Goal: Information Seeking & Learning: Learn about a topic

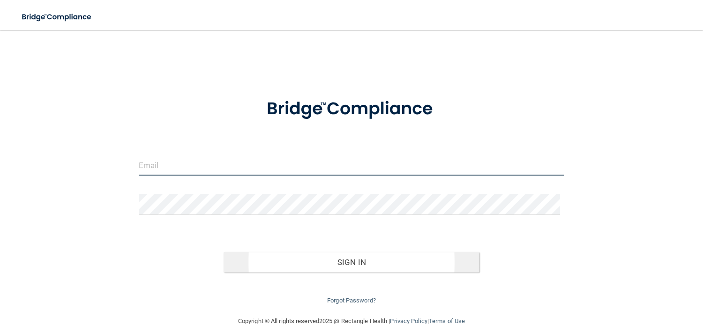
type input "[EMAIL_ADDRESS][DOMAIN_NAME]"
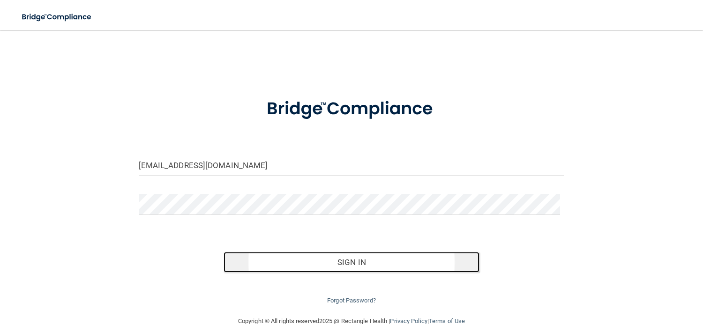
click at [321, 263] on button "Sign In" at bounding box center [350, 262] width 255 height 21
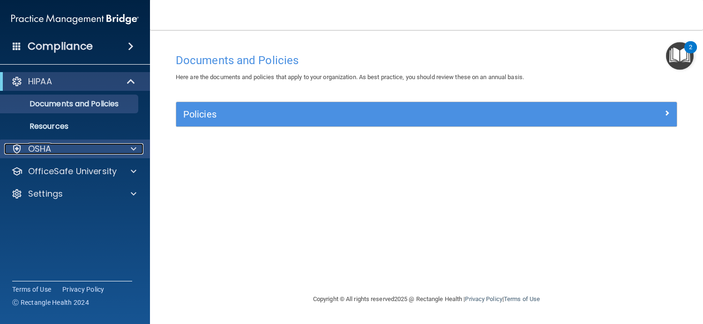
click at [136, 146] on div at bounding box center [131, 148] width 23 height 11
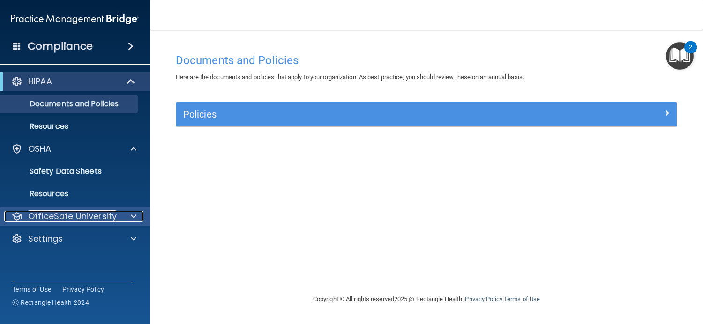
click at [134, 220] on span at bounding box center [134, 216] width 6 height 11
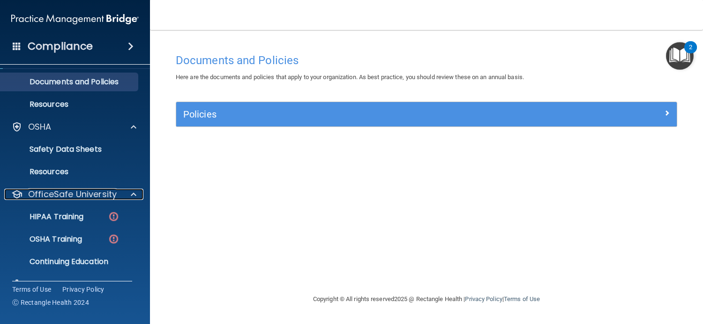
scroll to position [42, 0]
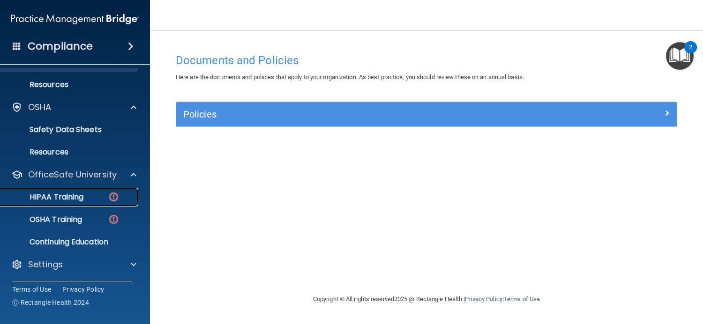
click at [117, 201] on img at bounding box center [114, 197] width 12 height 12
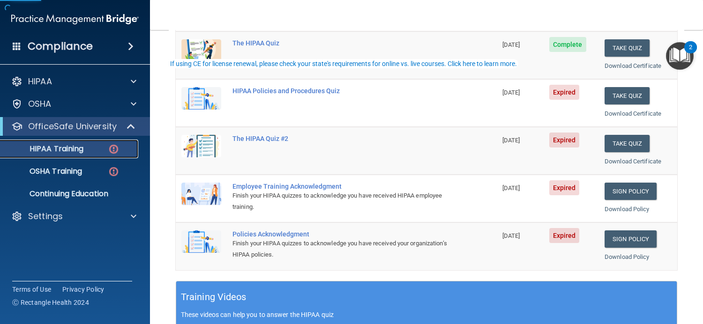
scroll to position [141, 0]
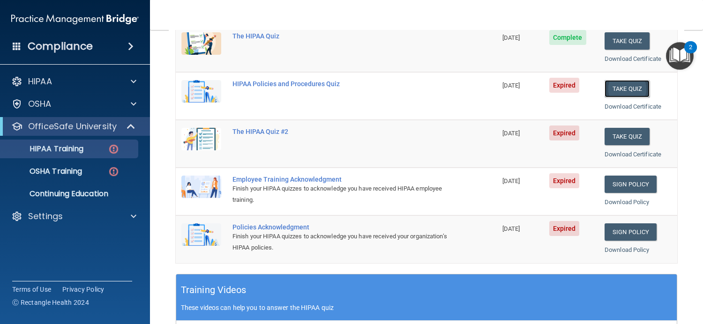
click at [628, 87] on button "Take Quiz" at bounding box center [626, 88] width 45 height 17
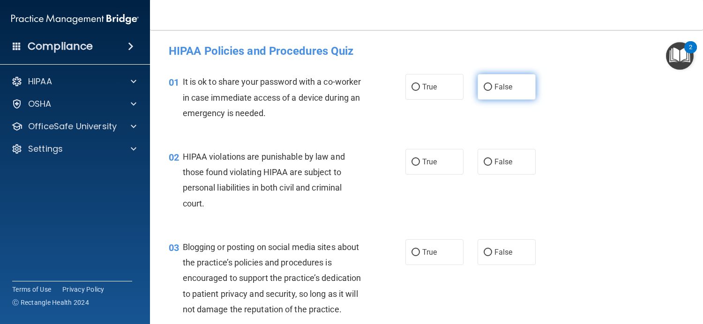
click at [483, 84] on input "False" at bounding box center [487, 87] width 8 height 7
radio input "true"
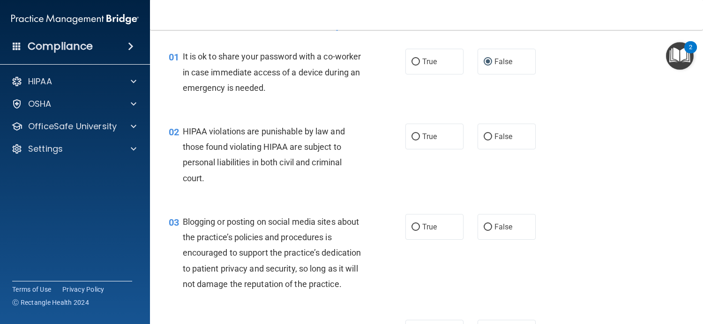
scroll to position [47, 0]
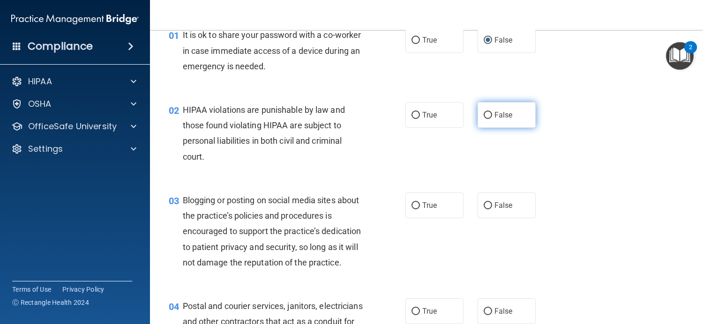
click at [485, 117] on input "False" at bounding box center [487, 115] width 8 height 7
radio input "true"
click at [436, 114] on label "True" at bounding box center [434, 115] width 58 height 26
click at [420, 114] on input "True" at bounding box center [415, 115] width 8 height 7
radio input "true"
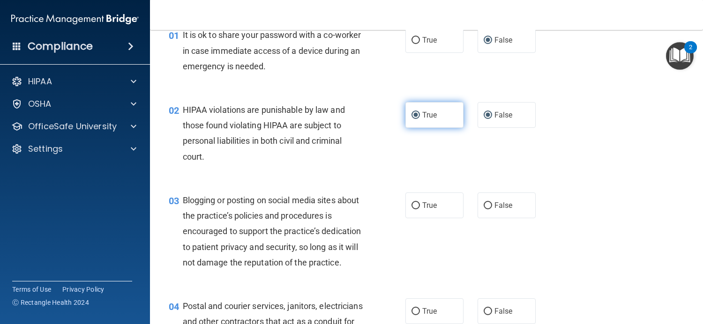
radio input "false"
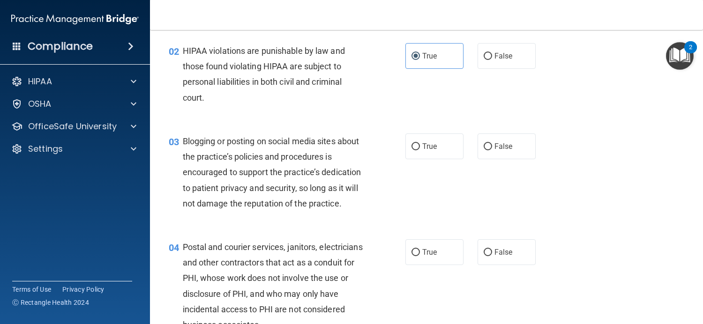
scroll to position [141, 0]
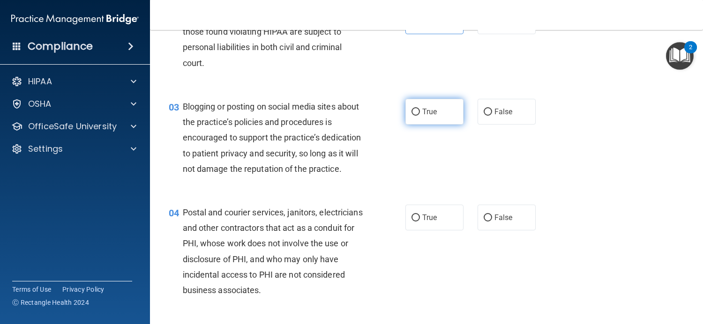
click at [424, 110] on span "True" at bounding box center [429, 111] width 15 height 9
click at [420, 110] on input "True" at bounding box center [415, 112] width 8 height 7
radio input "true"
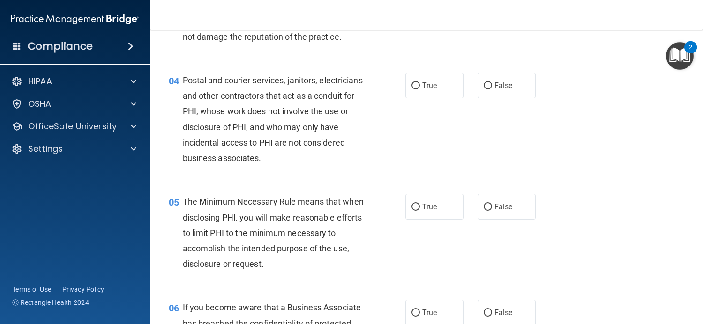
scroll to position [281, 0]
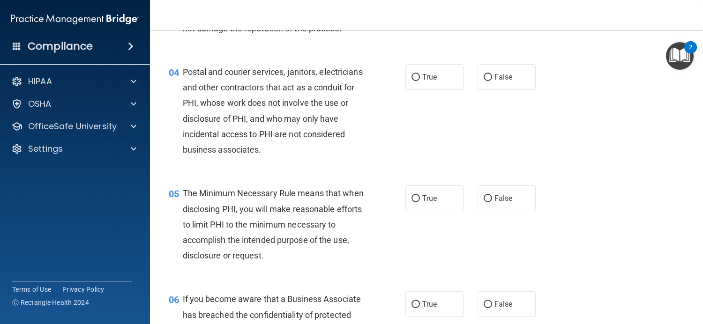
click at [397, 97] on div "04 Postal and courier services, janitors, electricians and other contractors th…" at bounding box center [287, 113] width 265 height 98
click at [422, 81] on span "True" at bounding box center [429, 77] width 15 height 9
click at [420, 81] on input "True" at bounding box center [415, 77] width 8 height 7
radio input "true"
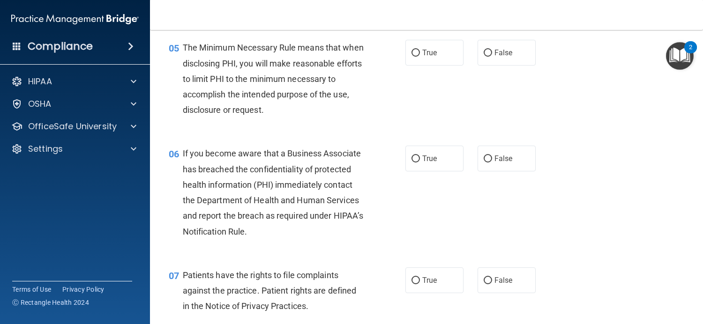
scroll to position [422, 0]
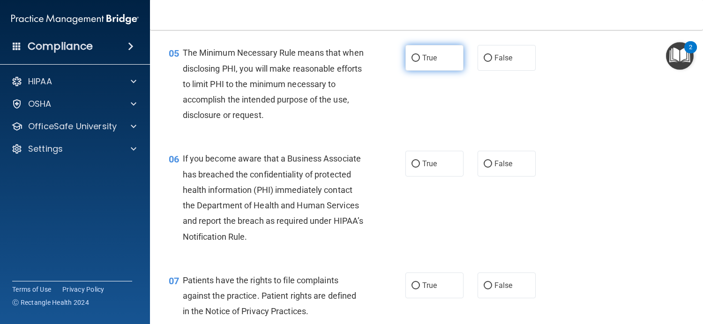
click at [415, 62] on input "True" at bounding box center [415, 58] width 8 height 7
radio input "true"
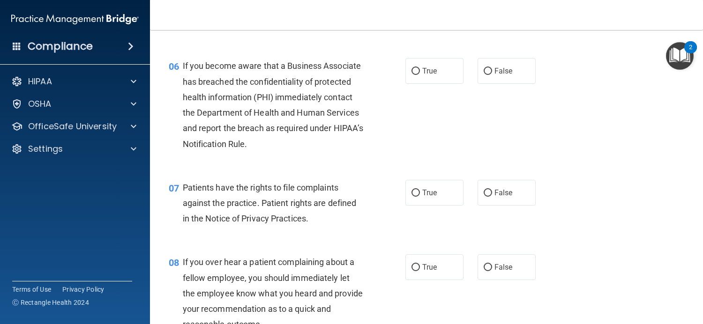
scroll to position [515, 0]
click at [444, 83] on label "True" at bounding box center [434, 70] width 58 height 26
click at [420, 74] on input "True" at bounding box center [415, 70] width 8 height 7
radio input "true"
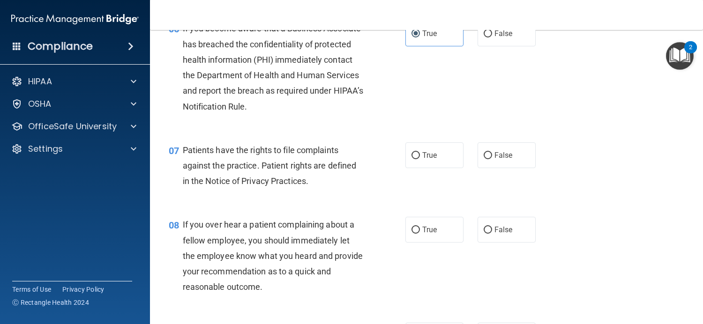
scroll to position [609, 0]
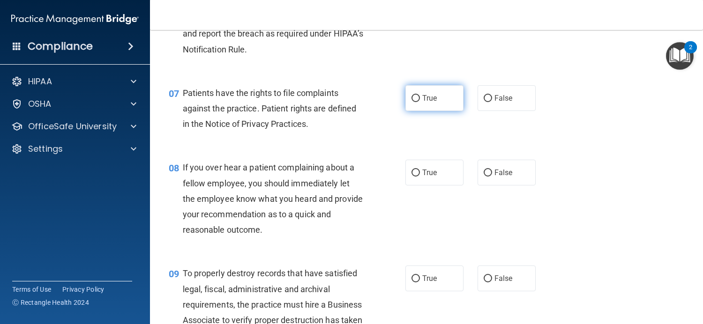
click at [415, 102] on input "True" at bounding box center [415, 98] width 8 height 7
radio input "true"
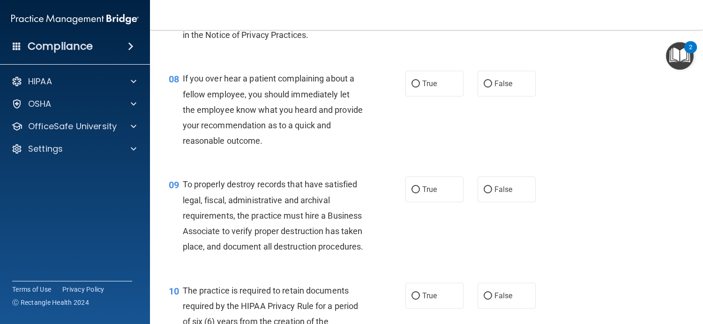
scroll to position [703, 0]
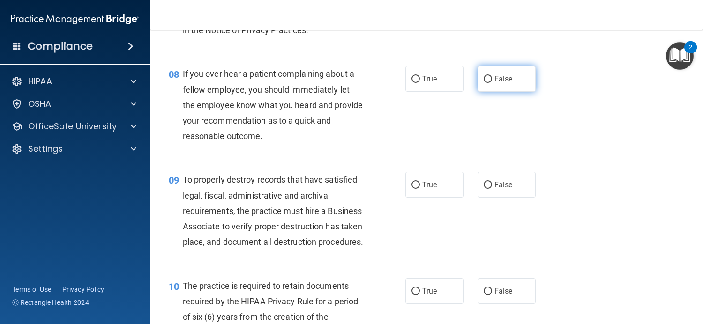
click at [483, 83] on input "False" at bounding box center [487, 79] width 8 height 7
radio input "true"
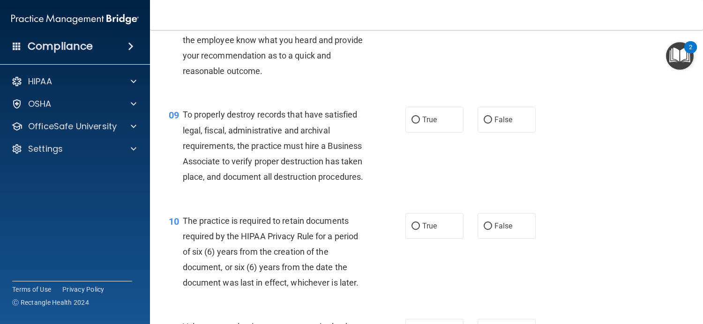
scroll to position [796, 0]
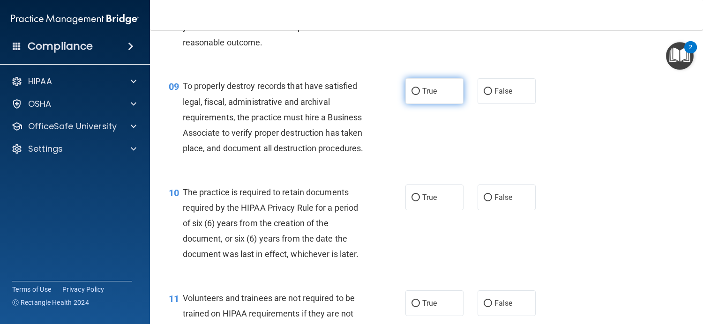
click at [416, 104] on label "True" at bounding box center [434, 91] width 58 height 26
click at [416, 95] on input "True" at bounding box center [415, 91] width 8 height 7
radio input "true"
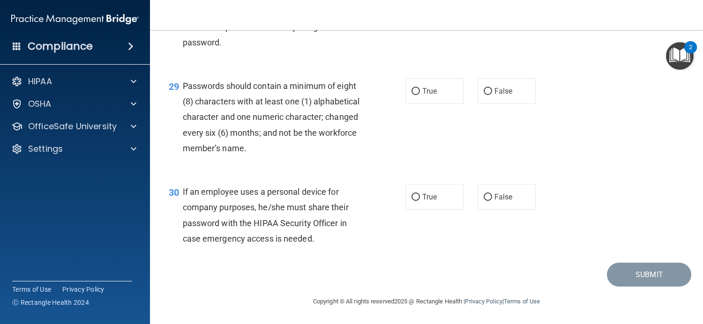
scroll to position [2509, 0]
click at [483, 195] on input "False" at bounding box center [487, 197] width 8 height 7
radio input "true"
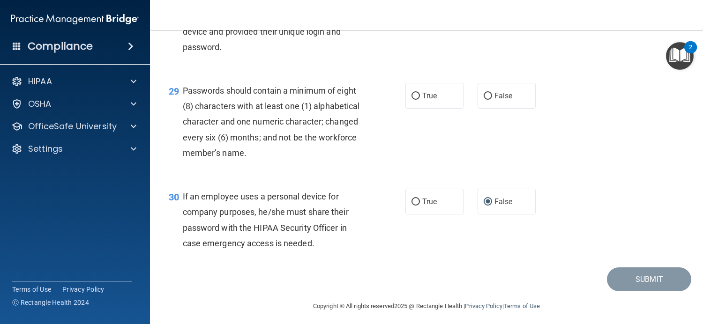
scroll to position [2463, 0]
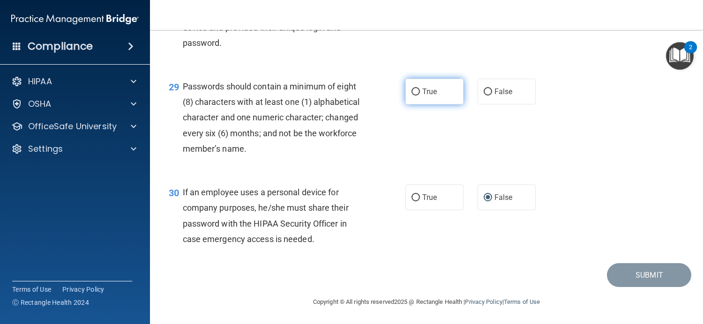
click at [418, 104] on label "True" at bounding box center [434, 92] width 58 height 26
click at [418, 96] on input "True" at bounding box center [415, 92] width 8 height 7
radio input "true"
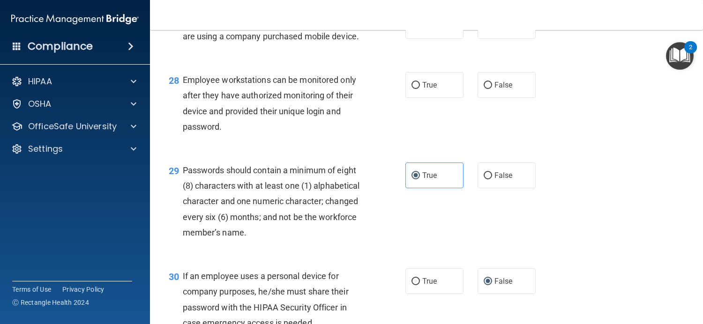
scroll to position [2369, 0]
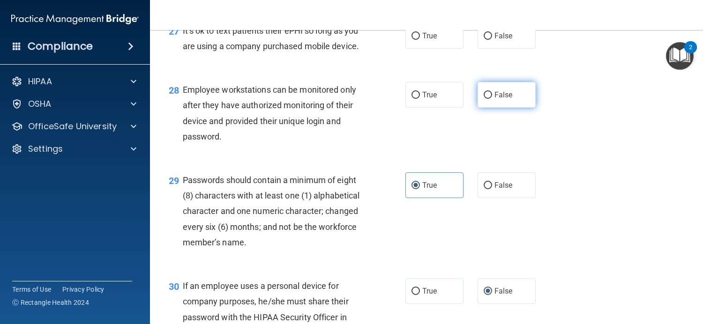
click at [481, 108] on label "False" at bounding box center [506, 95] width 58 height 26
click at [483, 99] on input "False" at bounding box center [487, 95] width 8 height 7
radio input "true"
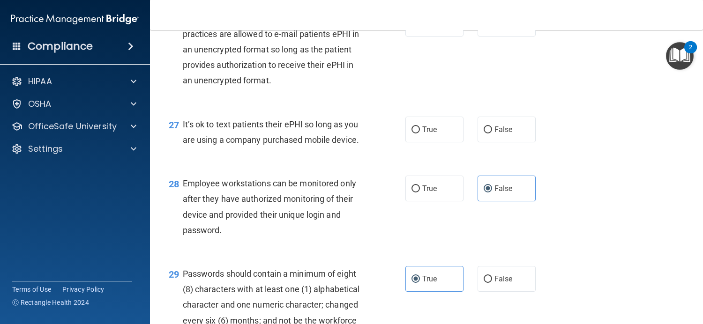
scroll to position [2228, 0]
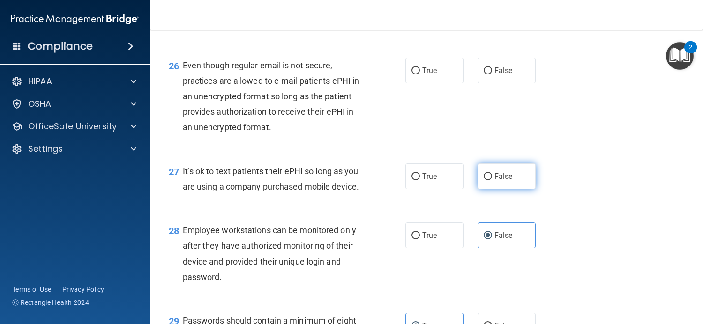
click at [487, 180] on input "False" at bounding box center [487, 176] width 8 height 7
radio input "true"
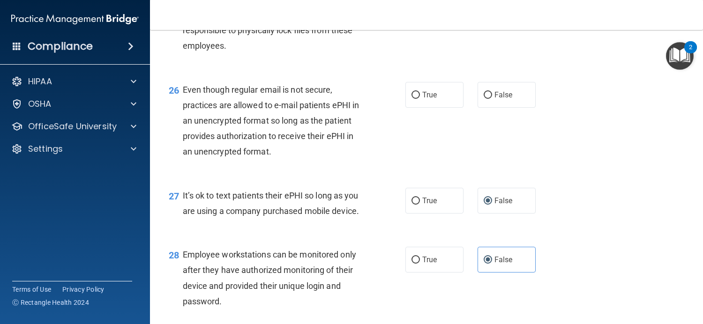
scroll to position [2135, 0]
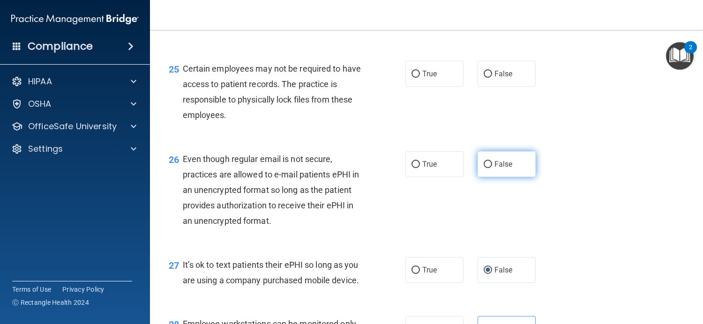
click at [477, 177] on label "False" at bounding box center [506, 164] width 58 height 26
click at [483, 168] on input "False" at bounding box center [487, 164] width 8 height 7
radio input "true"
click at [488, 177] on label "False" at bounding box center [506, 164] width 58 height 26
click at [488, 168] on input "False" at bounding box center [487, 164] width 8 height 7
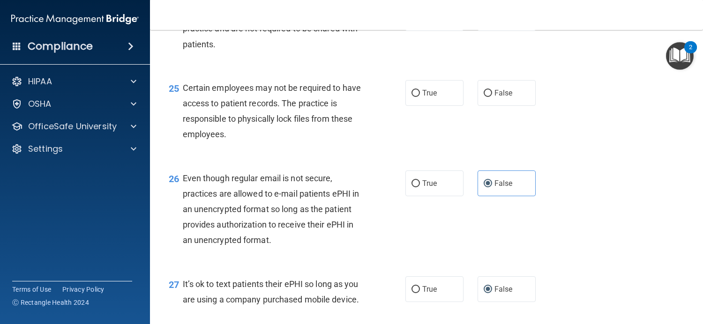
scroll to position [2088, 0]
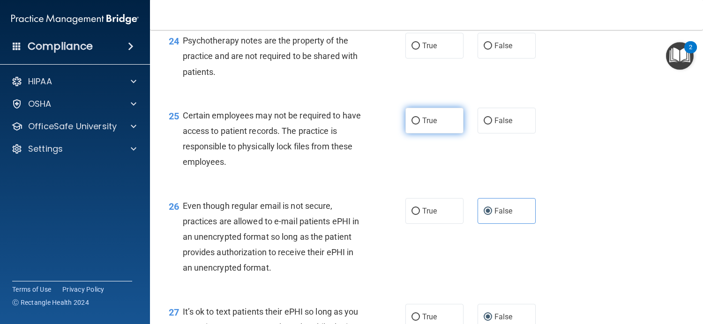
click at [415, 125] on input "True" at bounding box center [415, 121] width 8 height 7
radio input "true"
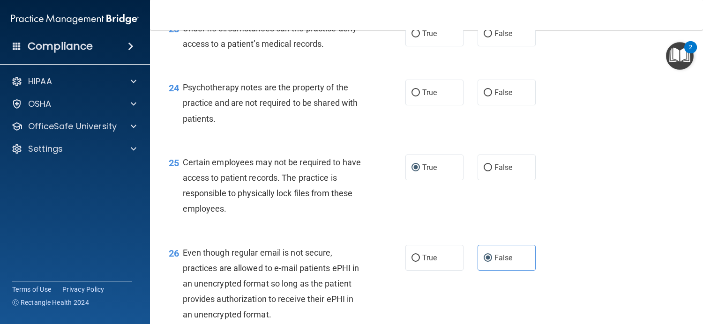
scroll to position [1947, 0]
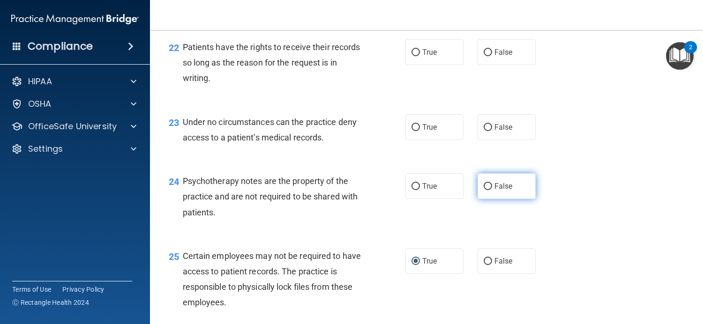
click at [487, 190] on input "False" at bounding box center [487, 186] width 8 height 7
radio input "true"
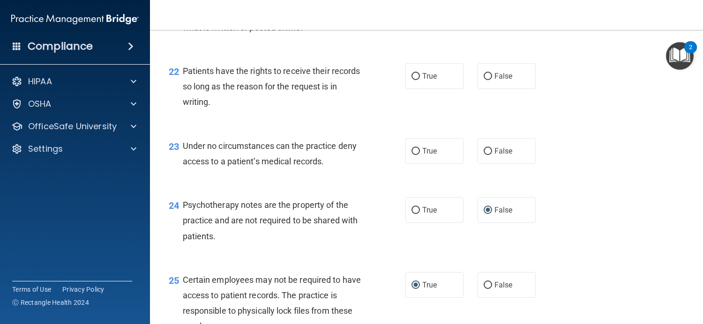
scroll to position [1901, 0]
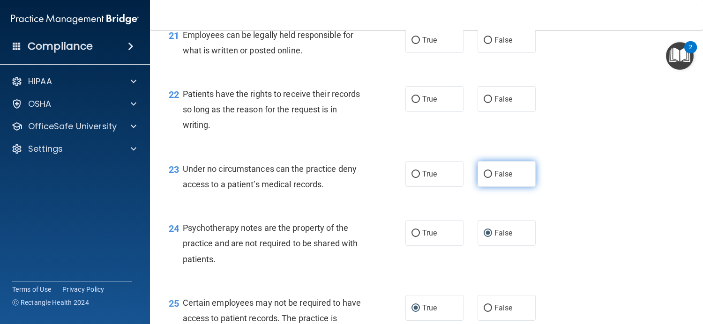
click at [487, 178] on input "False" at bounding box center [487, 174] width 8 height 7
radio input "true"
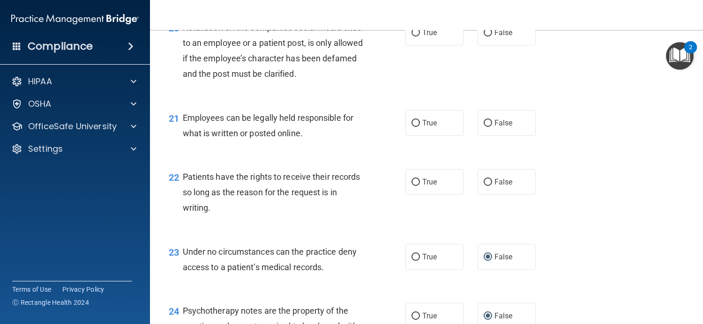
scroll to position [1807, 0]
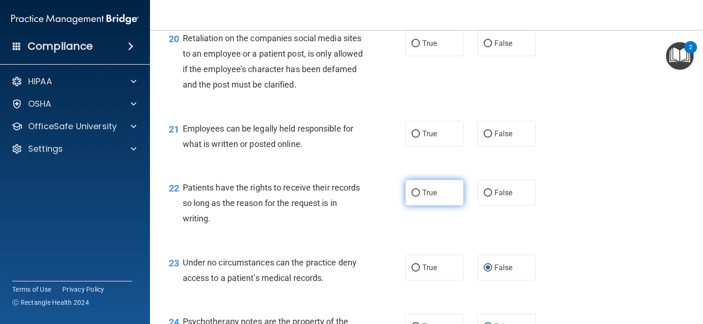
click at [414, 197] on input "True" at bounding box center [415, 193] width 8 height 7
radio input "true"
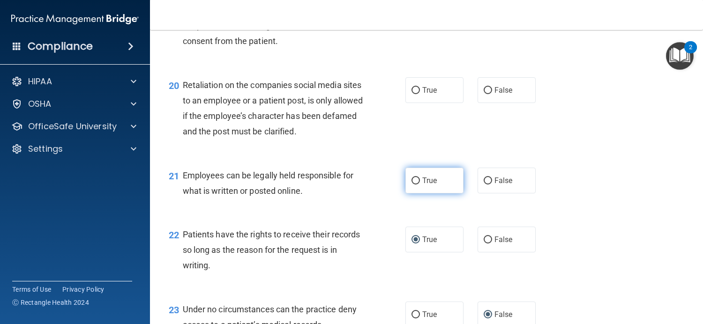
click at [434, 193] on label "True" at bounding box center [434, 181] width 58 height 26
click at [420, 185] on input "True" at bounding box center [415, 181] width 8 height 7
radio input "true"
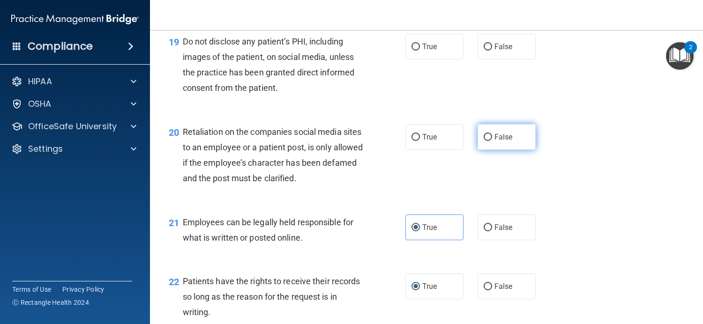
click at [477, 150] on label "False" at bounding box center [506, 137] width 58 height 26
click at [483, 141] on input "False" at bounding box center [487, 137] width 8 height 7
radio input "true"
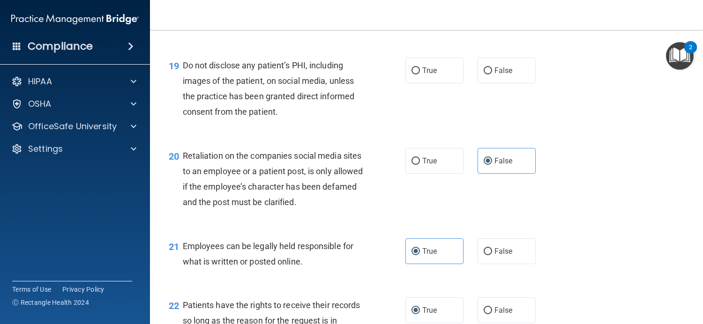
scroll to position [1620, 0]
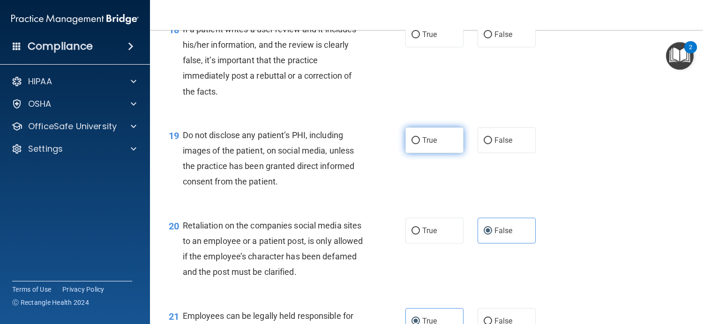
click at [411, 144] on input "True" at bounding box center [415, 140] width 8 height 7
radio input "true"
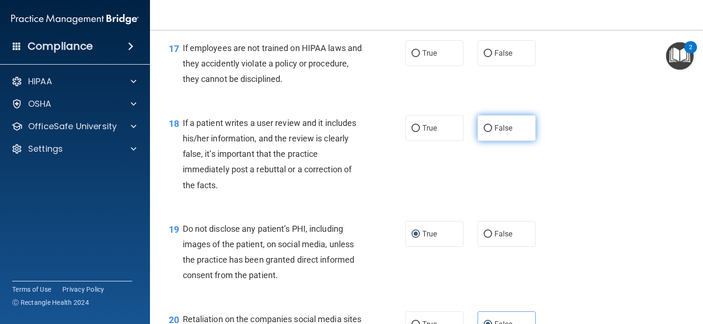
click at [482, 141] on label "False" at bounding box center [506, 128] width 58 height 26
click at [483, 132] on input "False" at bounding box center [487, 128] width 8 height 7
radio input "true"
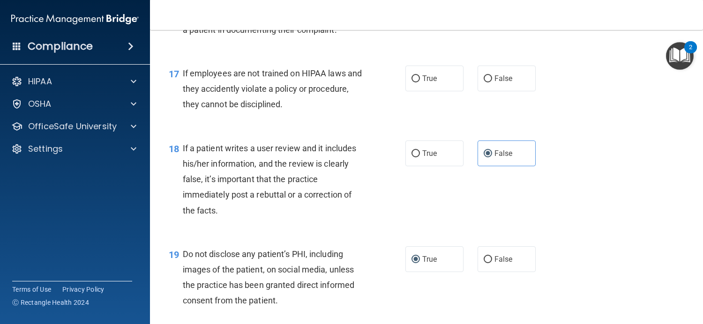
scroll to position [1479, 0]
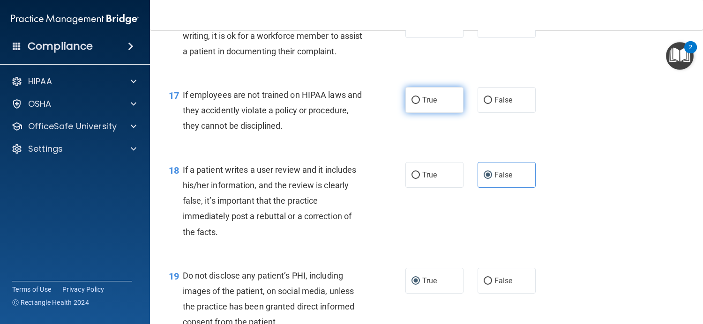
click at [423, 104] on span "True" at bounding box center [429, 100] width 15 height 9
click at [420, 104] on input "True" at bounding box center [415, 100] width 8 height 7
radio input "true"
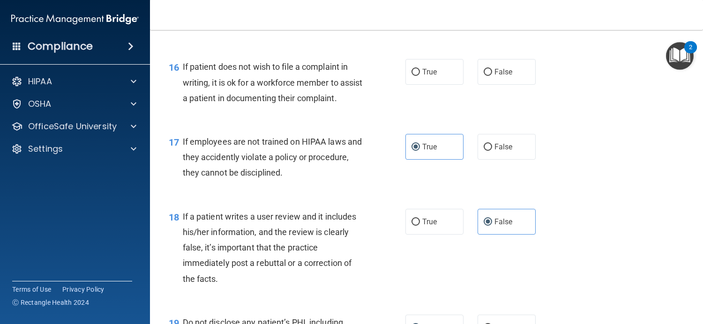
scroll to position [1385, 0]
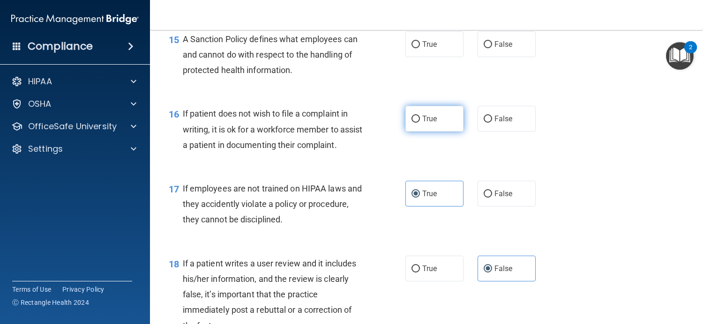
click at [414, 132] on label "True" at bounding box center [434, 119] width 58 height 26
click at [414, 123] on input "True" at bounding box center [415, 119] width 8 height 7
radio input "true"
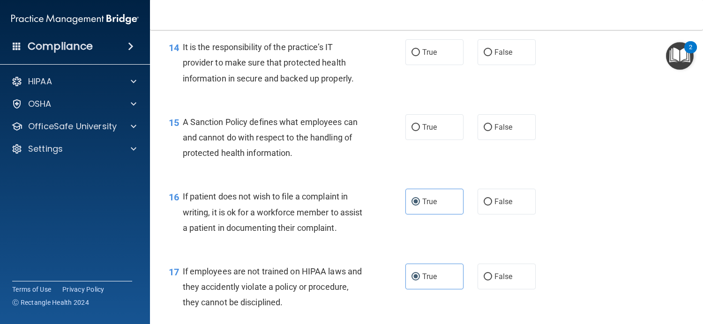
scroll to position [1292, 0]
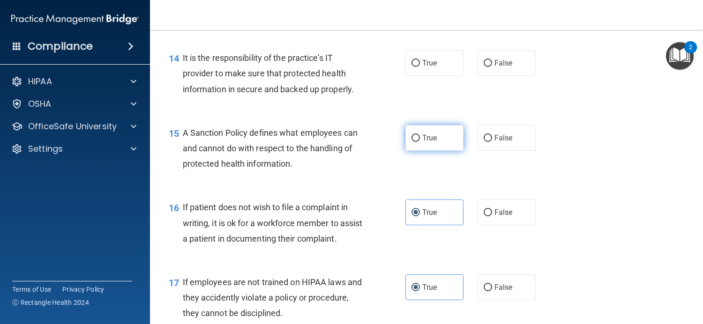
click at [407, 151] on label "True" at bounding box center [434, 138] width 58 height 26
click at [411, 142] on input "True" at bounding box center [415, 138] width 8 height 7
radio input "true"
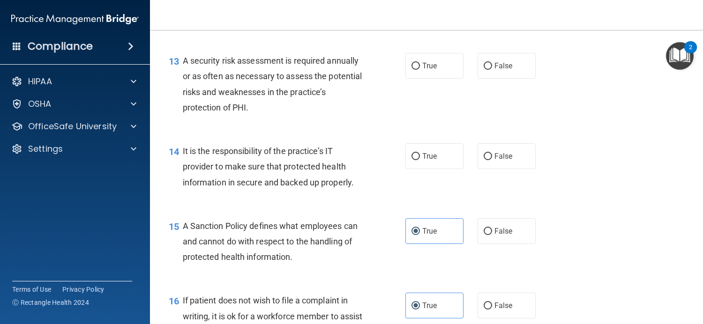
scroll to position [1198, 0]
click at [420, 170] on label "True" at bounding box center [434, 157] width 58 height 26
click at [420, 161] on input "True" at bounding box center [415, 157] width 8 height 7
radio input "true"
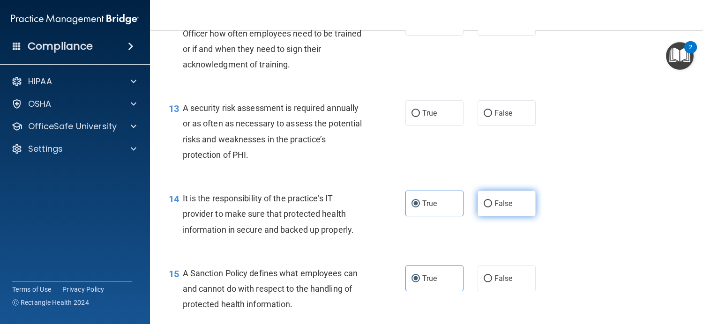
click at [483, 207] on input "False" at bounding box center [487, 203] width 8 height 7
radio input "true"
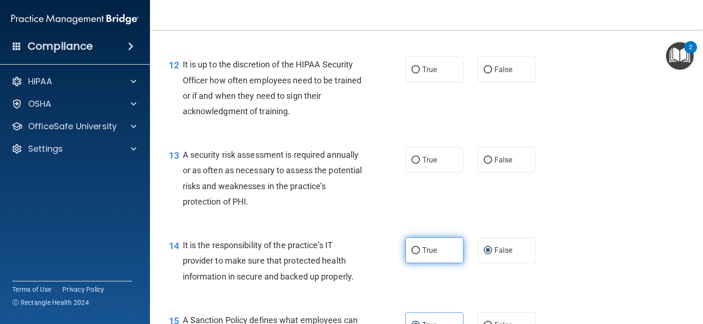
click at [415, 254] on input "True" at bounding box center [415, 250] width 8 height 7
radio input "true"
radio input "false"
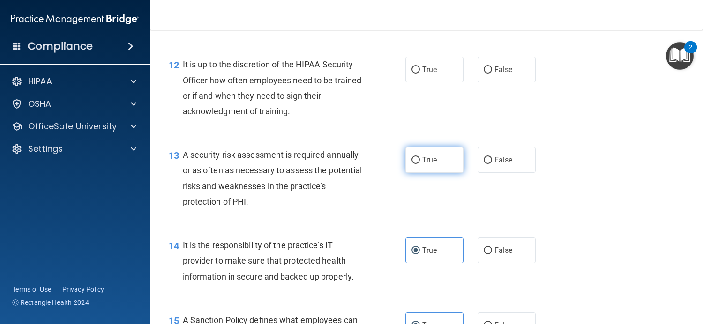
click at [417, 173] on label "True" at bounding box center [434, 160] width 58 height 26
click at [417, 164] on input "True" at bounding box center [415, 160] width 8 height 7
radio input "true"
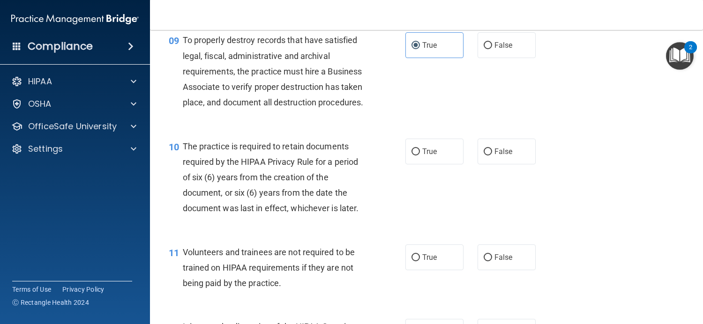
scroll to position [1011, 0]
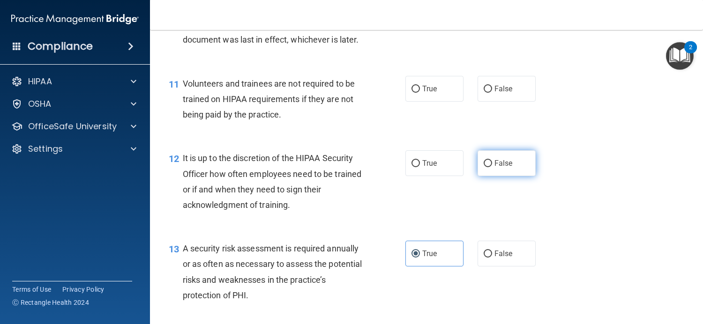
click at [494, 168] on span "False" at bounding box center [503, 163] width 18 height 9
click at [490, 167] on input "False" at bounding box center [487, 163] width 8 height 7
radio input "true"
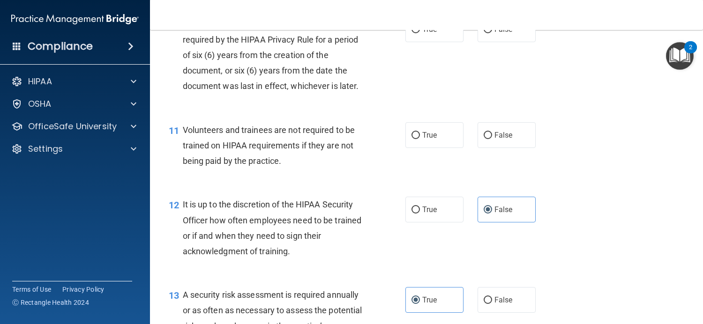
scroll to position [964, 0]
click at [417, 148] on label "True" at bounding box center [434, 136] width 58 height 26
click at [417, 140] on input "True" at bounding box center [415, 136] width 8 height 7
radio input "true"
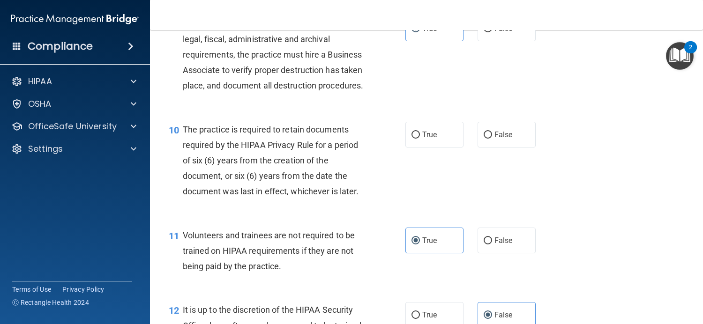
scroll to position [823, 0]
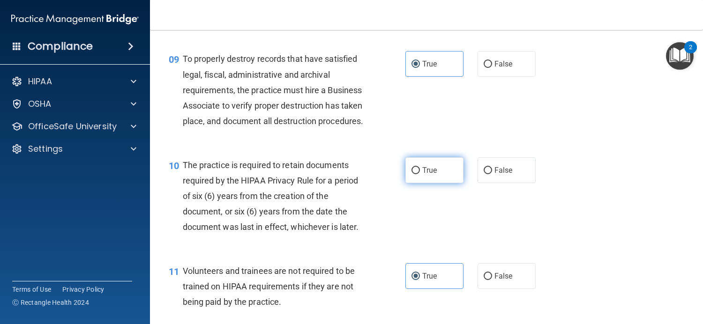
click at [413, 183] on label "True" at bounding box center [434, 170] width 58 height 26
click at [413, 174] on input "True" at bounding box center [415, 170] width 8 height 7
radio input "true"
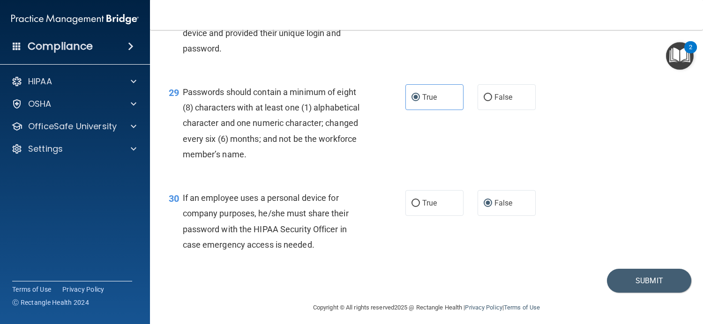
scroll to position [2509, 0]
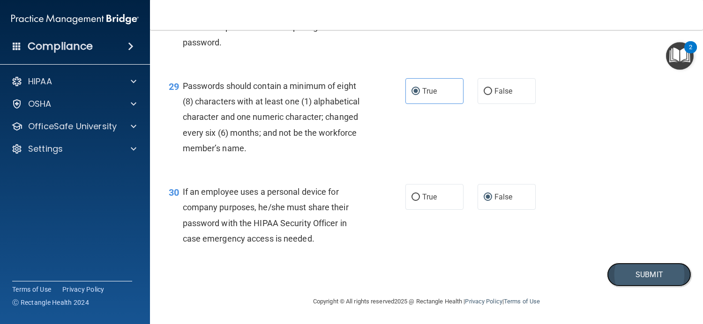
click at [629, 269] on button "Submit" at bounding box center [649, 275] width 84 height 24
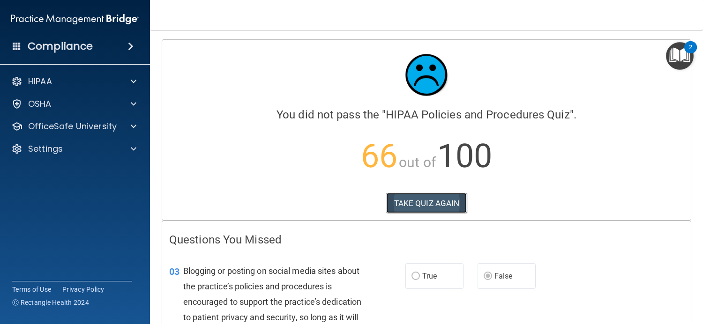
click at [425, 202] on button "TAKE QUIZ AGAIN" at bounding box center [426, 203] width 81 height 21
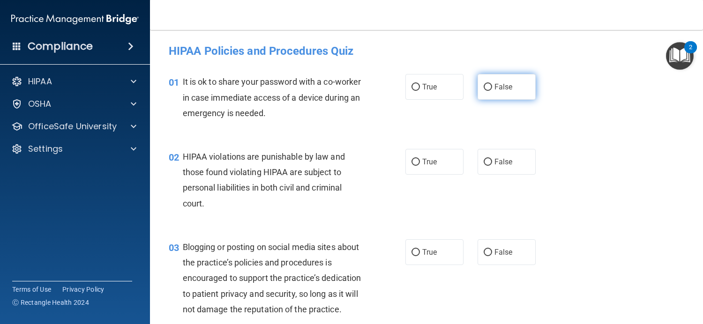
click at [490, 93] on label "False" at bounding box center [506, 87] width 58 height 26
click at [490, 91] on input "False" at bounding box center [487, 87] width 8 height 7
radio input "true"
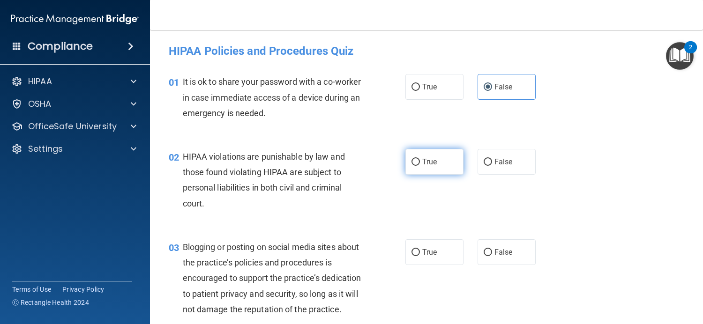
click at [427, 170] on label "True" at bounding box center [434, 162] width 58 height 26
click at [420, 166] on input "True" at bounding box center [415, 162] width 8 height 7
radio input "true"
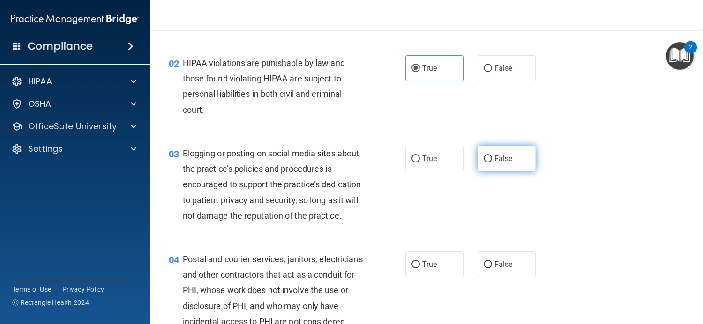
click at [494, 162] on label "False" at bounding box center [506, 159] width 58 height 26
click at [492, 162] on input "False" at bounding box center [487, 158] width 8 height 7
radio input "true"
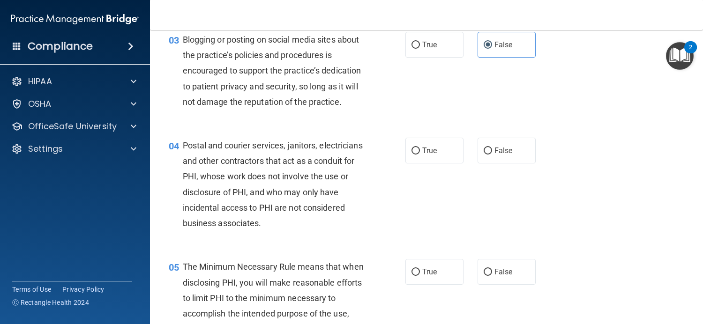
scroll to position [234, 0]
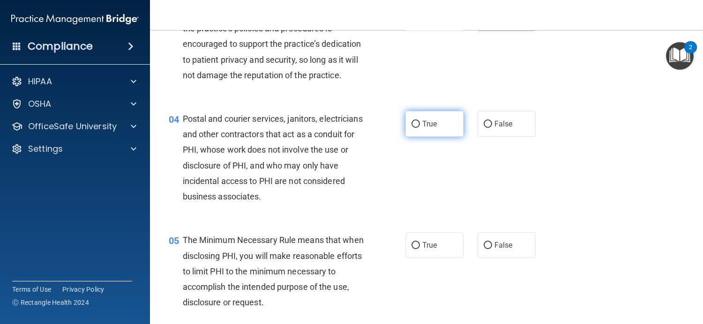
click at [437, 137] on label "True" at bounding box center [434, 124] width 58 height 26
click at [420, 128] on input "True" at bounding box center [415, 124] width 8 height 7
radio input "true"
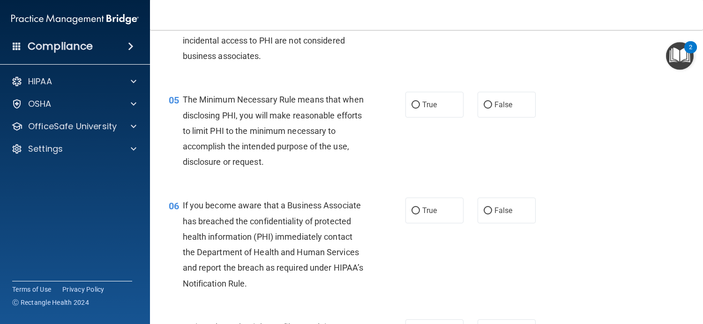
scroll to position [422, 0]
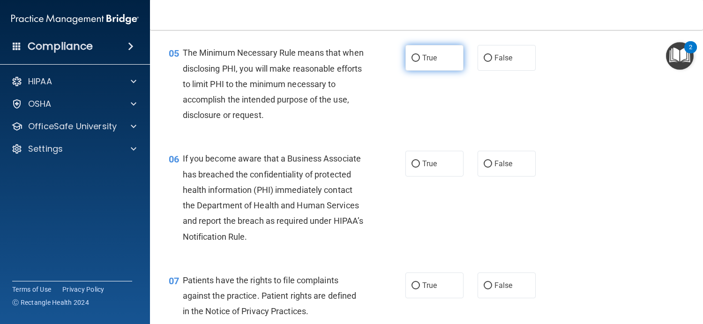
click at [430, 71] on label "True" at bounding box center [434, 58] width 58 height 26
click at [420, 62] on input "True" at bounding box center [415, 58] width 8 height 7
radio input "true"
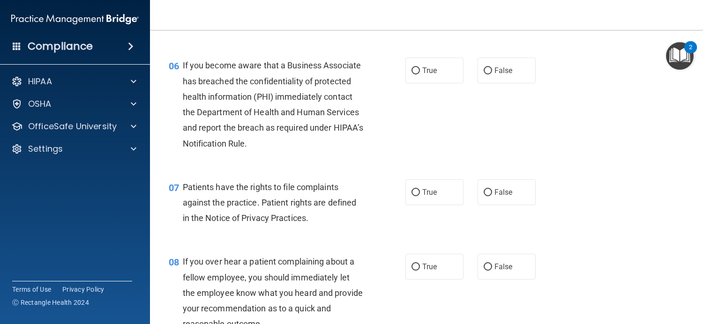
scroll to position [515, 0]
click at [488, 81] on label "False" at bounding box center [506, 70] width 58 height 26
click at [488, 74] on input "False" at bounding box center [487, 70] width 8 height 7
radio input "true"
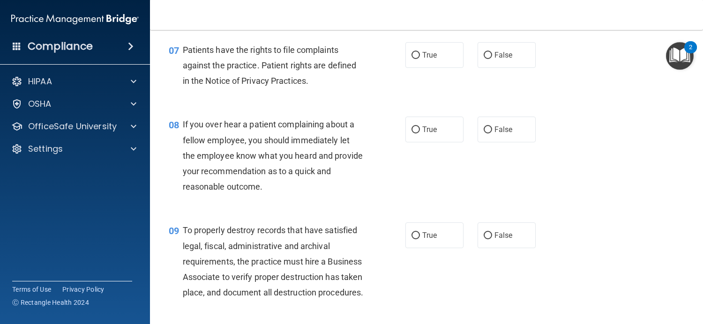
scroll to position [656, 0]
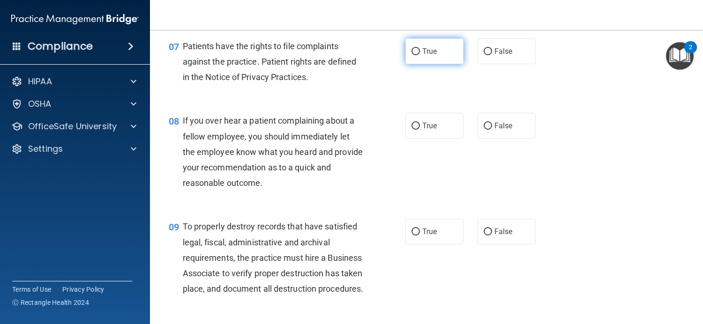
click at [413, 55] on input "True" at bounding box center [415, 51] width 8 height 7
radio input "true"
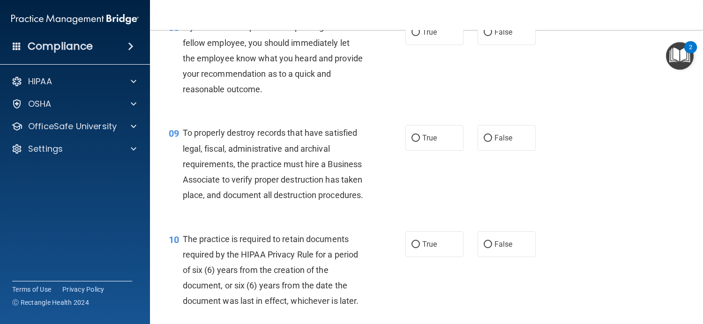
scroll to position [703, 0]
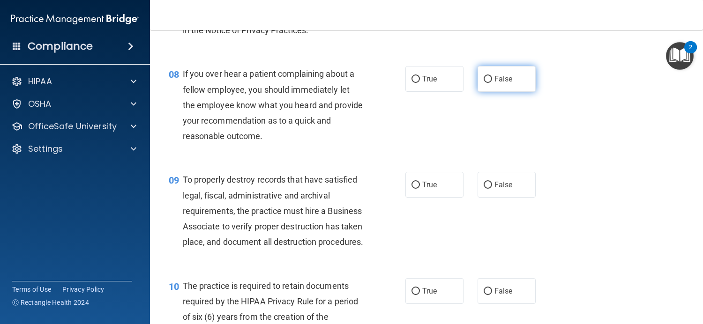
click at [481, 87] on label "False" at bounding box center [506, 79] width 58 height 26
click at [483, 83] on input "False" at bounding box center [487, 79] width 8 height 7
radio input "true"
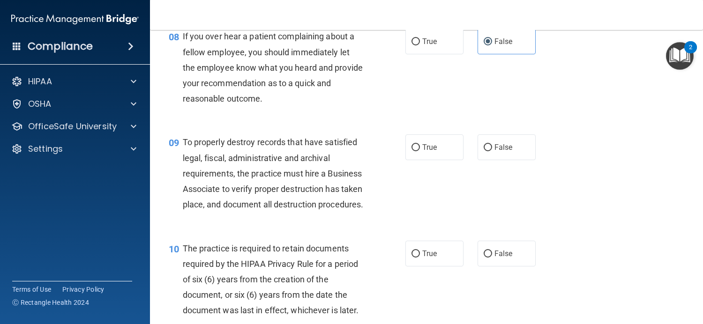
scroll to position [796, 0]
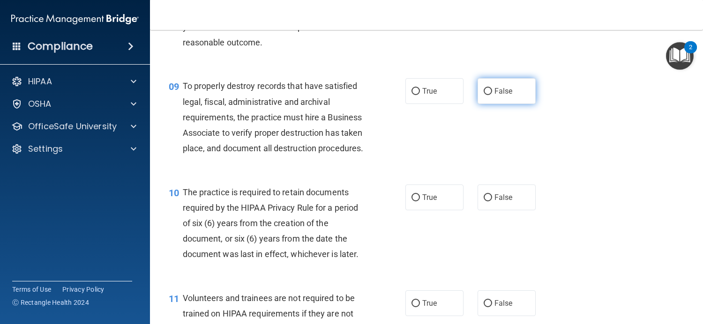
click at [483, 95] on input "False" at bounding box center [487, 91] width 8 height 7
radio input "true"
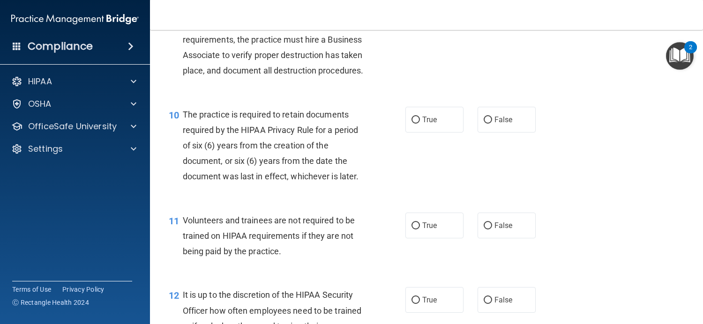
scroll to position [890, 0]
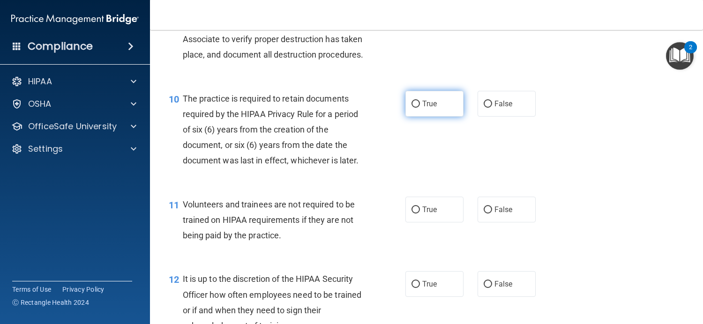
click at [418, 117] on label "True" at bounding box center [434, 104] width 58 height 26
click at [418, 108] on input "True" at bounding box center [415, 104] width 8 height 7
radio input "true"
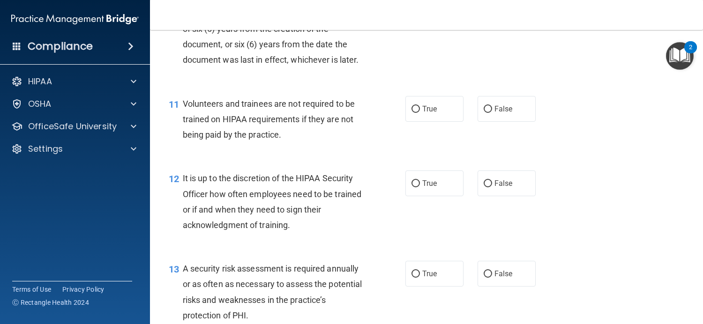
scroll to position [1030, 0]
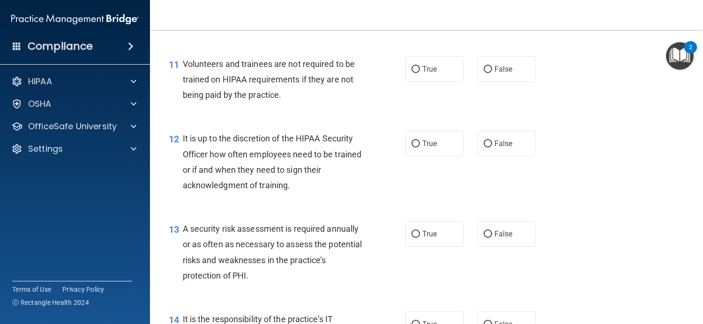
drag, startPoint x: 486, startPoint y: 98, endPoint x: 463, endPoint y: 114, distance: 27.5
click at [486, 73] on input "False" at bounding box center [487, 69] width 8 height 7
radio input "true"
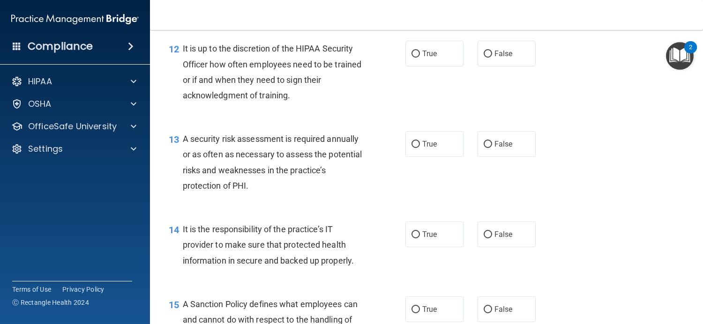
scroll to position [1124, 0]
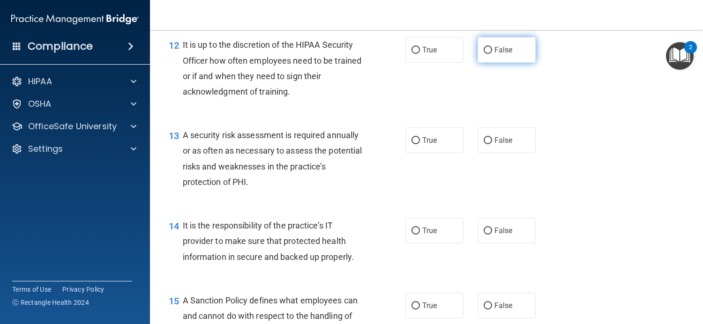
click at [494, 54] on span "False" at bounding box center [503, 49] width 18 height 9
click at [491, 54] on input "False" at bounding box center [487, 50] width 8 height 7
radio input "true"
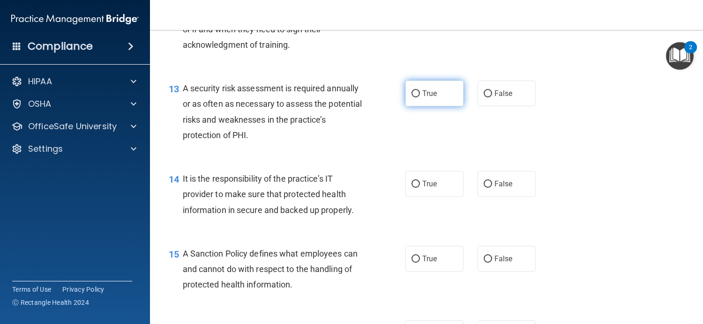
click at [430, 106] on label "True" at bounding box center [434, 94] width 58 height 26
click at [420, 97] on input "True" at bounding box center [415, 93] width 8 height 7
radio input "true"
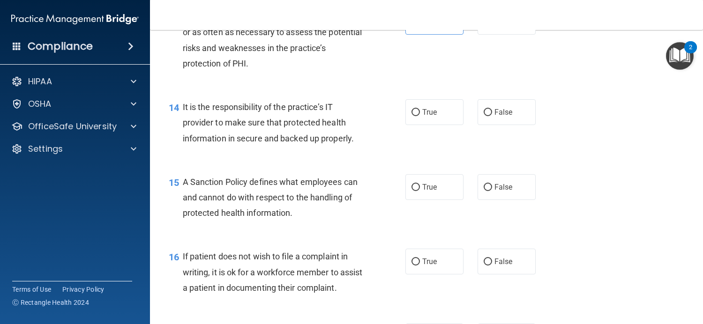
scroll to position [1265, 0]
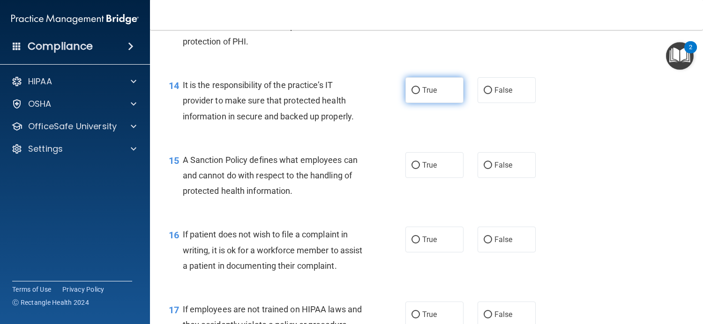
click at [422, 95] on span "True" at bounding box center [429, 90] width 15 height 9
click at [420, 94] on input "True" at bounding box center [415, 90] width 8 height 7
radio input "true"
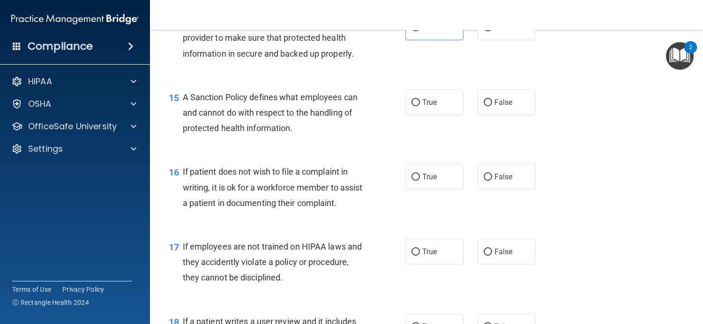
scroll to position [1358, 0]
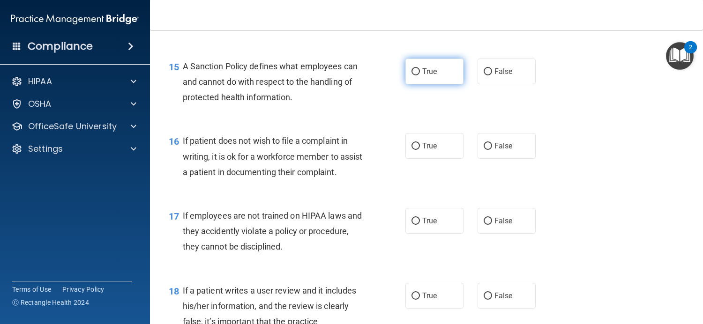
click at [416, 84] on label "True" at bounding box center [434, 72] width 58 height 26
click at [416, 75] on input "True" at bounding box center [415, 71] width 8 height 7
radio input "true"
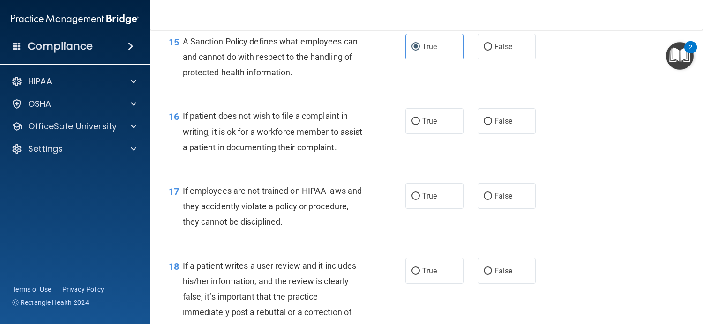
scroll to position [1452, 0]
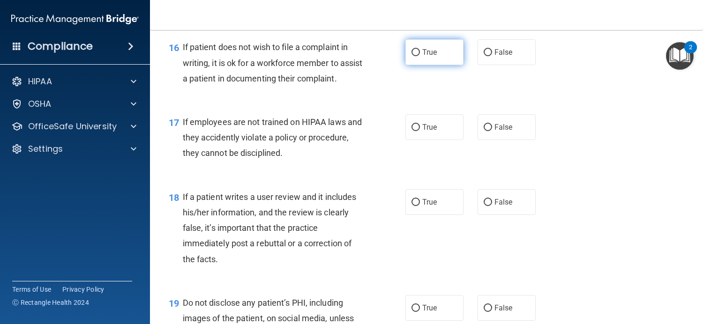
click at [452, 65] on label "True" at bounding box center [434, 52] width 58 height 26
click at [420, 56] on input "True" at bounding box center [415, 52] width 8 height 7
radio input "true"
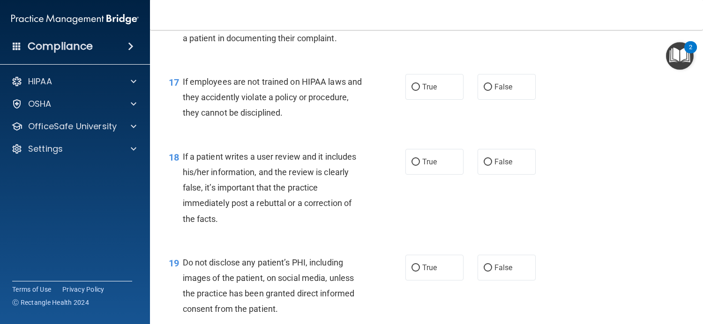
scroll to position [1546, 0]
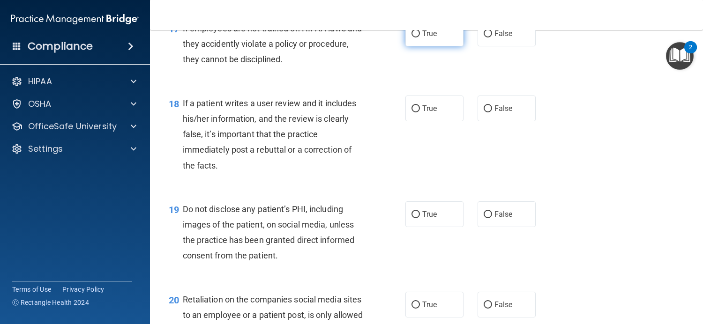
click at [425, 38] on span "True" at bounding box center [429, 33] width 15 height 9
click at [420, 37] on input "True" at bounding box center [415, 33] width 8 height 7
radio input "true"
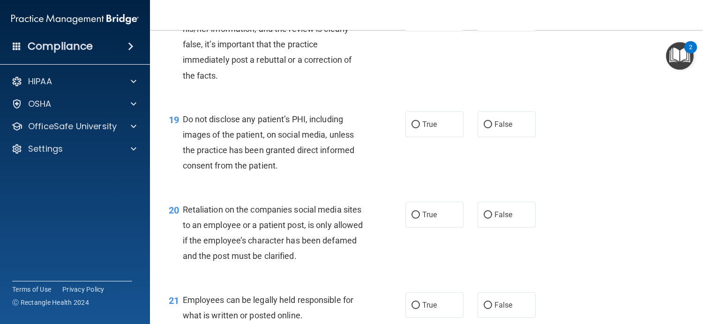
scroll to position [1639, 0]
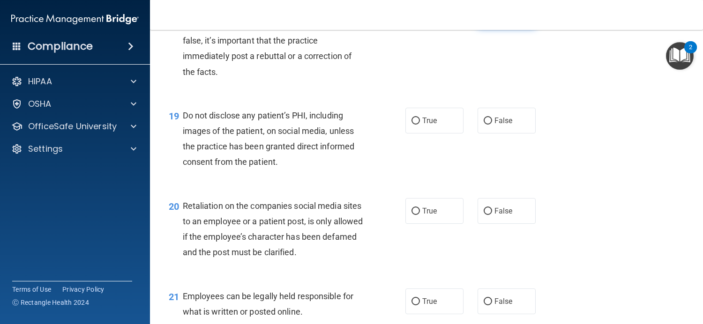
click at [496, 19] on span "False" at bounding box center [503, 14] width 18 height 9
click at [492, 19] on input "False" at bounding box center [487, 15] width 8 height 7
radio input "true"
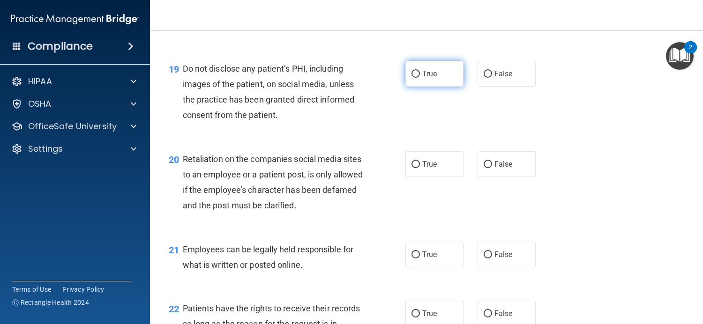
click at [426, 78] on span "True" at bounding box center [429, 73] width 15 height 9
click at [420, 78] on input "True" at bounding box center [415, 74] width 8 height 7
radio input "true"
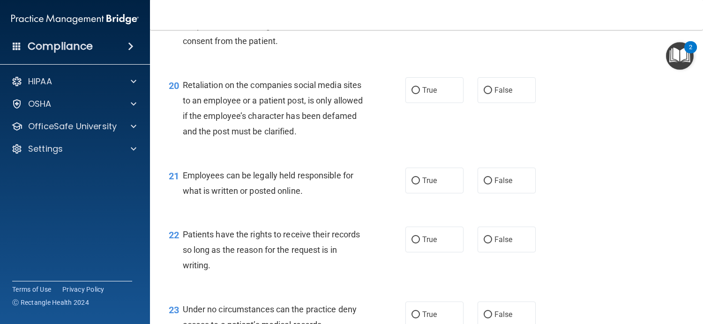
scroll to position [1780, 0]
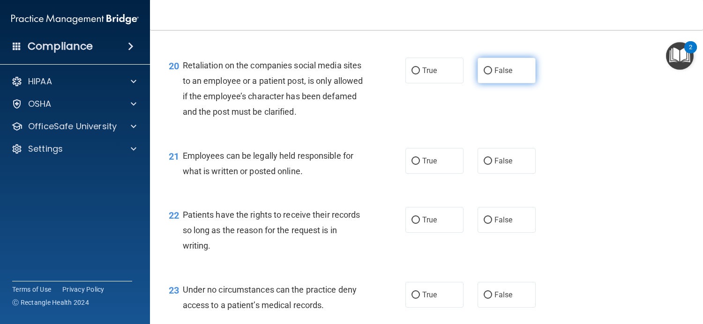
click at [498, 75] on span "False" at bounding box center [503, 70] width 18 height 9
click at [492, 74] on input "False" at bounding box center [487, 70] width 8 height 7
radio input "true"
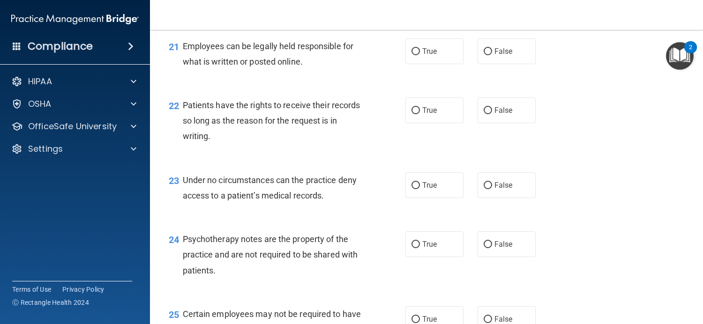
scroll to position [1873, 0]
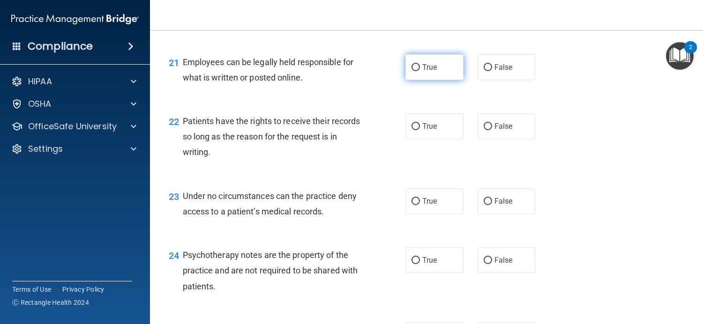
click at [430, 72] on span "True" at bounding box center [429, 67] width 15 height 9
click at [420, 71] on input "True" at bounding box center [415, 67] width 8 height 7
radio input "true"
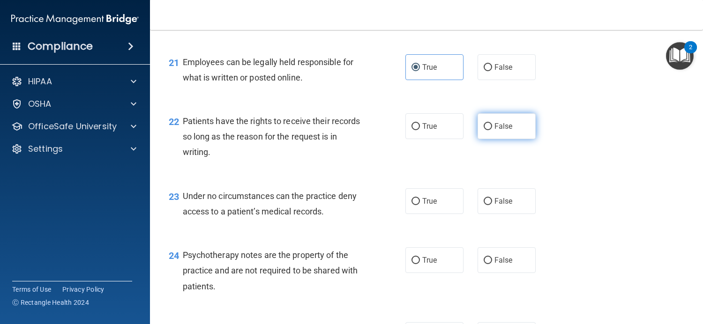
click at [505, 131] on span "False" at bounding box center [503, 126] width 18 height 9
click at [492, 130] on input "False" at bounding box center [487, 126] width 8 height 7
radio input "true"
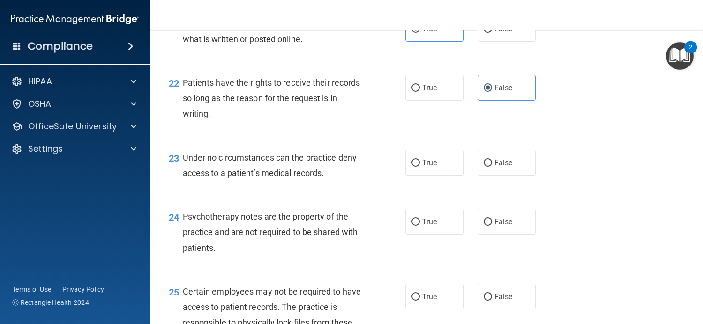
scroll to position [1967, 0]
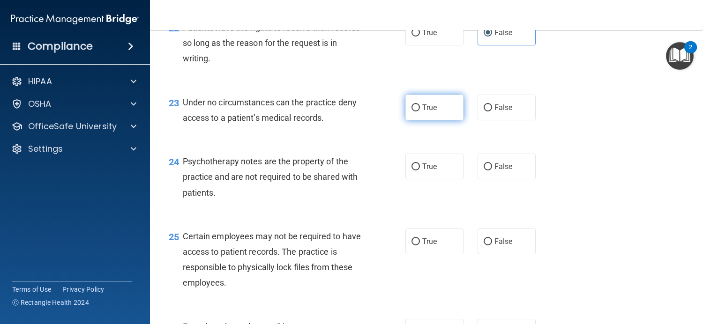
click at [433, 112] on span "True" at bounding box center [429, 107] width 15 height 9
click at [420, 111] on input "True" at bounding box center [415, 107] width 8 height 7
radio input "true"
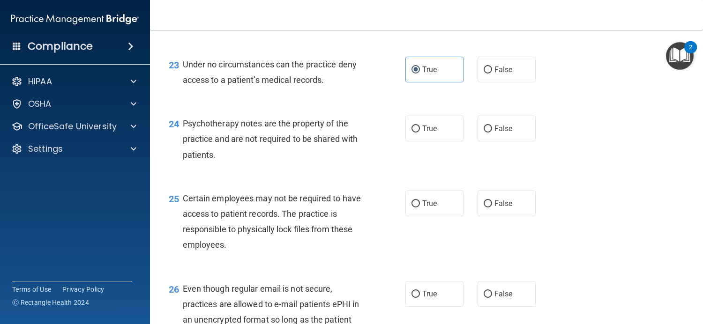
scroll to position [2061, 0]
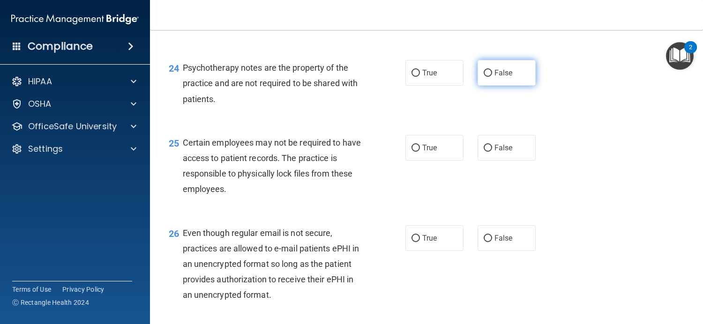
click at [503, 77] on span "False" at bounding box center [503, 72] width 18 height 9
click at [492, 77] on input "False" at bounding box center [487, 73] width 8 height 7
radio input "true"
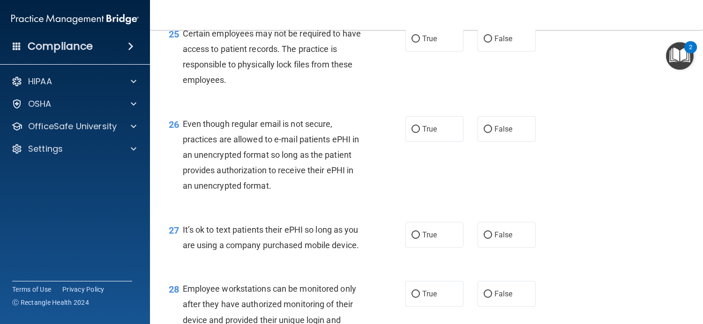
scroll to position [2154, 0]
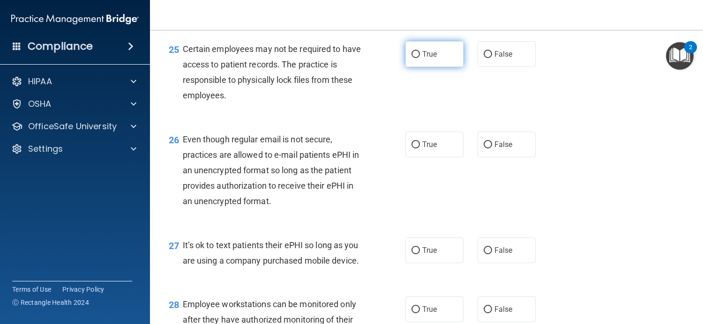
click at [416, 58] on input "True" at bounding box center [415, 54] width 8 height 7
radio input "true"
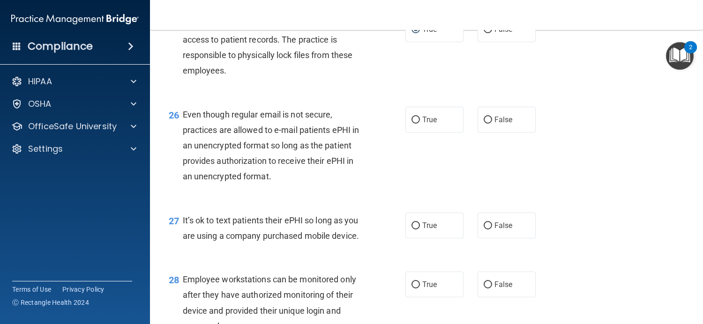
scroll to position [2201, 0]
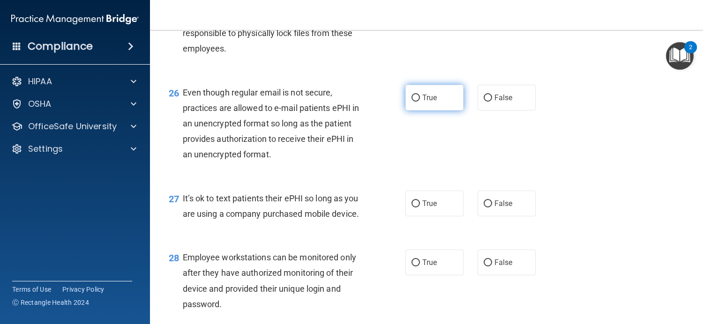
click at [434, 111] on label "True" at bounding box center [434, 98] width 58 height 26
click at [420, 102] on input "True" at bounding box center [415, 98] width 8 height 7
radio input "true"
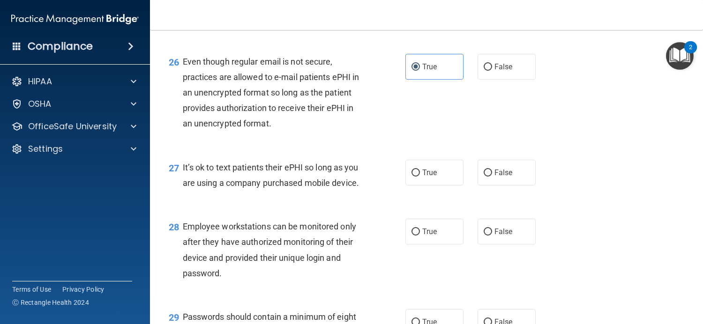
scroll to position [2295, 0]
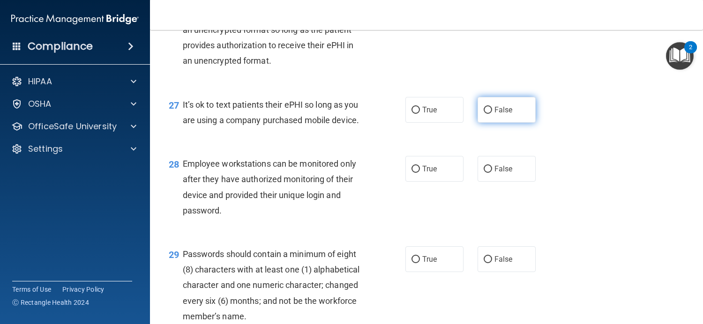
click at [494, 114] on span "False" at bounding box center [503, 109] width 18 height 9
click at [490, 114] on input "False" at bounding box center [487, 110] width 8 height 7
radio input "true"
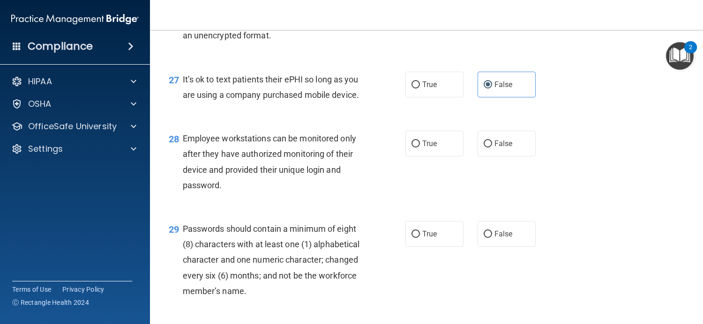
scroll to position [2342, 0]
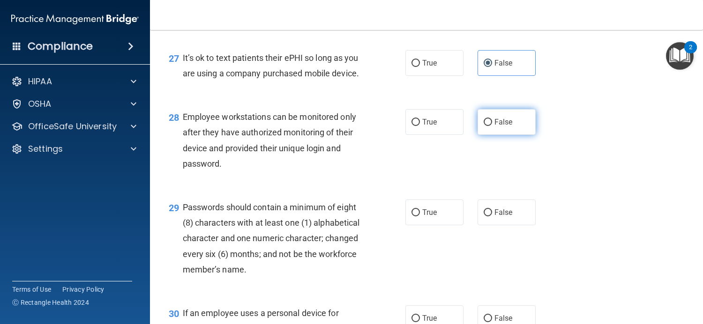
click at [483, 135] on label "False" at bounding box center [506, 122] width 58 height 26
click at [483, 126] on input "False" at bounding box center [487, 122] width 8 height 7
radio input "true"
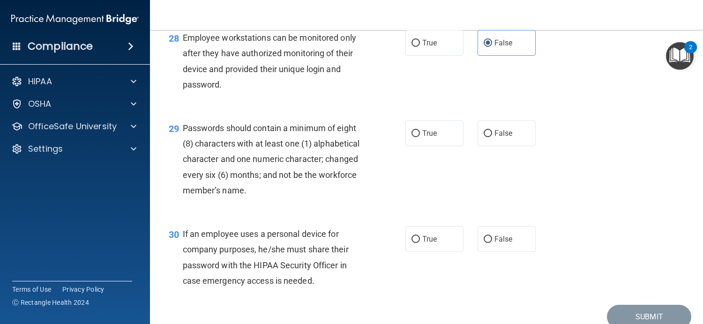
scroll to position [2435, 0]
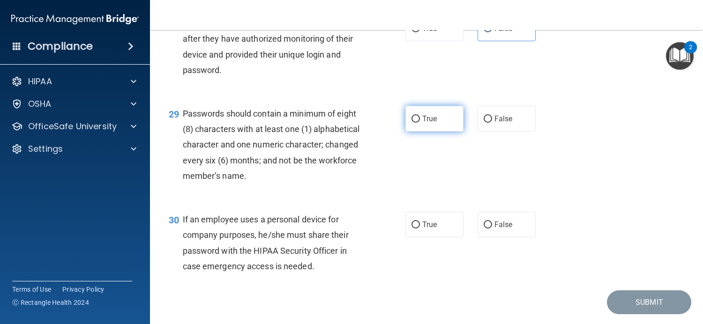
click at [431, 123] on span "True" at bounding box center [429, 118] width 15 height 9
click at [420, 123] on input "True" at bounding box center [415, 119] width 8 height 7
radio input "true"
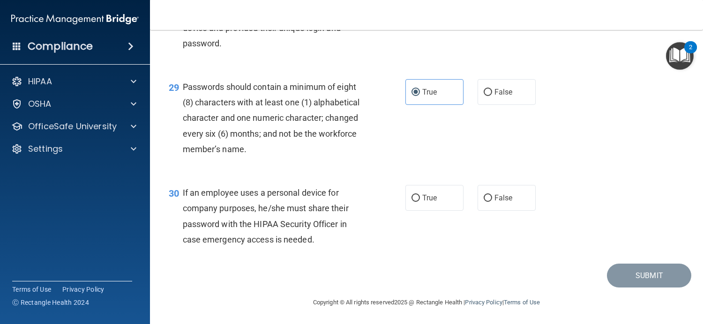
scroll to position [2509, 0]
click at [494, 200] on span "False" at bounding box center [503, 196] width 18 height 9
click at [492, 200] on input "False" at bounding box center [487, 197] width 8 height 7
radio input "true"
click at [623, 279] on button "Submit" at bounding box center [649, 275] width 84 height 24
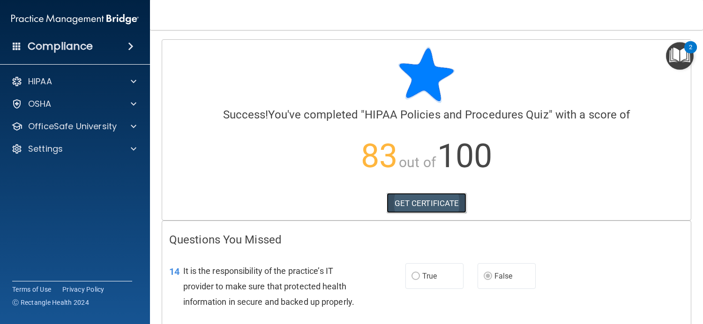
click at [408, 202] on link "GET CERTIFICATE" at bounding box center [426, 203] width 80 height 21
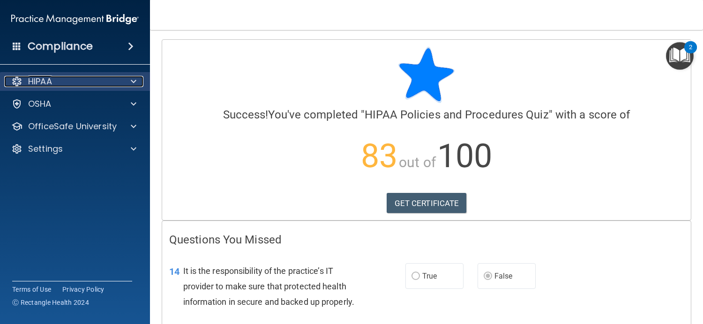
click at [127, 83] on div at bounding box center [131, 81] width 23 height 11
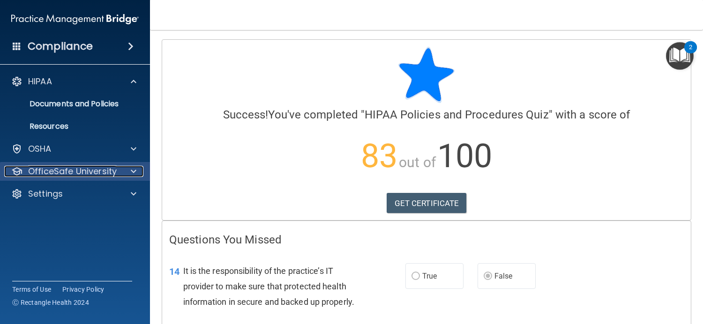
click at [132, 172] on span at bounding box center [134, 171] width 6 height 11
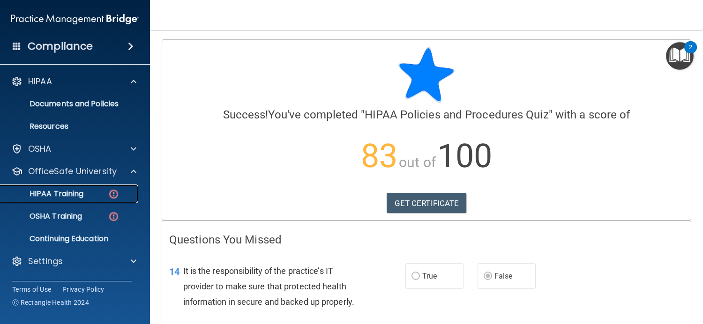
click at [94, 198] on div "HIPAA Training" at bounding box center [70, 193] width 128 height 9
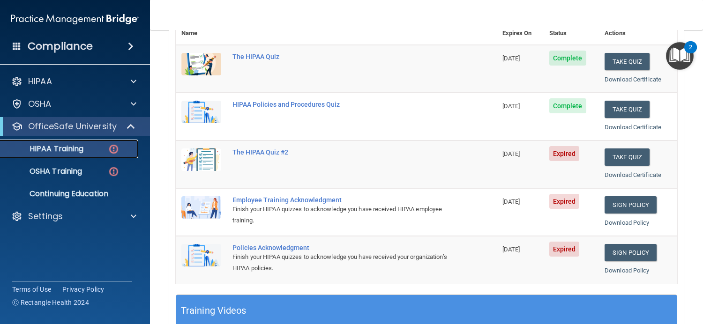
scroll to position [141, 0]
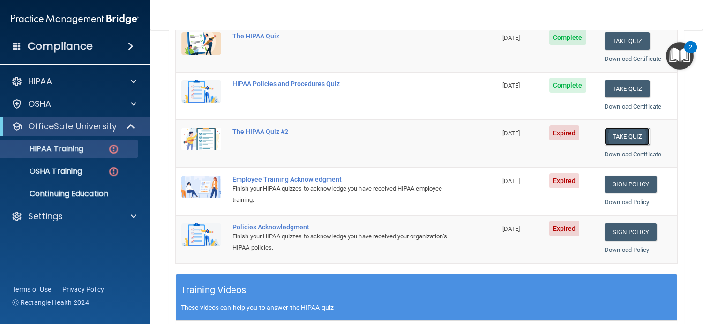
click at [627, 137] on button "Take Quiz" at bounding box center [626, 136] width 45 height 17
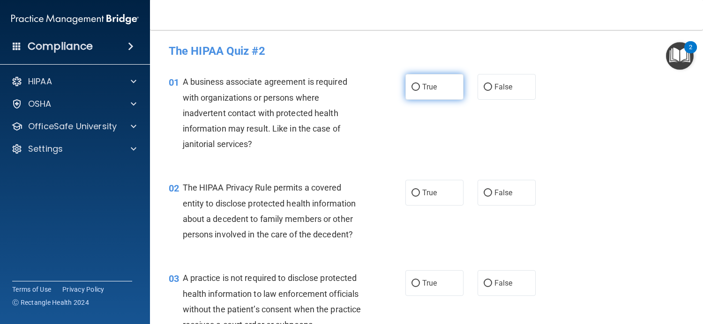
click at [437, 85] on label "True" at bounding box center [434, 87] width 58 height 26
click at [420, 85] on input "True" at bounding box center [415, 87] width 8 height 7
radio input "true"
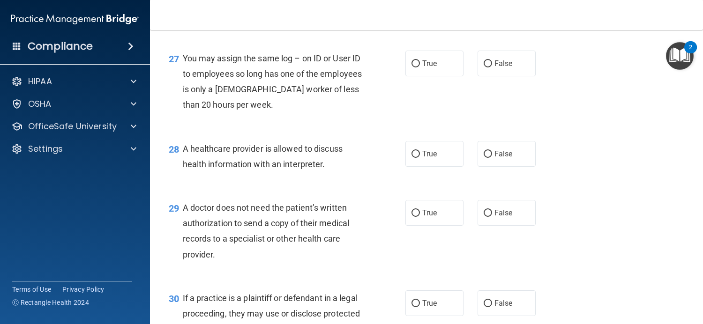
scroll to position [2292, 0]
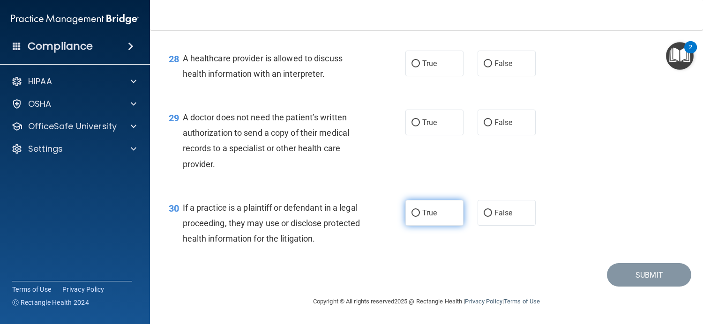
click at [422, 211] on span "True" at bounding box center [429, 212] width 15 height 9
click at [420, 211] on input "True" at bounding box center [415, 213] width 8 height 7
radio input "true"
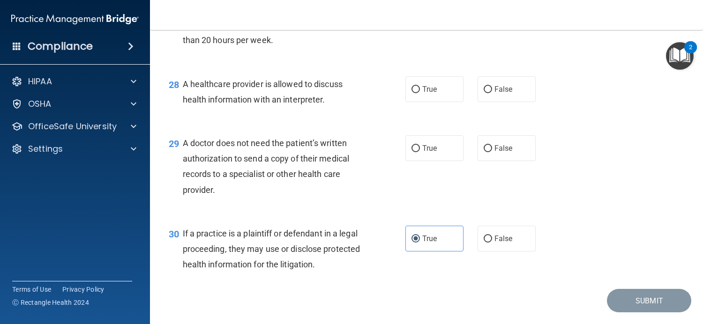
scroll to position [2245, 0]
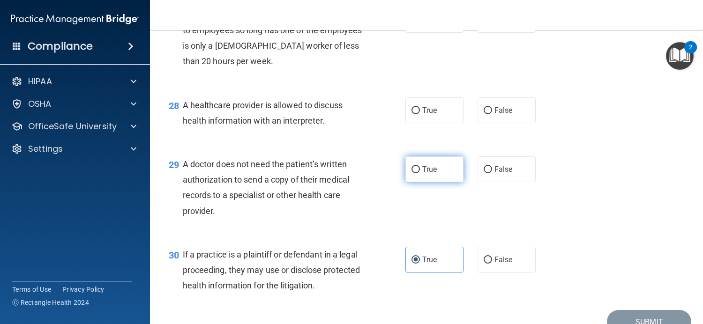
click at [430, 173] on label "True" at bounding box center [434, 169] width 58 height 26
click at [420, 173] on input "True" at bounding box center [415, 169] width 8 height 7
radio input "true"
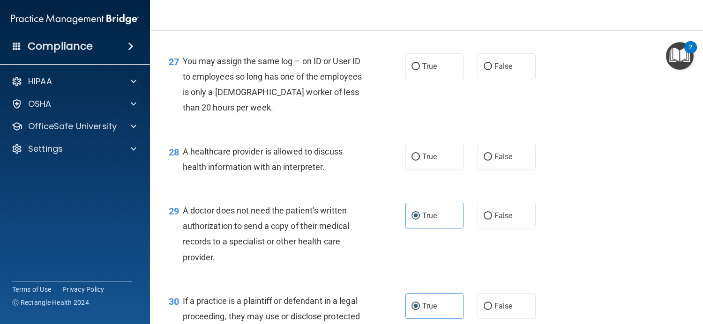
scroll to position [2198, 0]
click at [437, 155] on label "True" at bounding box center [434, 157] width 58 height 26
click at [420, 155] on input "True" at bounding box center [415, 157] width 8 height 7
radio input "true"
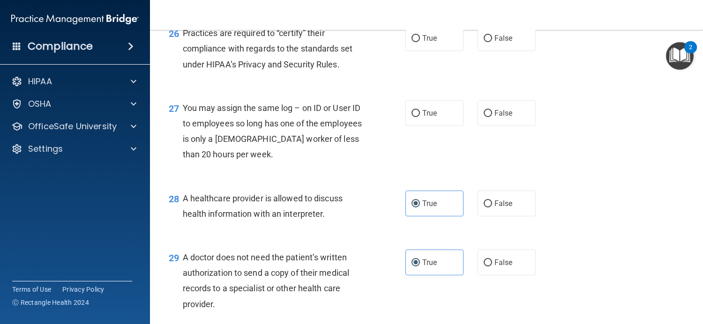
scroll to position [2151, 0]
click at [494, 115] on span "False" at bounding box center [503, 113] width 18 height 9
click at [490, 115] on input "False" at bounding box center [487, 114] width 8 height 7
radio input "true"
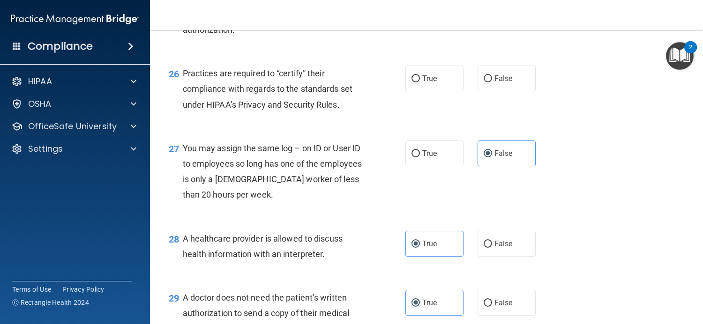
scroll to position [2057, 0]
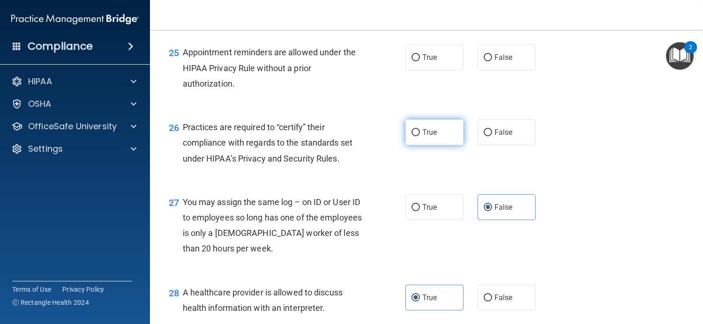
click at [422, 129] on span "True" at bounding box center [429, 132] width 15 height 9
click at [420, 129] on input "True" at bounding box center [415, 132] width 8 height 7
radio input "true"
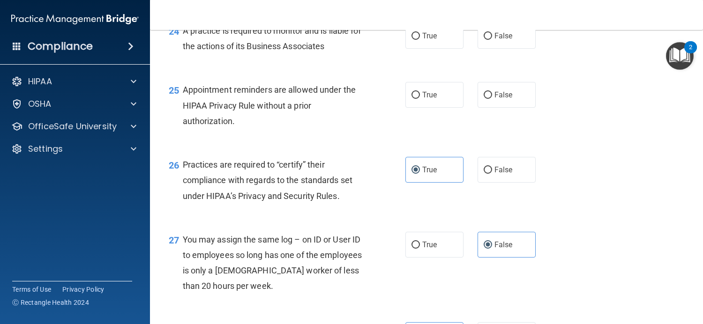
scroll to position [1964, 0]
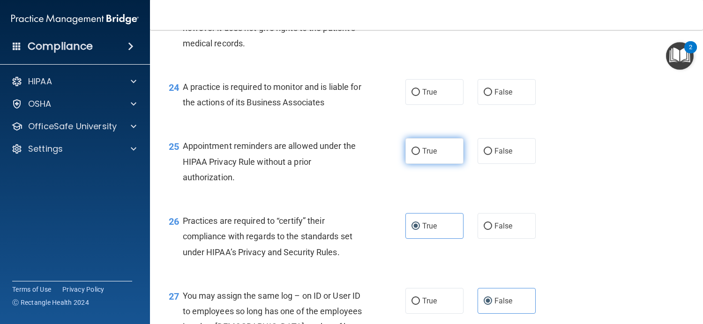
click at [424, 157] on label "True" at bounding box center [434, 151] width 58 height 26
click at [420, 155] on input "True" at bounding box center [415, 151] width 8 height 7
radio input "true"
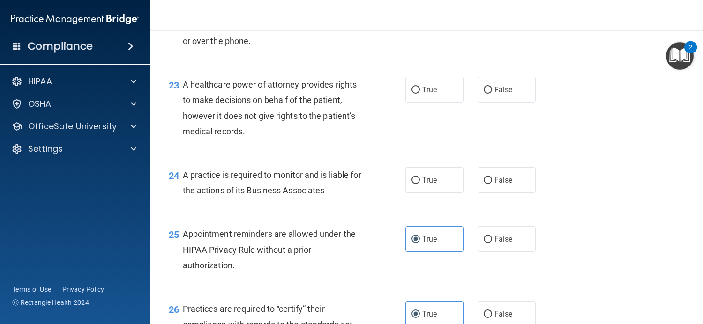
scroll to position [1870, 0]
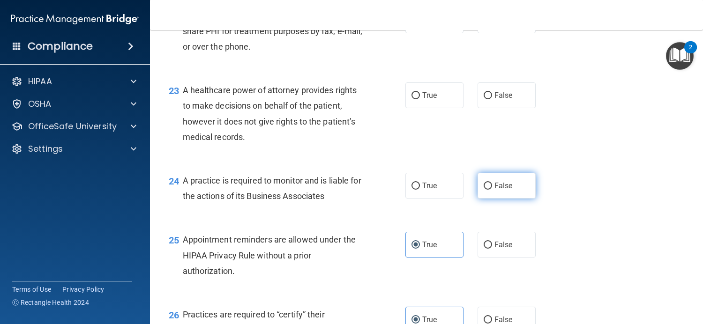
click at [498, 188] on span "False" at bounding box center [503, 185] width 18 height 9
click at [492, 188] on input "False" at bounding box center [487, 186] width 8 height 7
radio input "true"
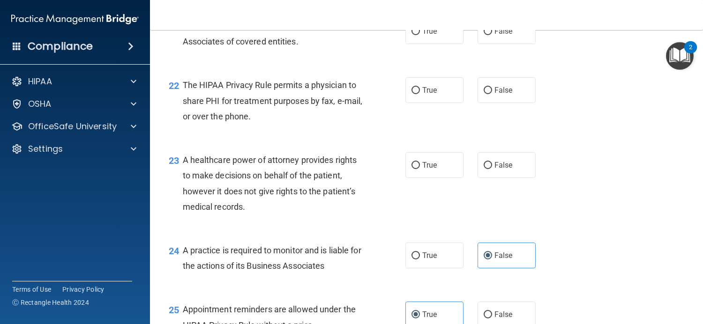
scroll to position [1776, 0]
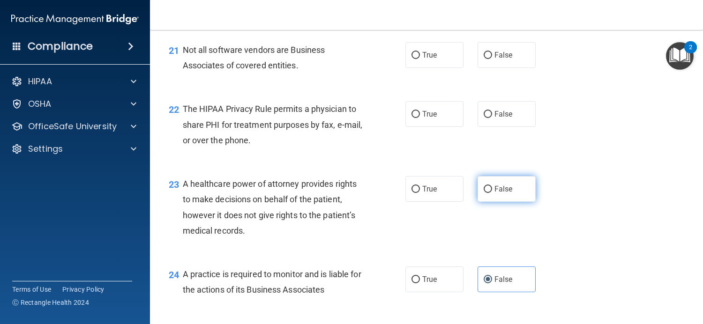
click at [502, 183] on label "False" at bounding box center [506, 189] width 58 height 26
click at [492, 186] on input "False" at bounding box center [487, 189] width 8 height 7
radio input "true"
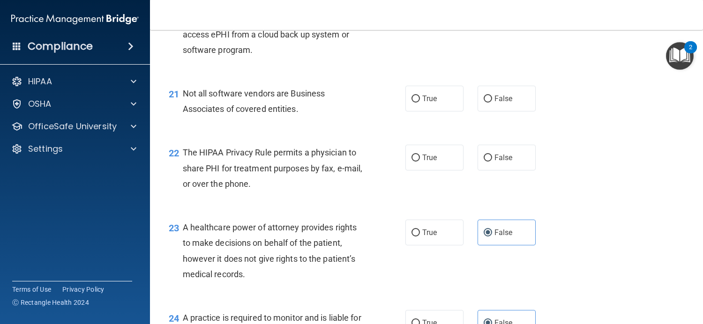
scroll to position [1683, 0]
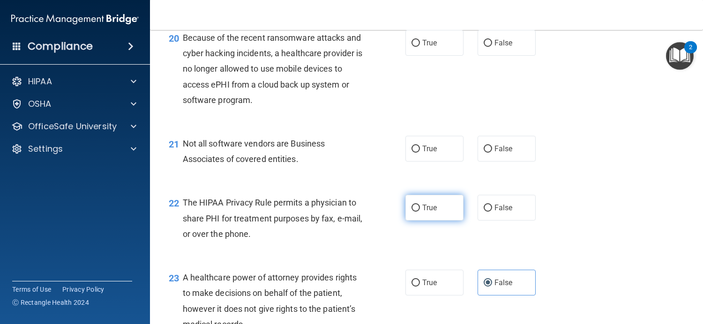
click at [444, 218] on label "True" at bounding box center [434, 208] width 58 height 26
click at [420, 212] on input "True" at bounding box center [415, 208] width 8 height 7
radio input "true"
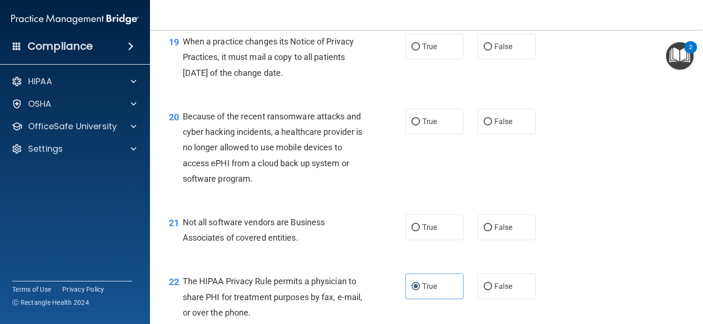
scroll to position [1589, 0]
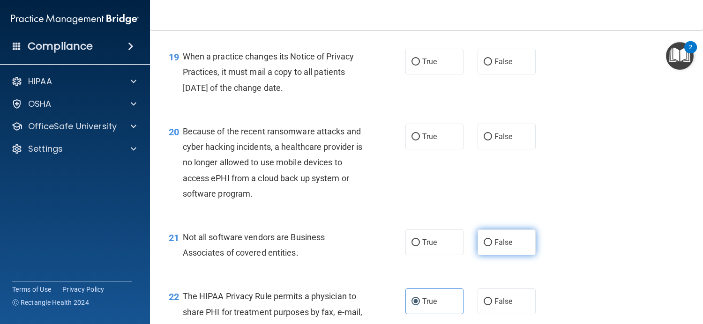
click at [496, 244] on span "False" at bounding box center [503, 242] width 18 height 9
click at [492, 244] on input "False" at bounding box center [487, 242] width 8 height 7
radio input "true"
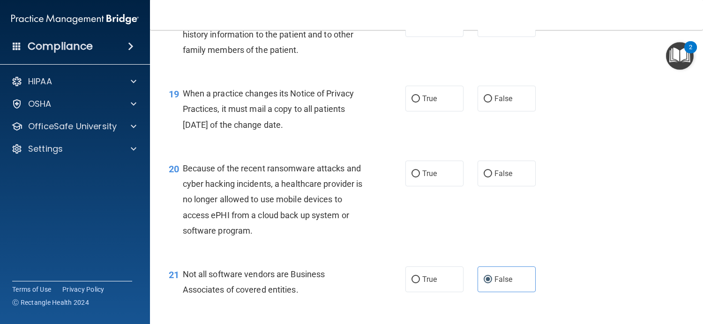
scroll to position [1495, 0]
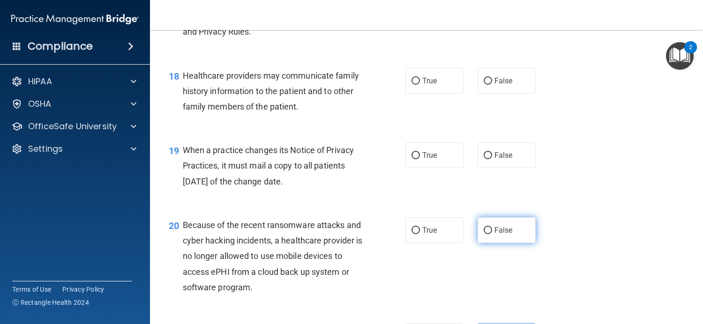
click at [502, 236] on label "False" at bounding box center [506, 230] width 58 height 26
click at [492, 234] on input "False" at bounding box center [487, 230] width 8 height 7
radio input "true"
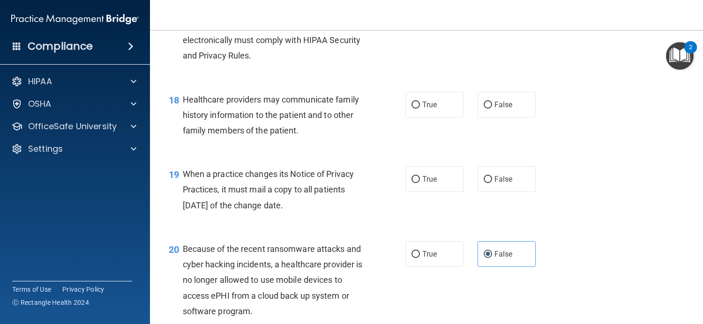
scroll to position [1449, 0]
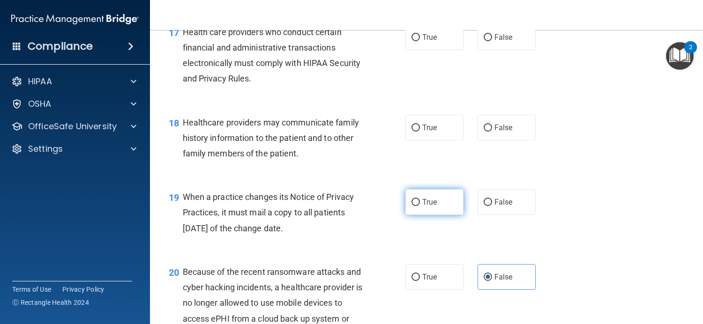
click at [429, 207] on label "True" at bounding box center [434, 202] width 58 height 26
click at [420, 206] on input "True" at bounding box center [415, 202] width 8 height 7
radio input "true"
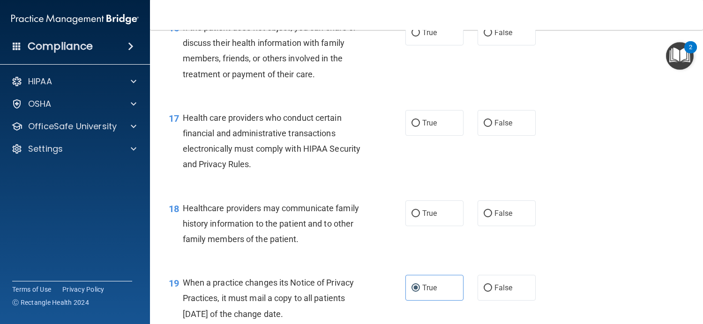
scroll to position [1355, 0]
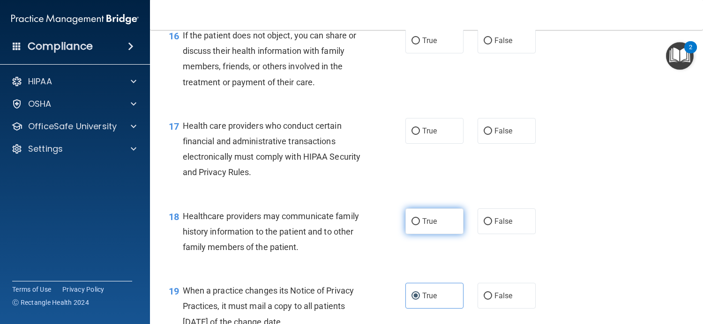
click at [405, 229] on label "True" at bounding box center [434, 221] width 58 height 26
click at [411, 225] on input "True" at bounding box center [415, 221] width 8 height 7
radio input "true"
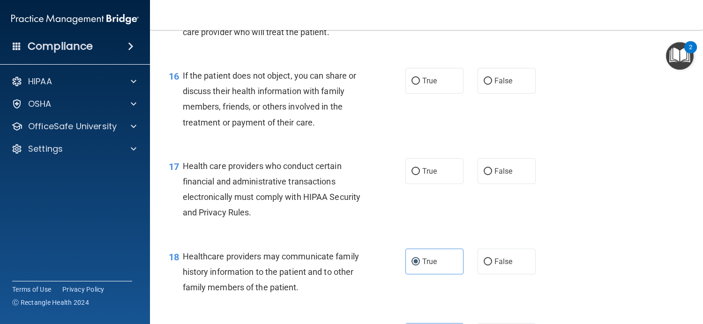
scroll to position [1261, 0]
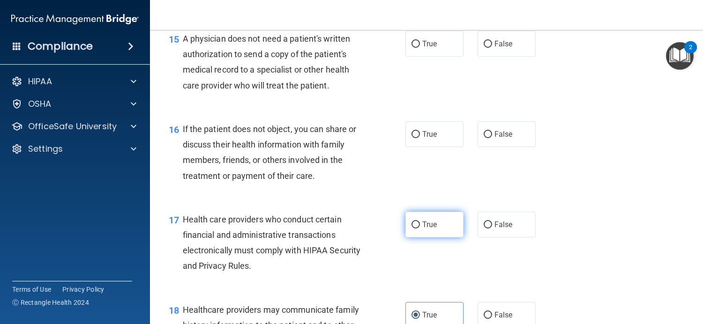
click at [427, 233] on label "True" at bounding box center [434, 225] width 58 height 26
click at [420, 229] on input "True" at bounding box center [415, 225] width 8 height 7
radio input "true"
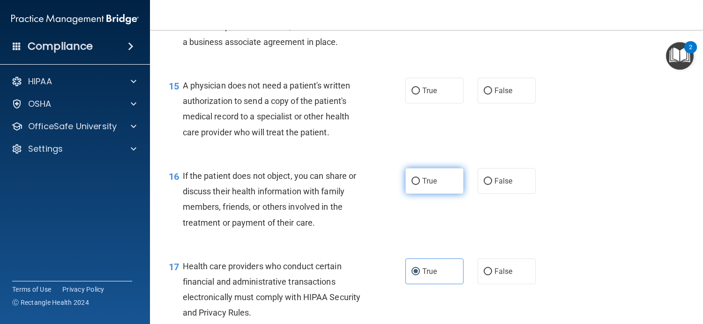
click at [422, 184] on span "True" at bounding box center [429, 181] width 15 height 9
click at [420, 184] on input "True" at bounding box center [415, 181] width 8 height 7
radio input "true"
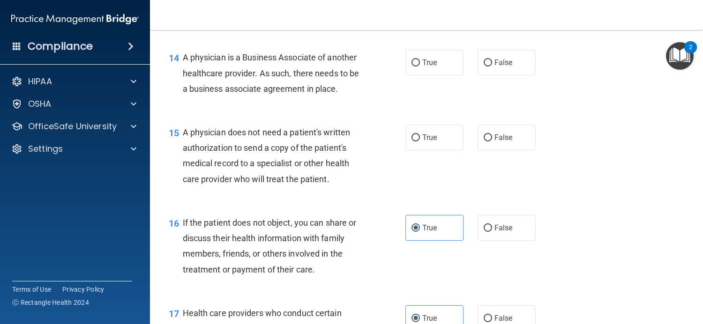
scroll to position [1121, 0]
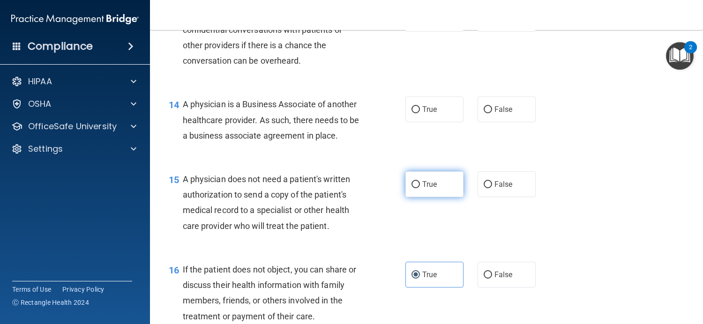
click at [417, 183] on label "True" at bounding box center [434, 184] width 58 height 26
click at [417, 183] on input "True" at bounding box center [415, 184] width 8 height 7
radio input "true"
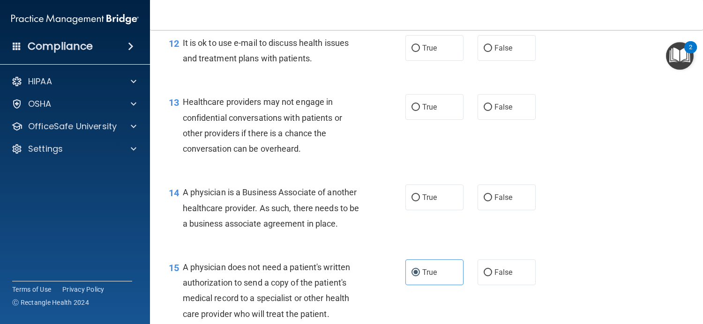
scroll to position [1027, 0]
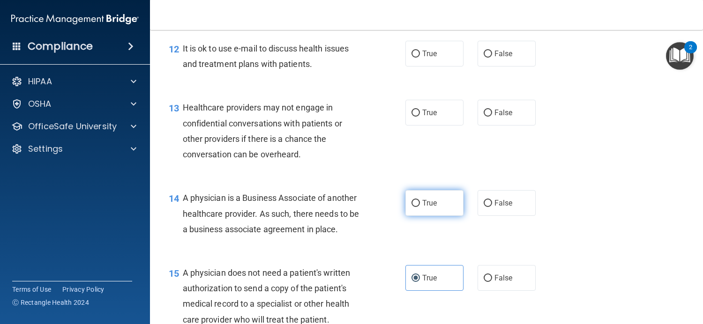
click at [418, 202] on label "True" at bounding box center [434, 203] width 58 height 26
click at [418, 202] on input "True" at bounding box center [415, 203] width 8 height 7
radio input "true"
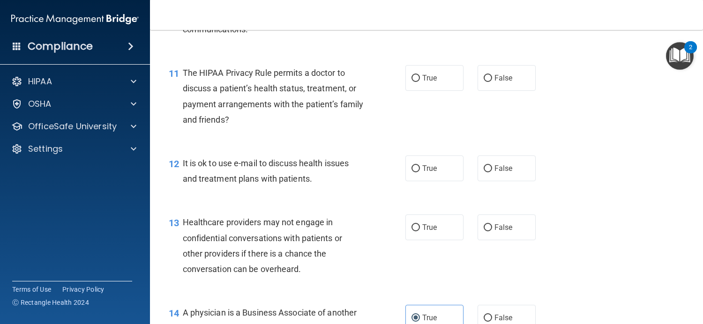
scroll to position [933, 0]
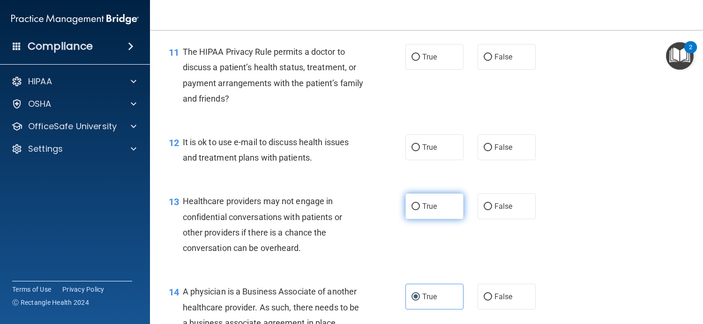
click at [444, 212] on label "True" at bounding box center [434, 206] width 58 height 26
click at [420, 210] on input "True" at bounding box center [415, 206] width 8 height 7
radio input "true"
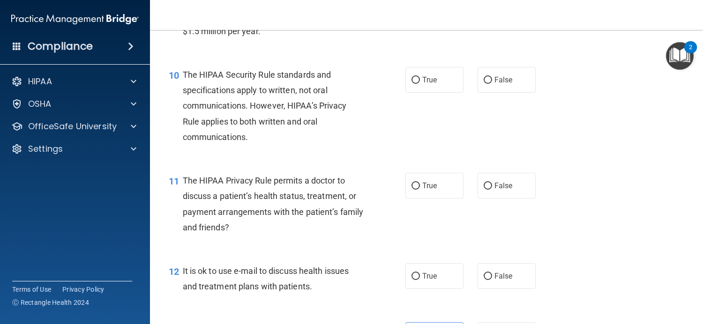
scroll to position [793, 0]
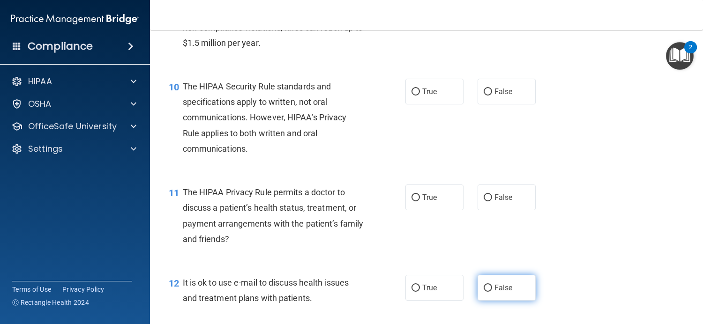
click at [488, 285] on label "False" at bounding box center [506, 288] width 58 height 26
click at [488, 285] on input "False" at bounding box center [487, 288] width 8 height 7
radio input "true"
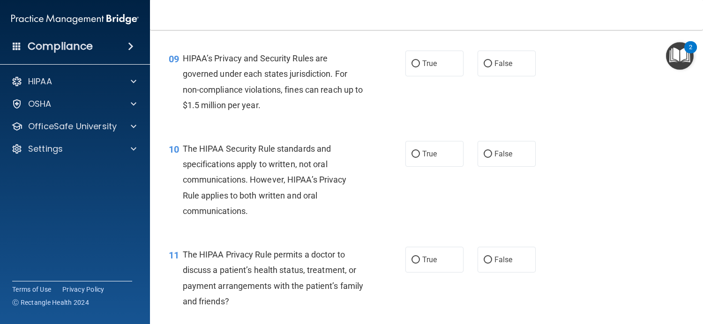
scroll to position [746, 0]
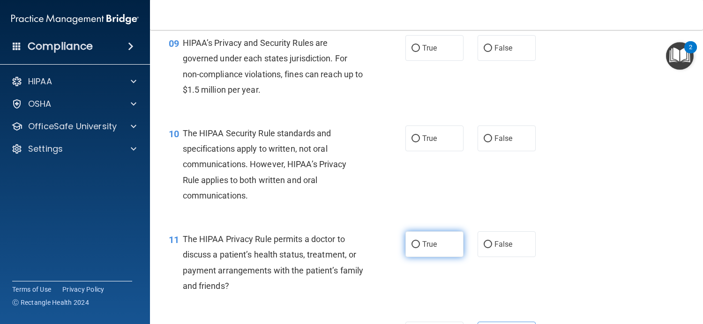
click at [441, 249] on label "True" at bounding box center [434, 244] width 58 height 26
click at [420, 248] on input "True" at bounding box center [415, 244] width 8 height 7
radio input "true"
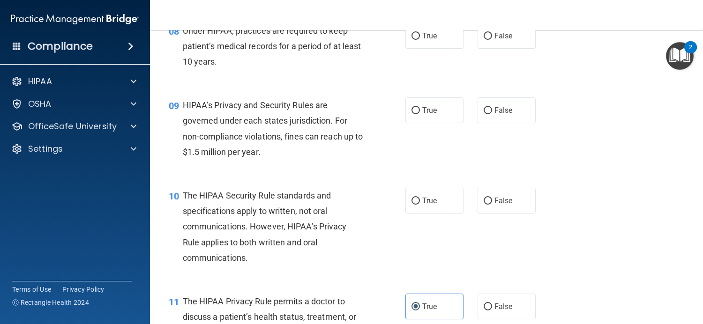
scroll to position [793, 0]
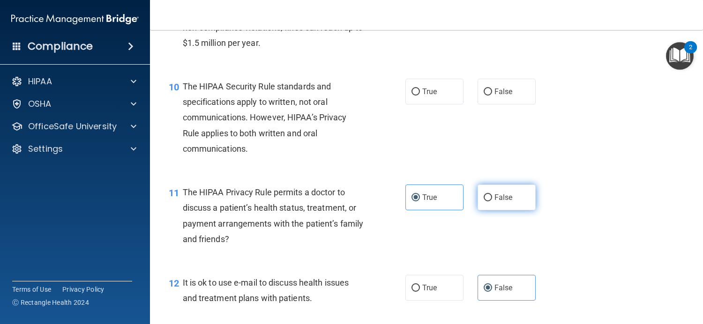
click at [508, 201] on label "False" at bounding box center [506, 198] width 58 height 26
click at [492, 201] on input "False" at bounding box center [487, 197] width 8 height 7
radio input "true"
radio input "false"
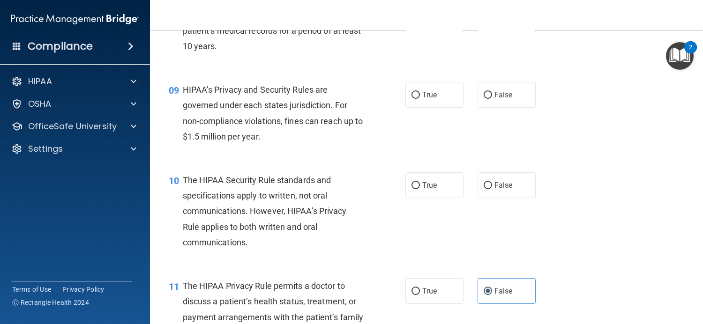
scroll to position [652, 0]
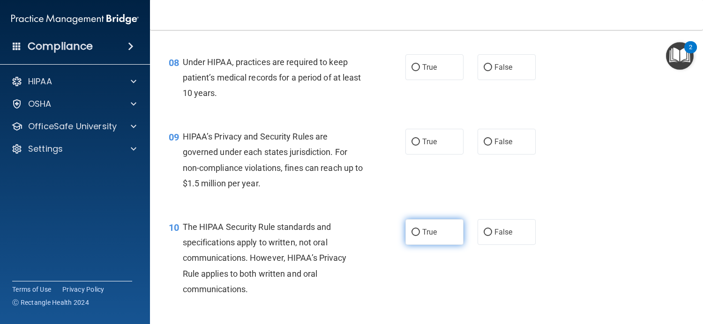
click at [422, 234] on span "True" at bounding box center [429, 232] width 15 height 9
click at [420, 234] on input "True" at bounding box center [415, 232] width 8 height 7
radio input "true"
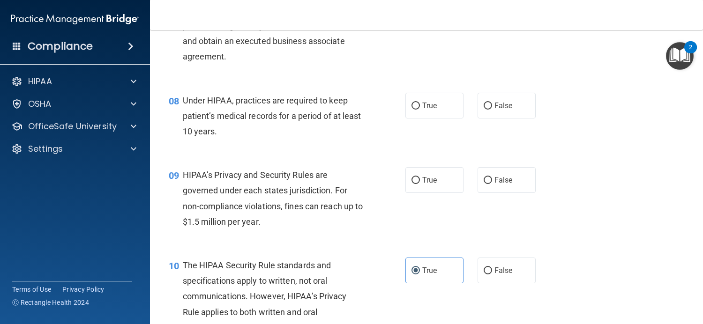
scroll to position [559, 0]
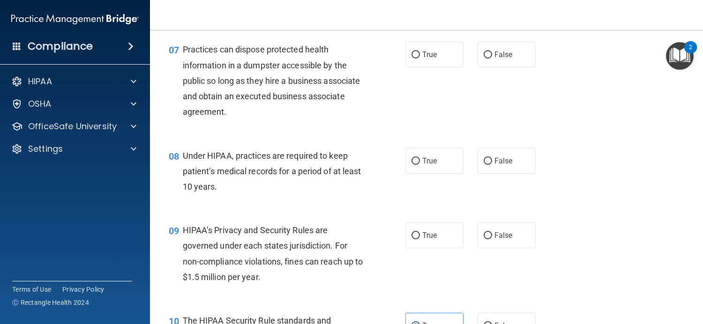
click at [463, 230] on div "True False" at bounding box center [475, 235] width 140 height 26
click at [443, 235] on label "True" at bounding box center [434, 235] width 58 height 26
click at [420, 235] on input "True" at bounding box center [415, 235] width 8 height 7
radio input "true"
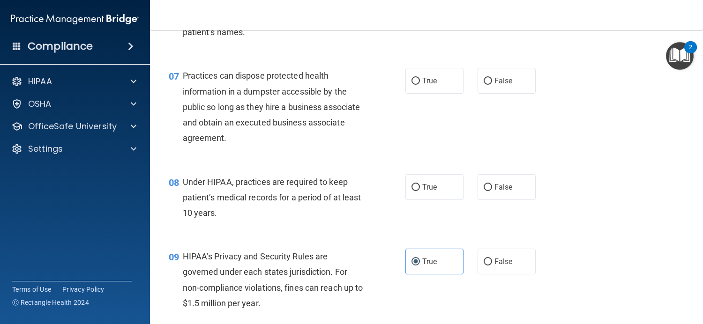
scroll to position [512, 0]
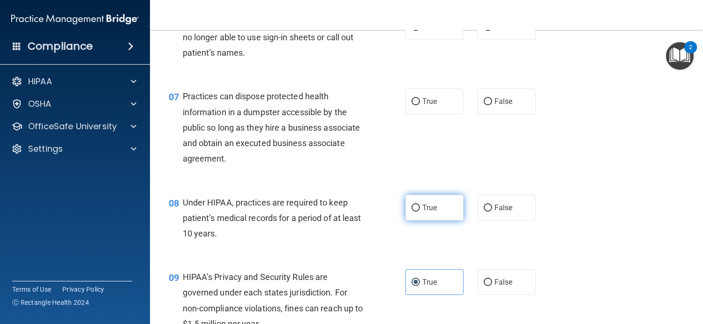
click at [411, 205] on input "True" at bounding box center [415, 208] width 8 height 7
radio input "true"
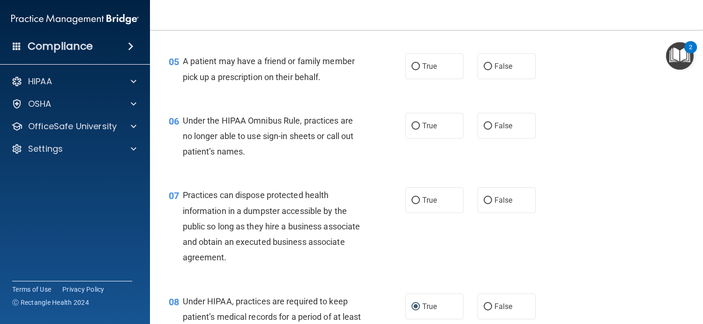
scroll to position [465, 0]
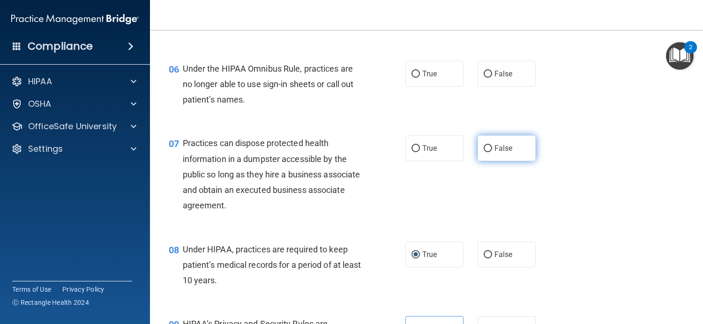
click at [496, 147] on span "False" at bounding box center [503, 148] width 18 height 9
click at [492, 147] on input "False" at bounding box center [487, 148] width 8 height 7
radio input "true"
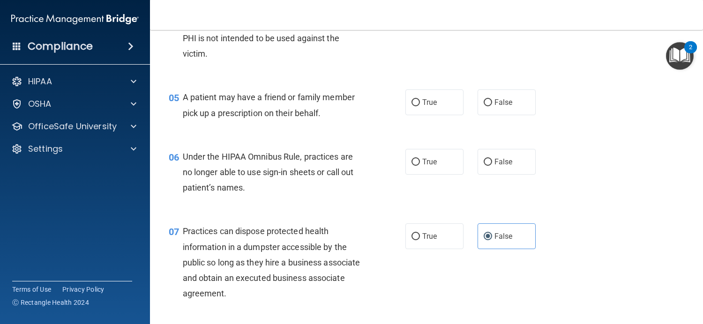
scroll to position [371, 0]
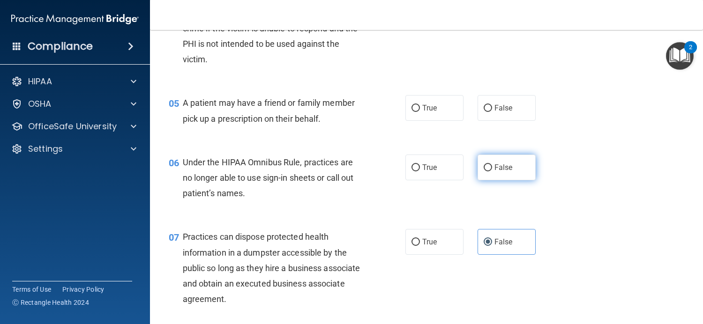
click at [477, 168] on label "False" at bounding box center [506, 168] width 58 height 26
click at [483, 168] on input "False" at bounding box center [487, 167] width 8 height 7
radio input "true"
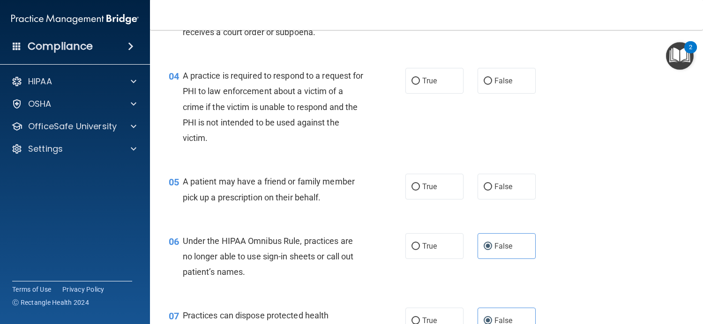
scroll to position [231, 0]
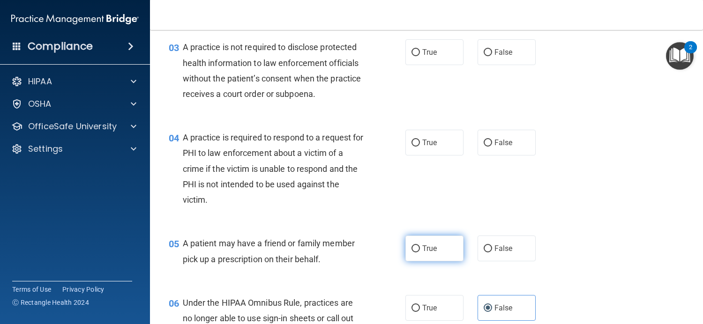
click at [412, 257] on label "True" at bounding box center [434, 249] width 58 height 26
click at [412, 252] on input "True" at bounding box center [415, 248] width 8 height 7
radio input "true"
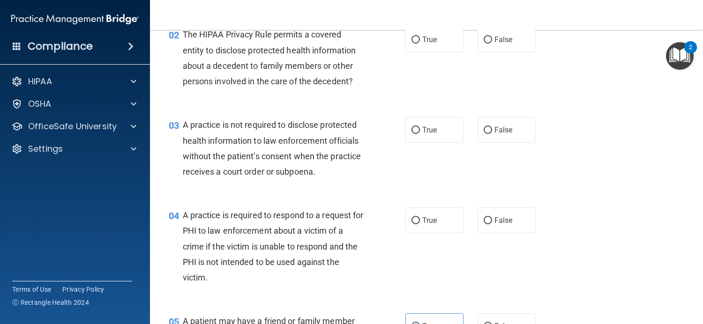
scroll to position [137, 0]
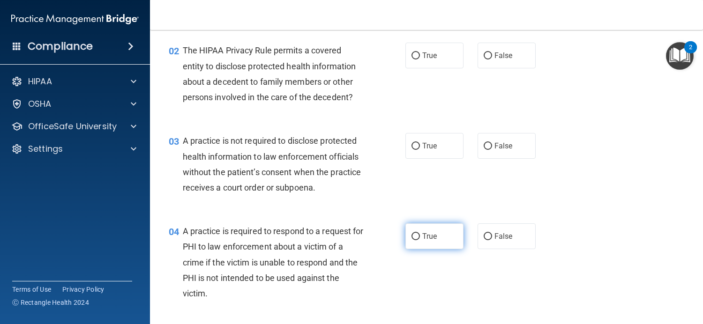
click at [414, 239] on input "True" at bounding box center [415, 236] width 8 height 7
radio input "true"
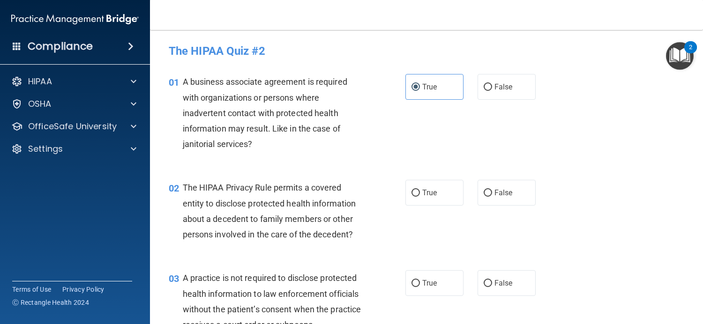
scroll to position [47, 0]
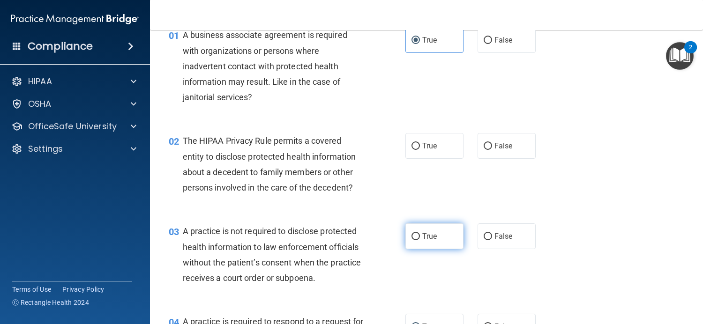
click at [427, 240] on span "True" at bounding box center [429, 236] width 15 height 9
click at [420, 240] on input "True" at bounding box center [415, 236] width 8 height 7
radio input "true"
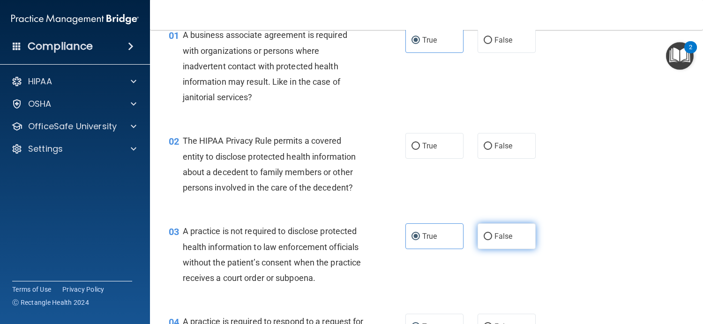
click at [501, 239] on span "False" at bounding box center [503, 236] width 18 height 9
click at [492, 239] on input "False" at bounding box center [487, 236] width 8 height 7
radio input "true"
radio input "false"
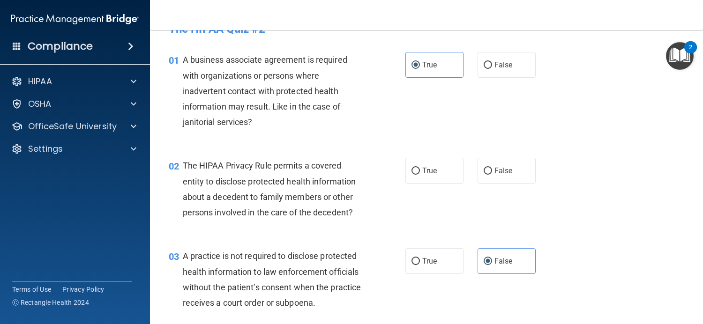
scroll to position [0, 0]
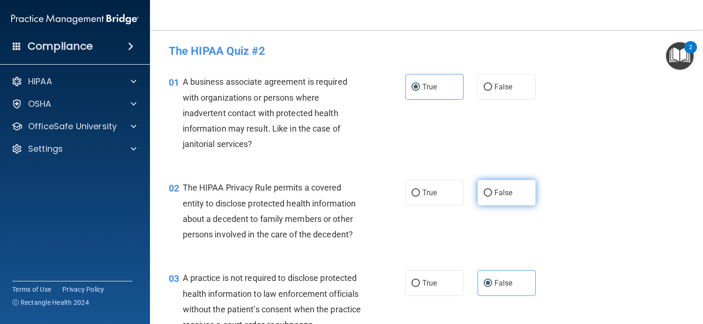
click at [482, 200] on label "False" at bounding box center [506, 193] width 58 height 26
click at [483, 197] on input "False" at bounding box center [487, 193] width 8 height 7
radio input "true"
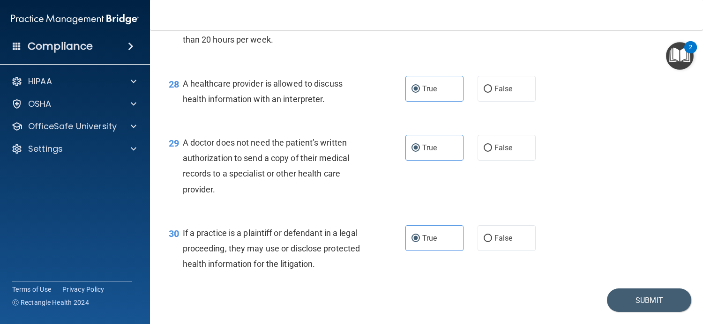
scroll to position [2292, 0]
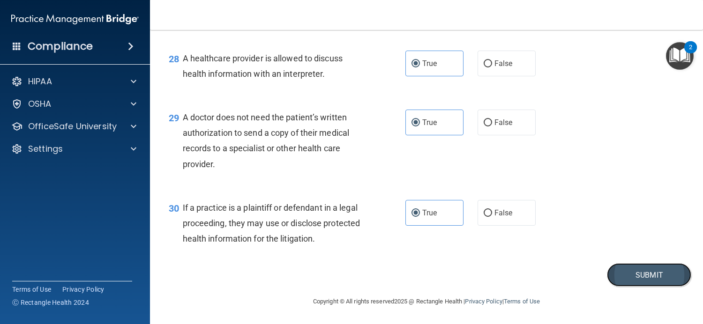
click at [634, 270] on button "Submit" at bounding box center [649, 275] width 84 height 24
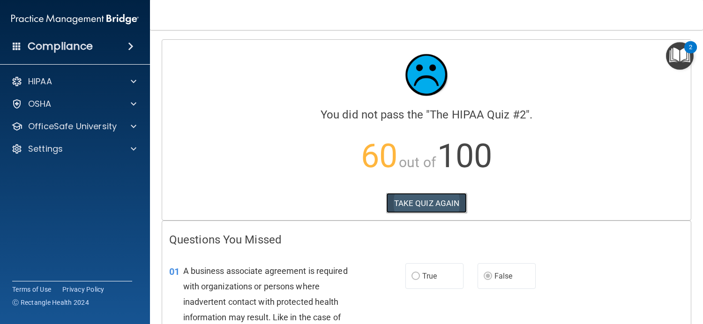
click at [437, 204] on button "TAKE QUIZ AGAIN" at bounding box center [426, 203] width 81 height 21
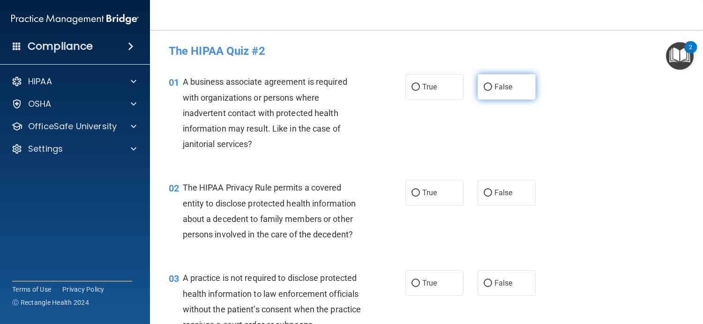
click at [503, 79] on label "False" at bounding box center [506, 87] width 58 height 26
click at [492, 84] on input "False" at bounding box center [487, 87] width 8 height 7
radio input "true"
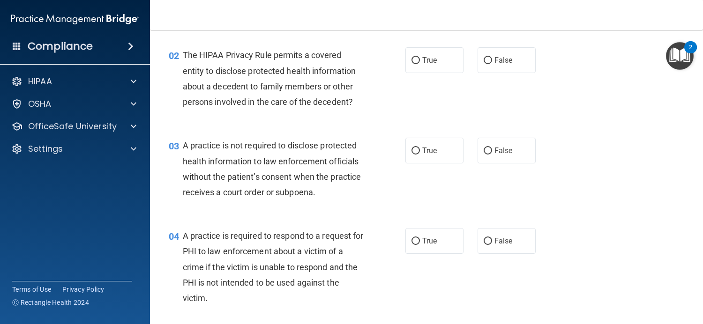
scroll to position [141, 0]
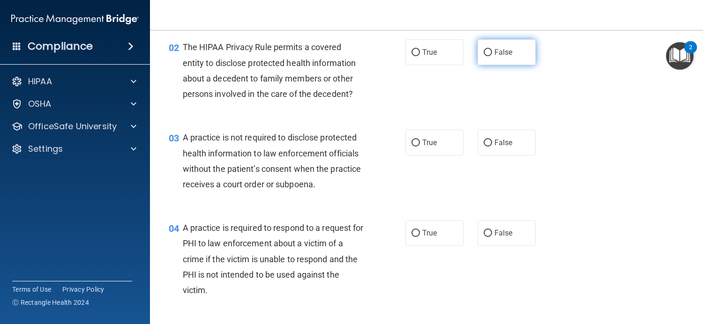
click at [491, 57] on label "False" at bounding box center [506, 52] width 58 height 26
click at [491, 56] on input "False" at bounding box center [487, 52] width 8 height 7
radio input "true"
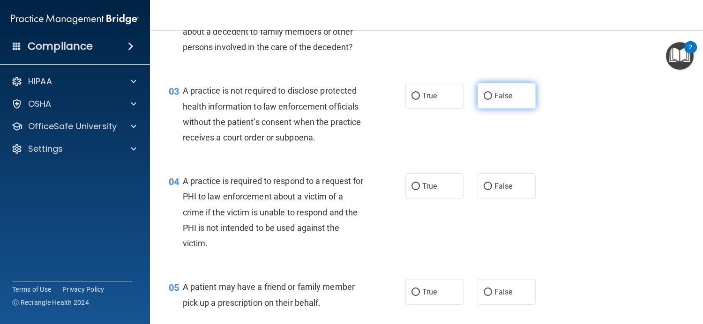
click at [488, 98] on label "False" at bounding box center [506, 96] width 58 height 26
click at [488, 98] on input "False" at bounding box center [487, 96] width 8 height 7
radio input "true"
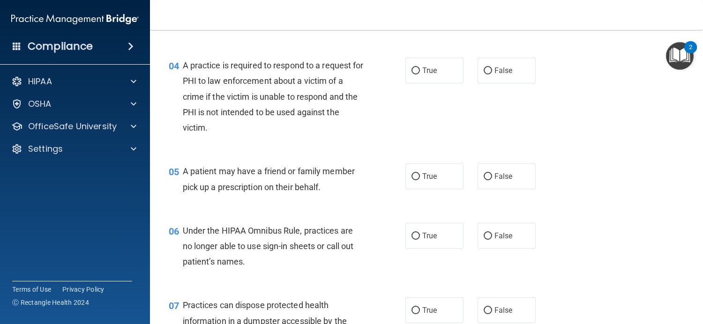
scroll to position [281, 0]
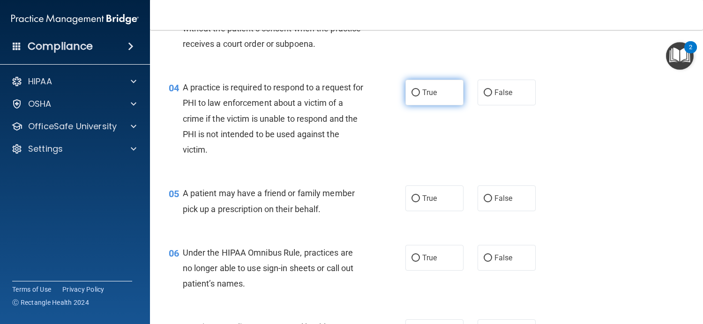
click at [423, 99] on label "True" at bounding box center [434, 93] width 58 height 26
click at [420, 96] on input "True" at bounding box center [415, 92] width 8 height 7
radio input "true"
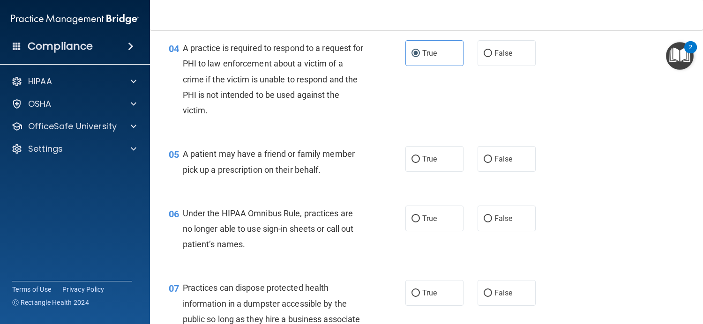
scroll to position [375, 0]
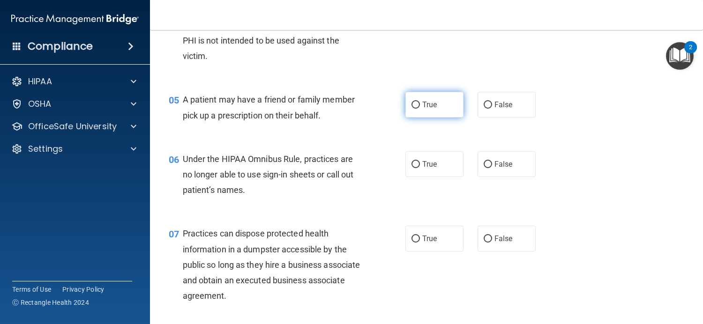
click at [426, 111] on label "True" at bounding box center [434, 105] width 58 height 26
click at [420, 109] on input "True" at bounding box center [415, 105] width 8 height 7
radio input "true"
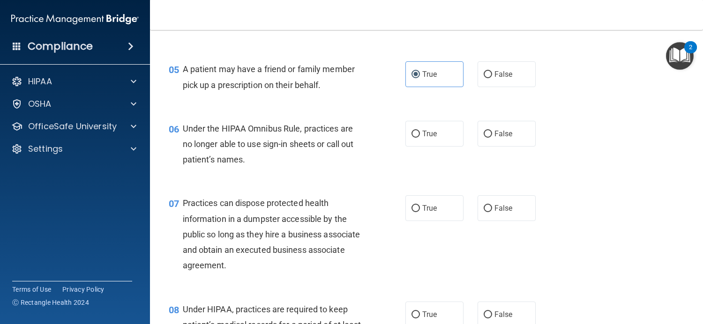
scroll to position [422, 0]
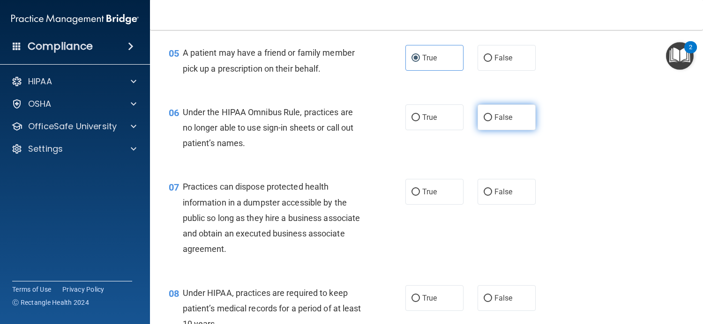
click at [492, 127] on label "False" at bounding box center [506, 117] width 58 height 26
click at [492, 121] on input "False" at bounding box center [487, 117] width 8 height 7
radio input "true"
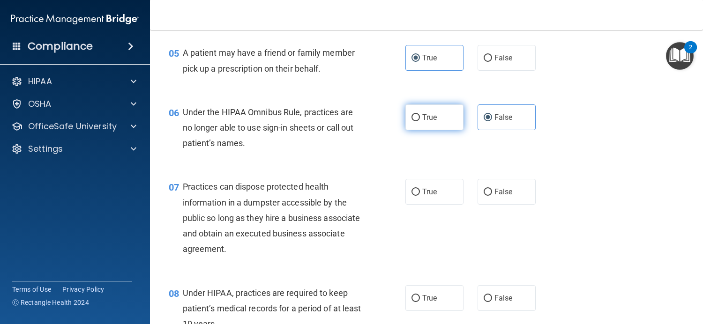
click at [425, 123] on label "True" at bounding box center [434, 117] width 58 height 26
click at [420, 121] on input "True" at bounding box center [415, 117] width 8 height 7
radio input "true"
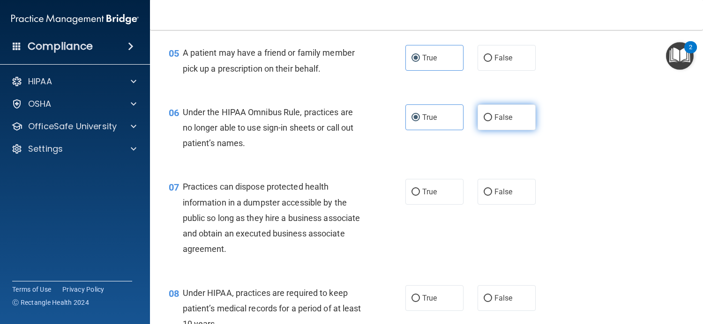
click at [515, 120] on label "False" at bounding box center [506, 117] width 58 height 26
click at [492, 120] on input "False" at bounding box center [487, 117] width 8 height 7
radio input "true"
radio input "false"
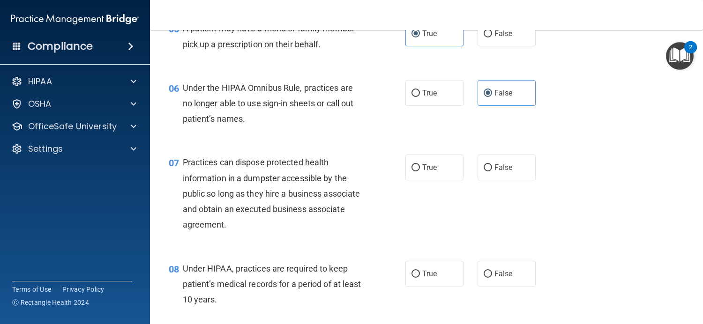
scroll to position [515, 0]
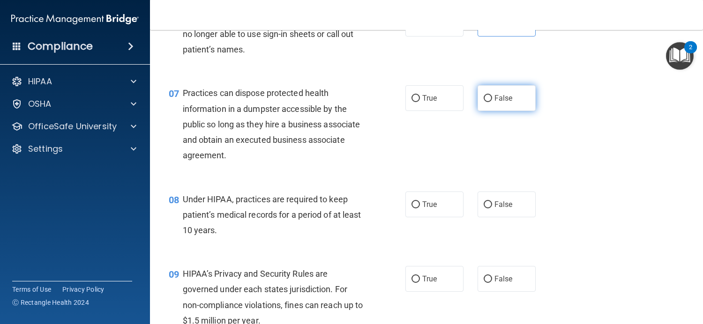
click at [485, 96] on input "False" at bounding box center [487, 98] width 8 height 7
radio input "true"
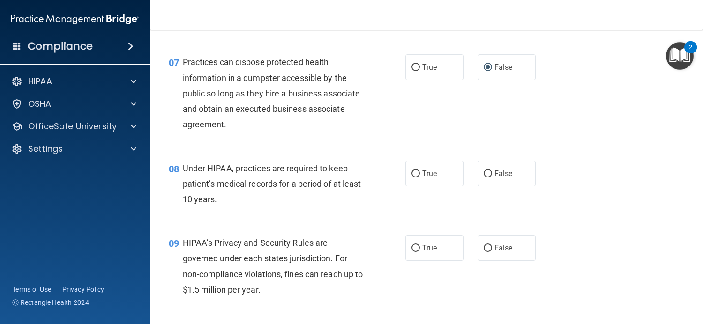
scroll to position [562, 0]
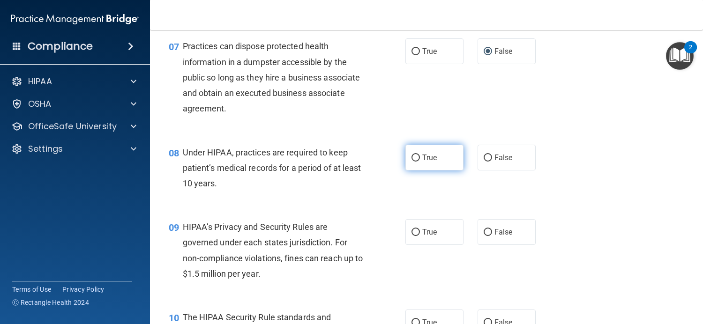
click at [438, 159] on label "True" at bounding box center [434, 158] width 58 height 26
click at [420, 159] on input "True" at bounding box center [415, 158] width 8 height 7
radio input "true"
click at [494, 158] on span "False" at bounding box center [503, 157] width 18 height 9
click at [492, 158] on input "False" at bounding box center [487, 158] width 8 height 7
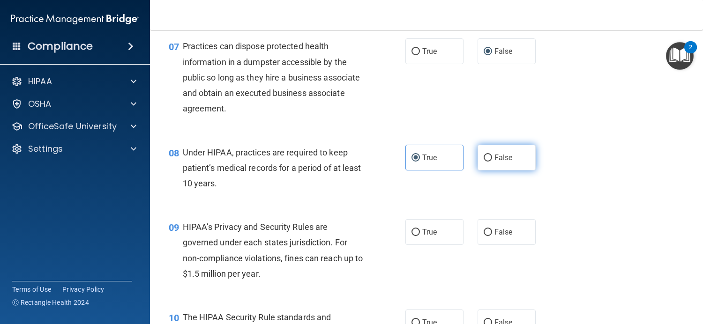
radio input "true"
radio input "false"
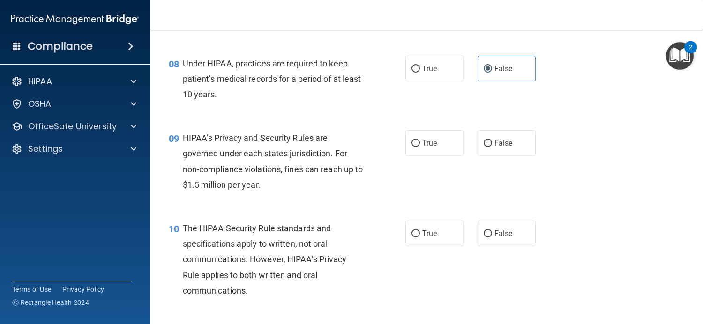
scroll to position [656, 0]
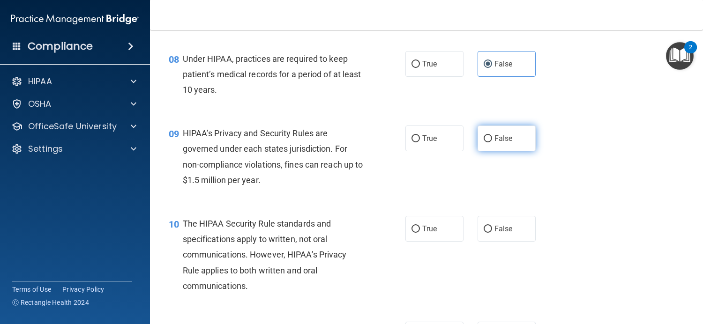
click at [494, 142] on span "False" at bounding box center [503, 138] width 18 height 9
click at [492, 142] on input "False" at bounding box center [487, 138] width 8 height 7
radio input "true"
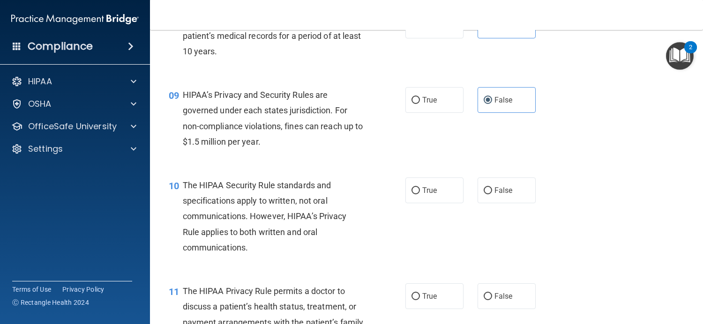
scroll to position [749, 0]
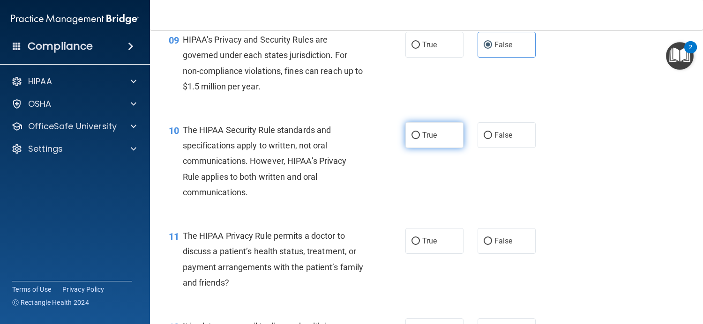
click at [418, 139] on label "True" at bounding box center [434, 135] width 58 height 26
click at [418, 139] on input "True" at bounding box center [415, 135] width 8 height 7
radio input "true"
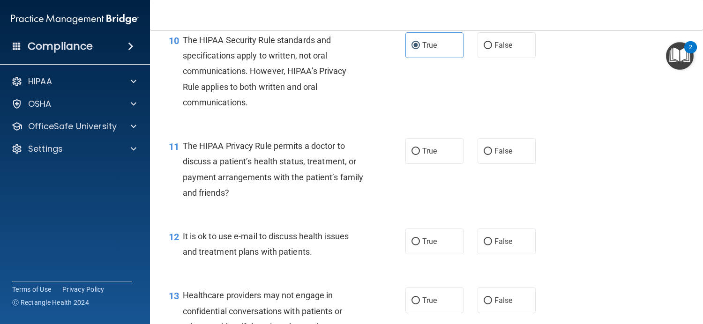
scroll to position [843, 0]
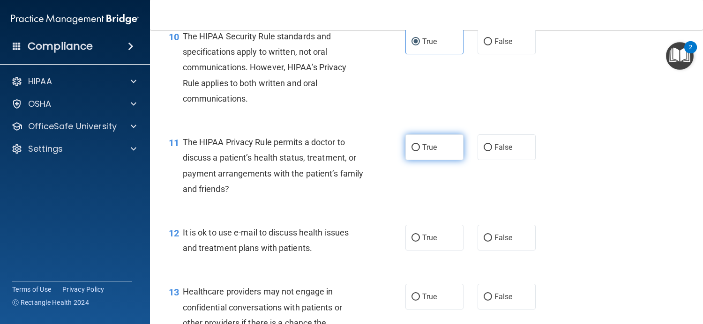
click at [428, 152] on label "True" at bounding box center [434, 147] width 58 height 26
click at [420, 151] on input "True" at bounding box center [415, 147] width 8 height 7
radio input "true"
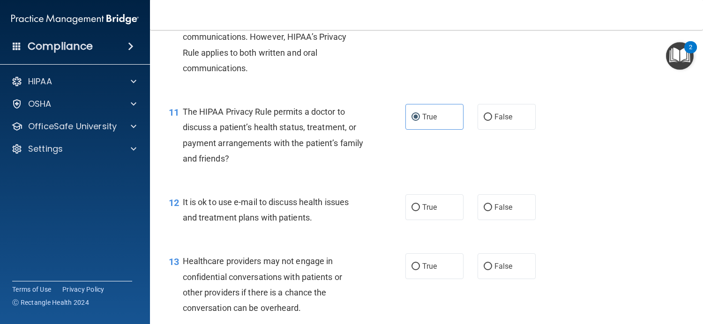
scroll to position [890, 0]
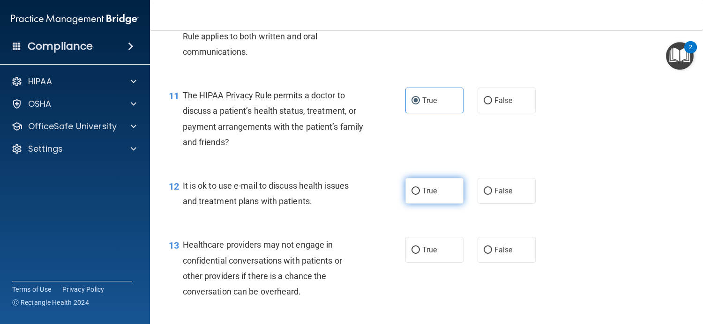
click at [433, 192] on span "True" at bounding box center [429, 190] width 15 height 9
click at [420, 192] on input "True" at bounding box center [415, 191] width 8 height 7
radio input "true"
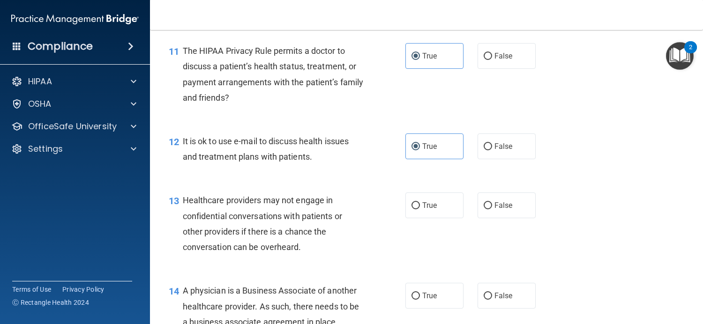
scroll to position [984, 0]
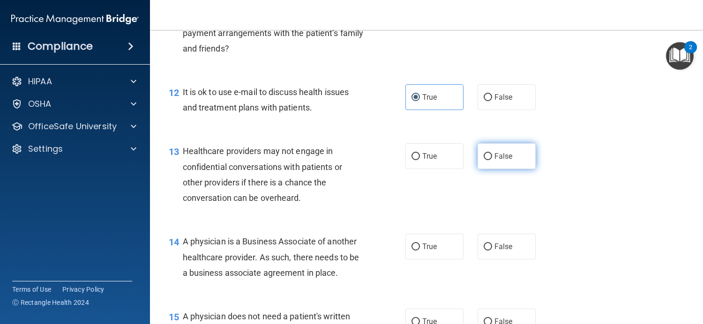
click at [479, 153] on label "False" at bounding box center [506, 156] width 58 height 26
click at [483, 153] on input "False" at bounding box center [487, 156] width 8 height 7
radio input "true"
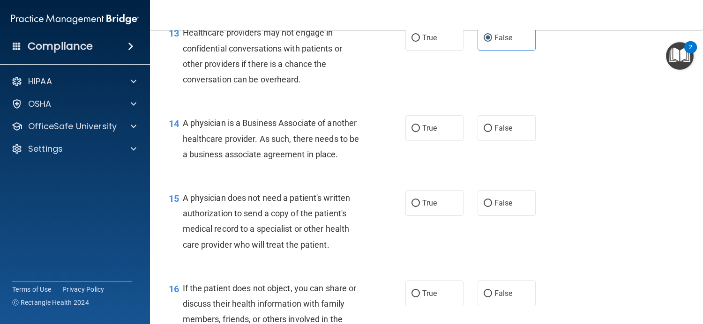
scroll to position [1124, 0]
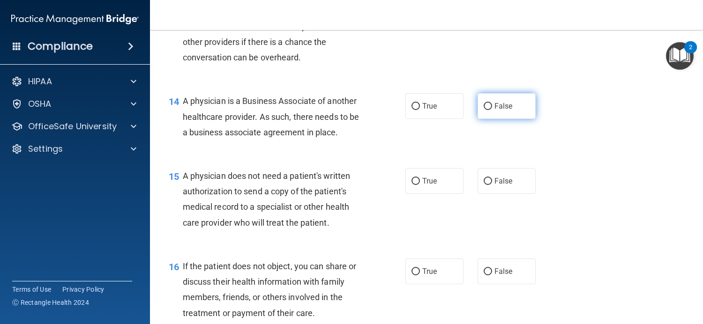
click at [490, 111] on label "False" at bounding box center [506, 106] width 58 height 26
click at [490, 110] on input "False" at bounding box center [487, 106] width 8 height 7
radio input "true"
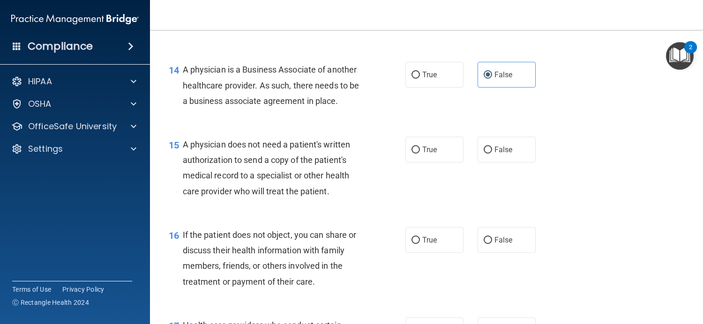
scroll to position [1171, 0]
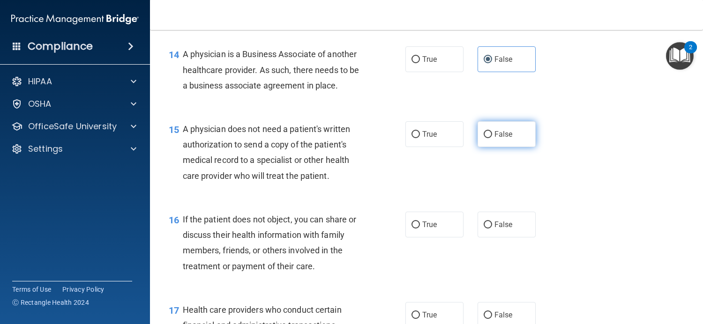
click at [488, 138] on label "False" at bounding box center [506, 134] width 58 height 26
click at [488, 138] on input "False" at bounding box center [487, 134] width 8 height 7
radio input "true"
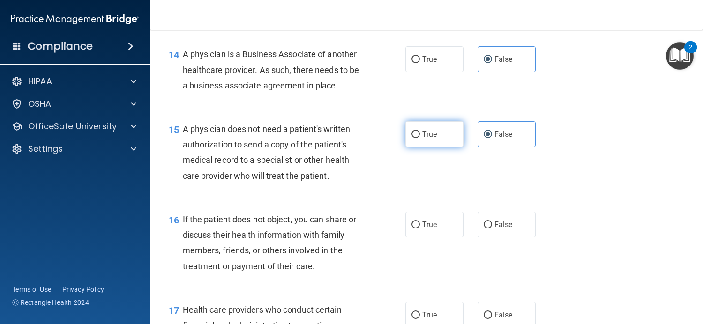
click at [435, 134] on label "True" at bounding box center [434, 134] width 58 height 26
click at [420, 134] on input "True" at bounding box center [415, 134] width 8 height 7
radio input "true"
radio input "false"
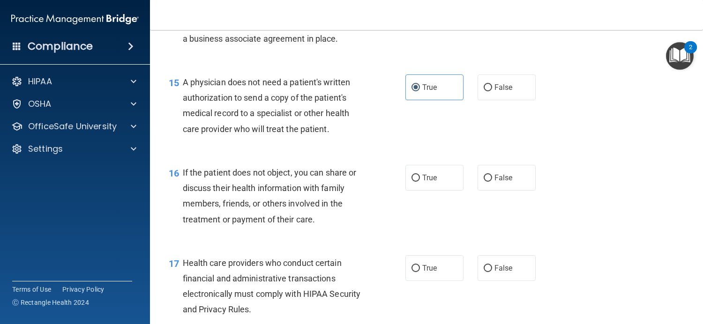
click at [428, 196] on div "16 If the patient does not object, you can share or discuss their health inform…" at bounding box center [426, 198] width 529 height 90
click at [429, 182] on label "True" at bounding box center [434, 178] width 58 height 26
click at [420, 182] on input "True" at bounding box center [415, 178] width 8 height 7
radio input "true"
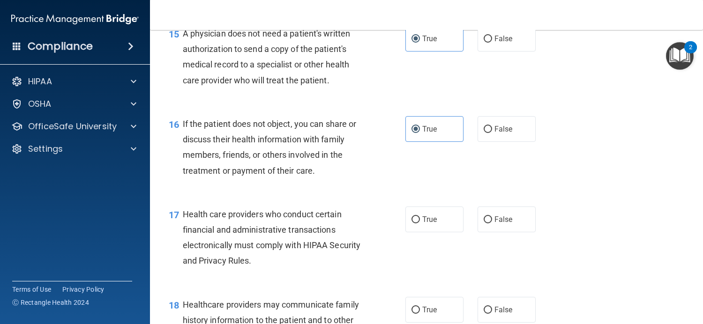
scroll to position [1358, 0]
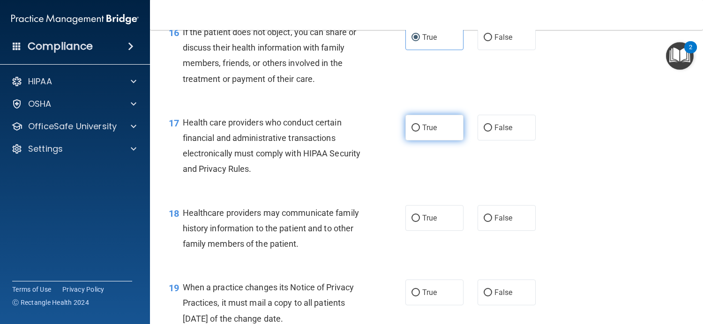
click at [444, 126] on label "True" at bounding box center [434, 128] width 58 height 26
click at [420, 126] on input "True" at bounding box center [415, 128] width 8 height 7
radio input "true"
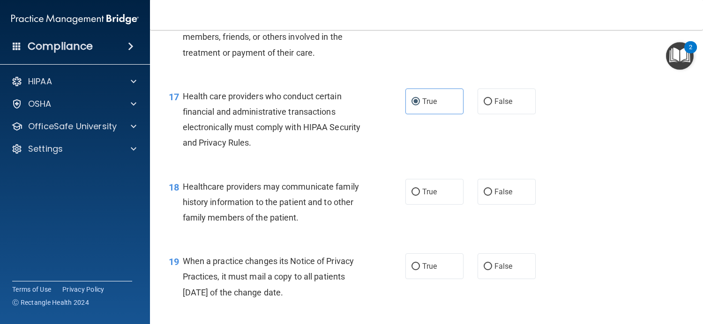
scroll to position [1405, 0]
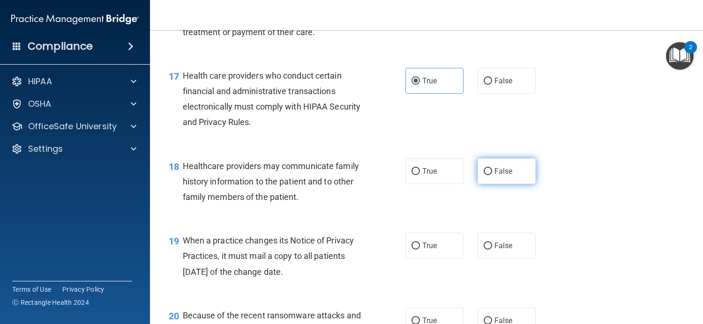
click at [485, 177] on label "False" at bounding box center [506, 171] width 58 height 26
click at [485, 175] on input "False" at bounding box center [487, 171] width 8 height 7
radio input "true"
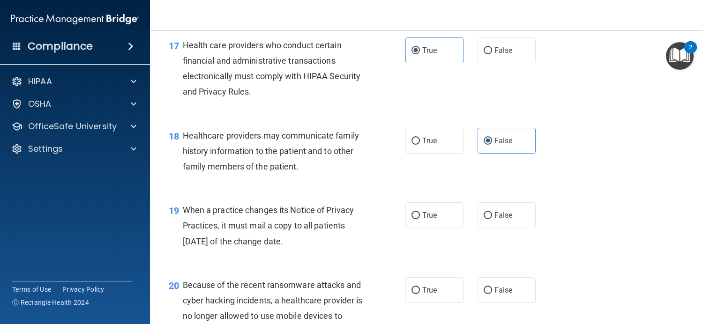
scroll to position [1452, 0]
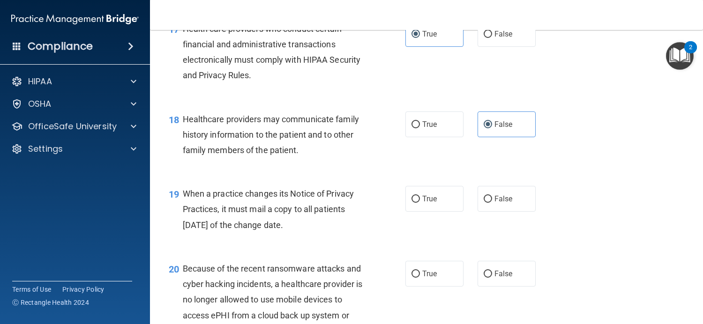
click at [535, 204] on div "True False" at bounding box center [475, 199] width 140 height 26
click at [496, 203] on label "False" at bounding box center [506, 199] width 58 height 26
click at [492, 203] on input "False" at bounding box center [487, 199] width 8 height 7
radio input "true"
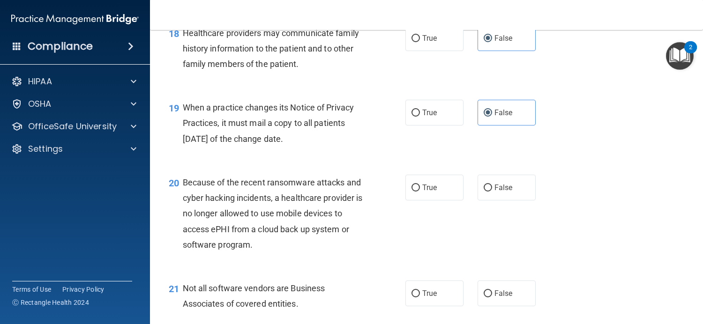
scroll to position [1546, 0]
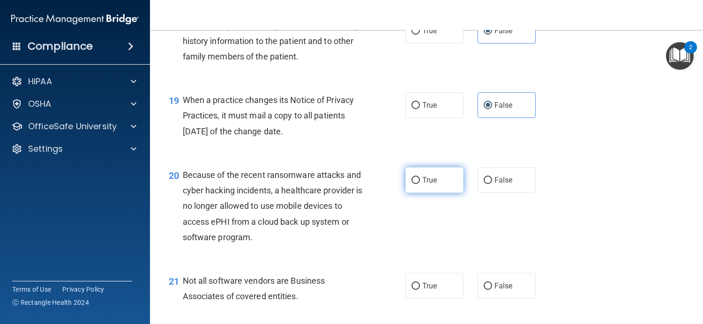
click at [422, 190] on label "True" at bounding box center [434, 180] width 58 height 26
click at [420, 184] on input "True" at bounding box center [415, 180] width 8 height 7
radio input "true"
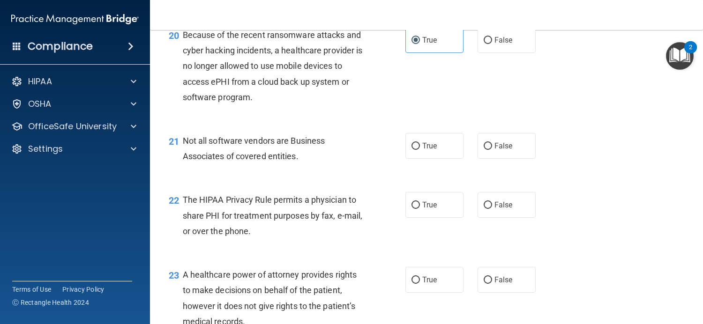
scroll to position [1686, 0]
click at [415, 152] on label "True" at bounding box center [434, 146] width 58 height 26
click at [415, 149] on input "True" at bounding box center [415, 145] width 8 height 7
radio input "true"
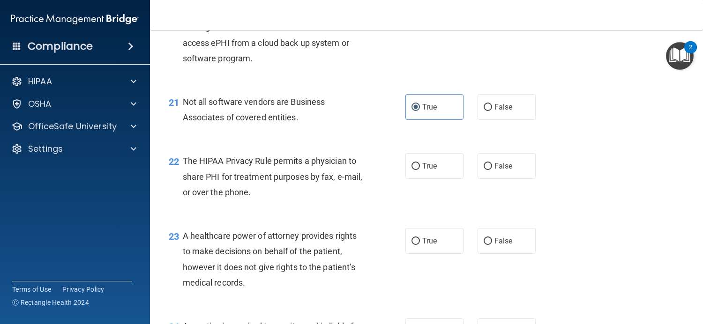
scroll to position [1780, 0]
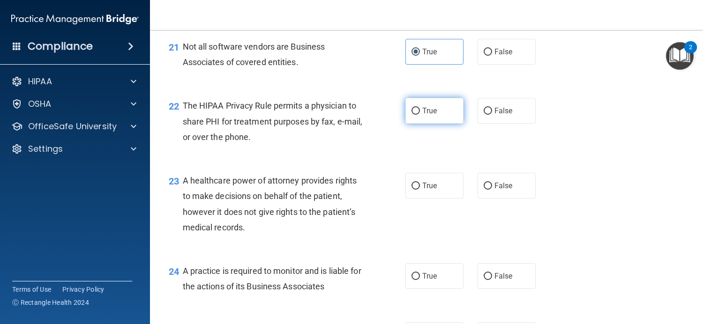
click at [422, 118] on label "True" at bounding box center [434, 111] width 58 height 26
click at [420, 115] on input "True" at bounding box center [415, 111] width 8 height 7
radio input "true"
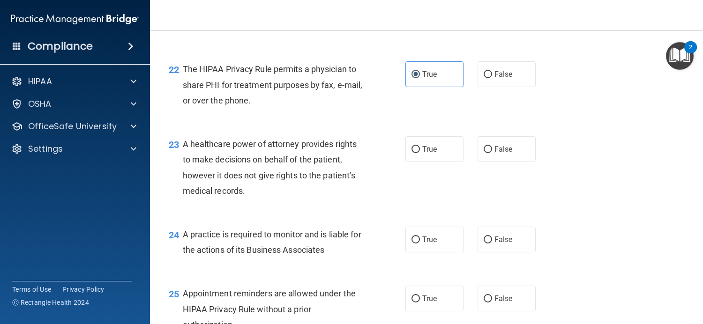
scroll to position [1873, 0]
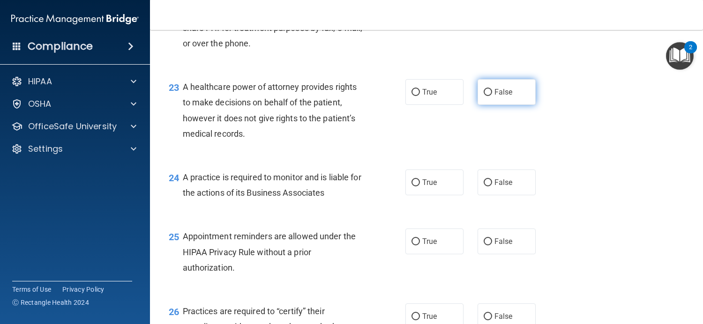
click at [482, 99] on label "False" at bounding box center [506, 92] width 58 height 26
click at [483, 96] on input "False" at bounding box center [487, 92] width 8 height 7
radio input "true"
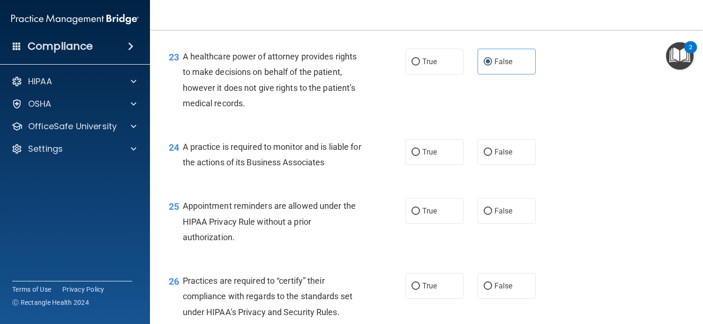
scroll to position [1920, 0]
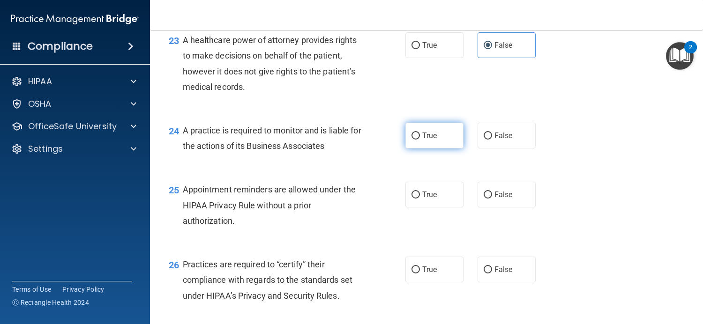
click at [432, 140] on label "True" at bounding box center [434, 136] width 58 height 26
click at [420, 140] on input "True" at bounding box center [415, 136] width 8 height 7
radio input "true"
click at [488, 140] on label "False" at bounding box center [506, 136] width 58 height 26
click at [488, 140] on input "False" at bounding box center [487, 136] width 8 height 7
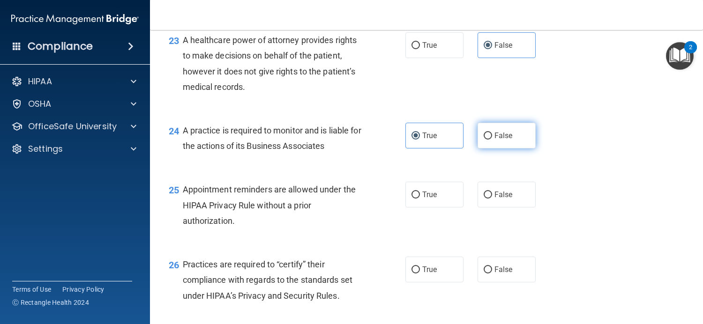
radio input "true"
radio input "false"
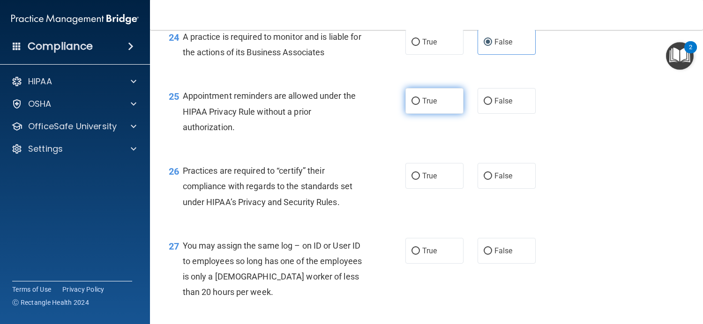
click at [413, 108] on label "True" at bounding box center [434, 101] width 58 height 26
click at [413, 105] on input "True" at bounding box center [415, 101] width 8 height 7
radio input "true"
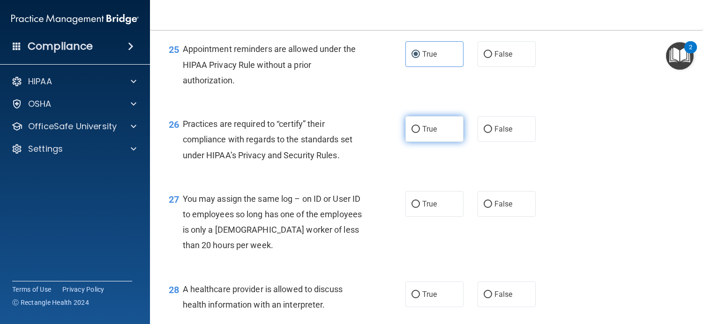
click at [415, 135] on label "True" at bounding box center [434, 129] width 58 height 26
click at [415, 133] on input "True" at bounding box center [415, 129] width 8 height 7
radio input "true"
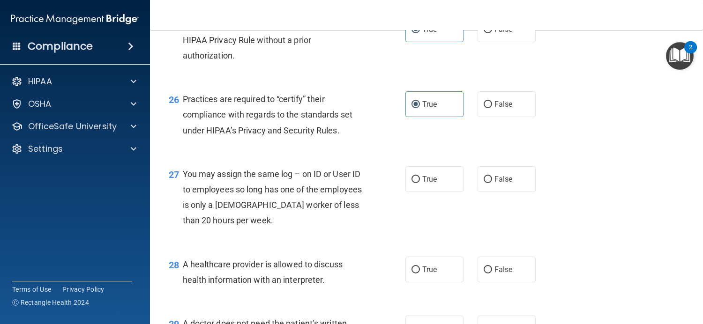
scroll to position [2108, 0]
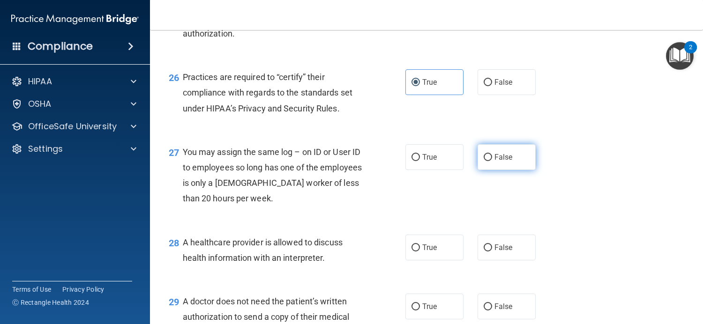
click at [496, 159] on span "False" at bounding box center [503, 157] width 18 height 9
click at [492, 159] on input "False" at bounding box center [487, 157] width 8 height 7
radio input "true"
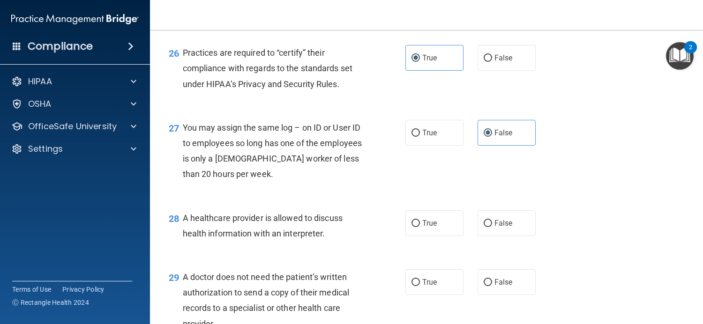
scroll to position [2201, 0]
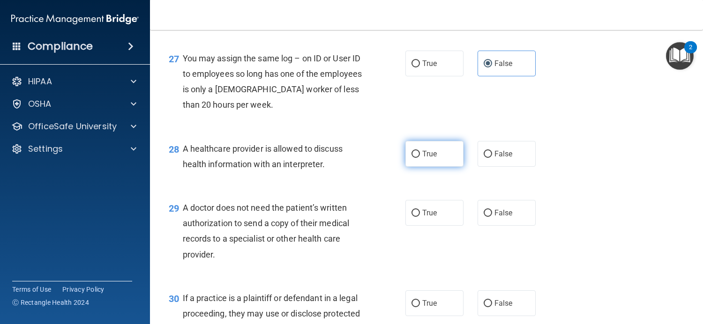
click at [433, 161] on label "True" at bounding box center [434, 154] width 58 height 26
click at [420, 158] on input "True" at bounding box center [415, 154] width 8 height 7
radio input "true"
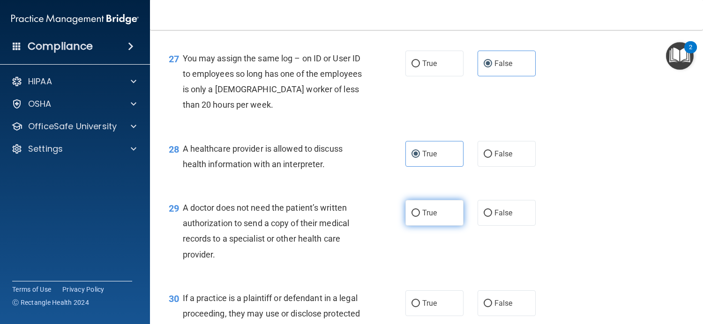
click at [431, 218] on label "True" at bounding box center [434, 213] width 58 height 26
click at [420, 217] on input "True" at bounding box center [415, 213] width 8 height 7
radio input "true"
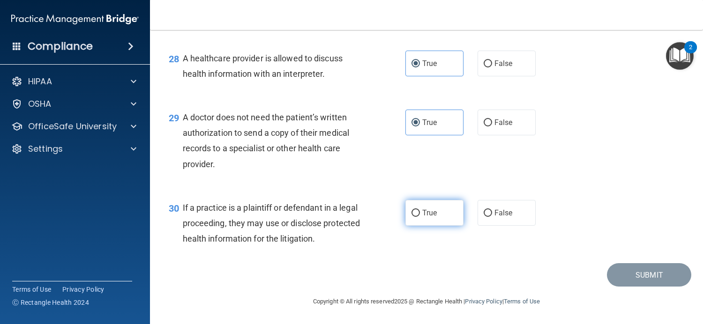
click at [434, 211] on label "True" at bounding box center [434, 213] width 58 height 26
click at [420, 211] on input "True" at bounding box center [415, 213] width 8 height 7
radio input "true"
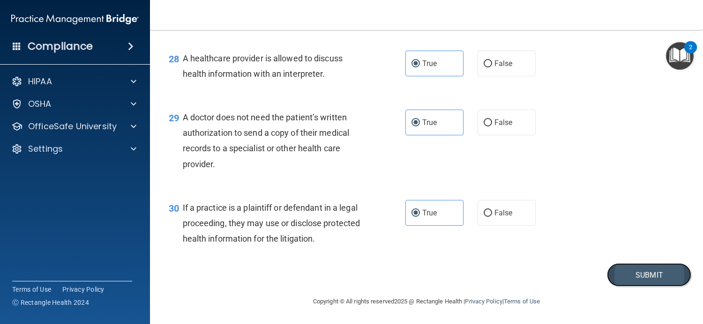
click at [637, 274] on button "Submit" at bounding box center [649, 275] width 84 height 24
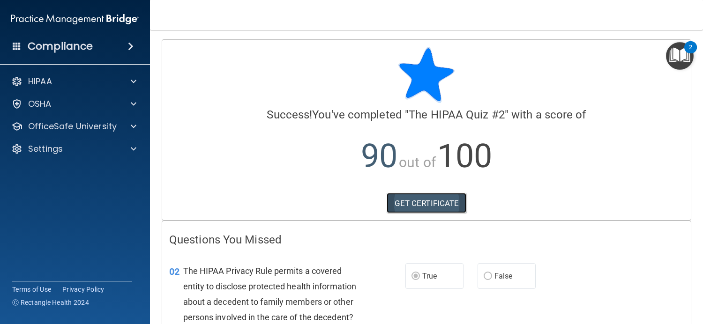
click at [412, 202] on link "GET CERTIFICATE" at bounding box center [426, 203] width 80 height 21
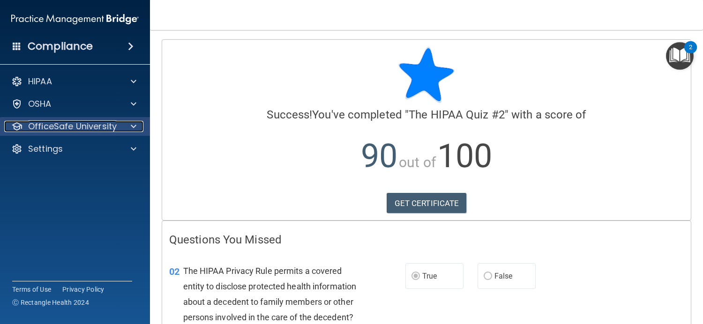
click at [135, 124] on span at bounding box center [134, 126] width 6 height 11
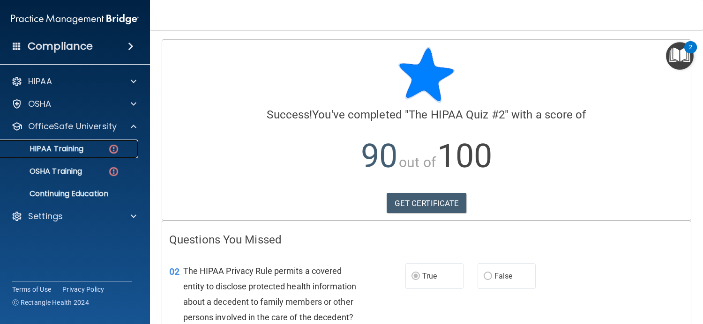
click at [118, 148] on img at bounding box center [114, 149] width 12 height 12
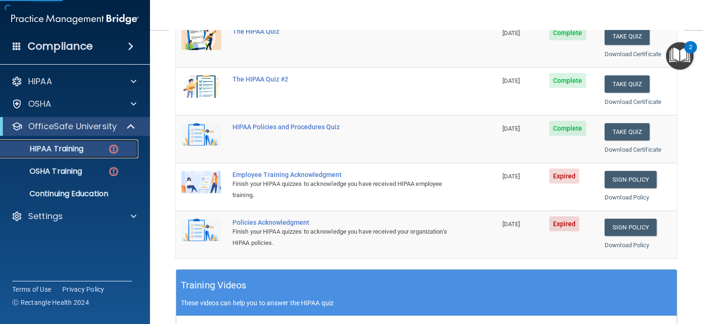
scroll to position [187, 0]
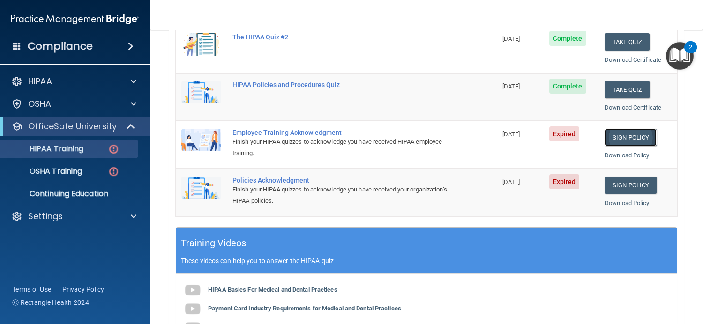
click at [629, 139] on link "Sign Policy" at bounding box center [630, 137] width 52 height 17
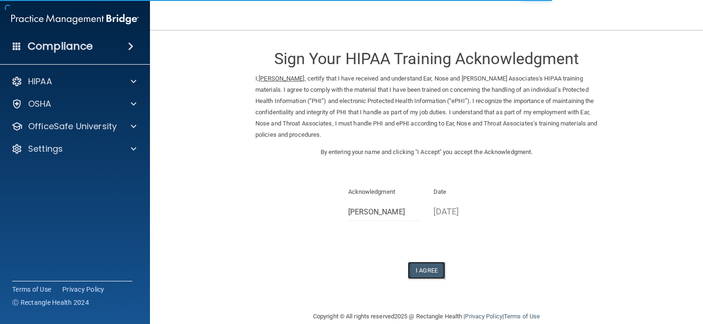
click at [426, 274] on button "I Agree" at bounding box center [425, 270] width 37 height 17
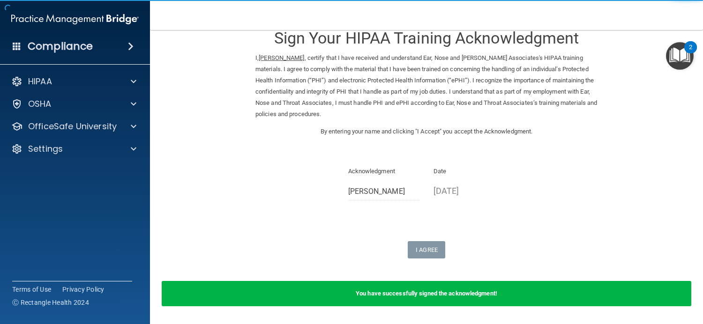
scroll to position [51, 0]
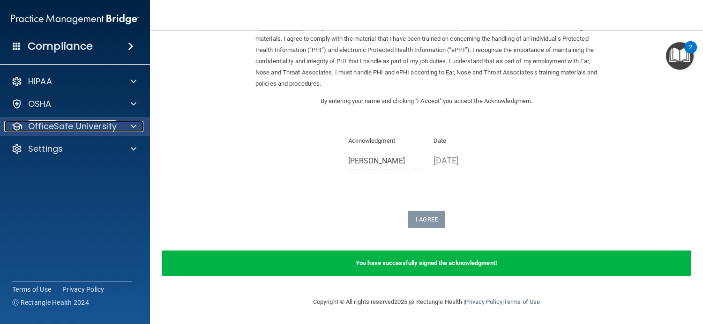
click at [110, 126] on p "OfficeSafe University" at bounding box center [72, 126] width 89 height 11
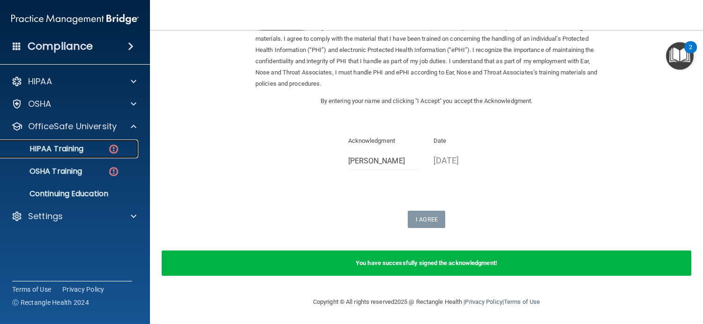
click at [122, 150] on div "HIPAA Training" at bounding box center [70, 148] width 128 height 9
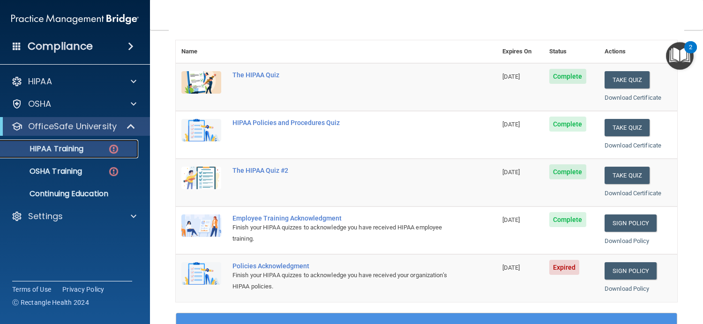
scroll to position [97, 0]
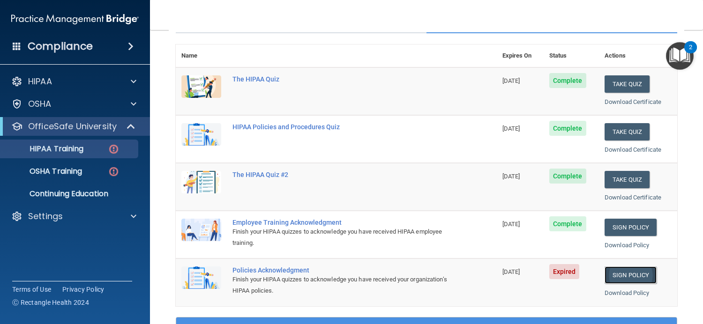
click at [607, 271] on link "Sign Policy" at bounding box center [630, 274] width 52 height 17
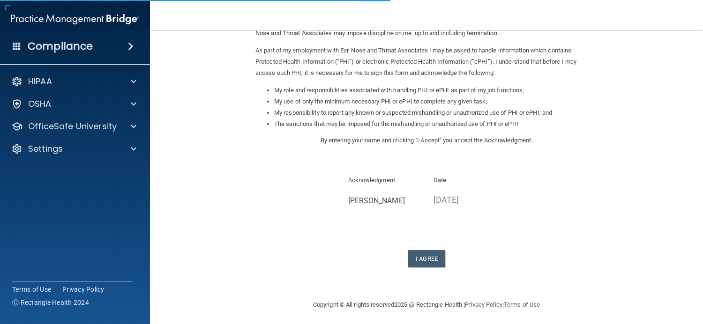
scroll to position [104, 0]
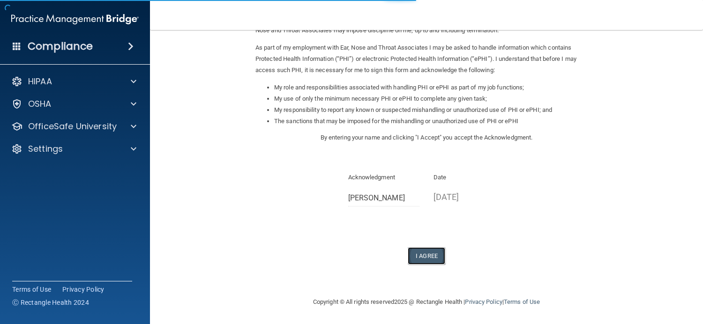
click at [424, 254] on button "I Agree" at bounding box center [425, 255] width 37 height 17
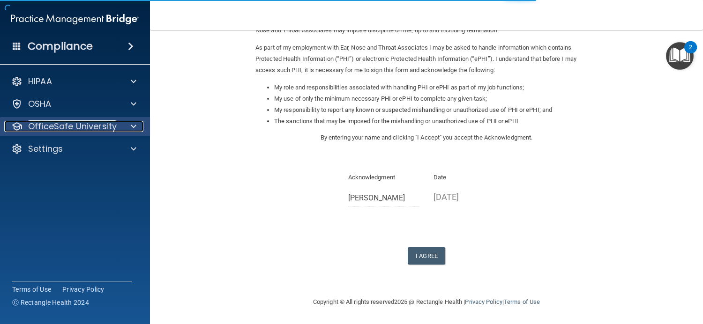
click at [131, 125] on span at bounding box center [134, 126] width 6 height 11
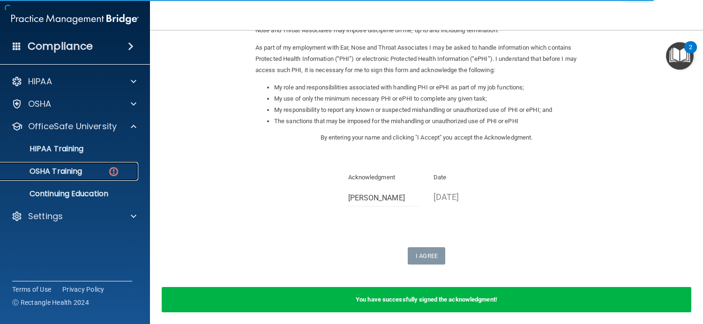
click at [69, 172] on p "OSHA Training" at bounding box center [44, 171] width 76 height 9
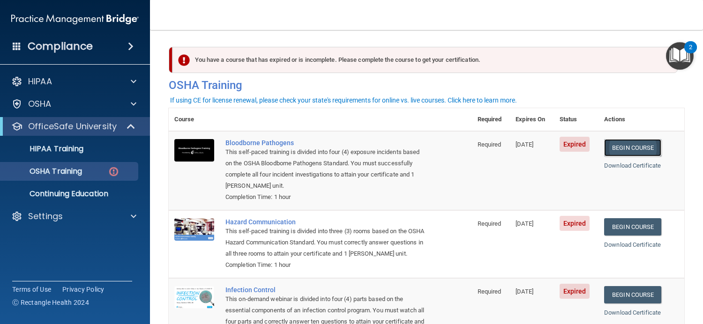
click at [630, 146] on link "Begin Course" at bounding box center [632, 147] width 57 height 17
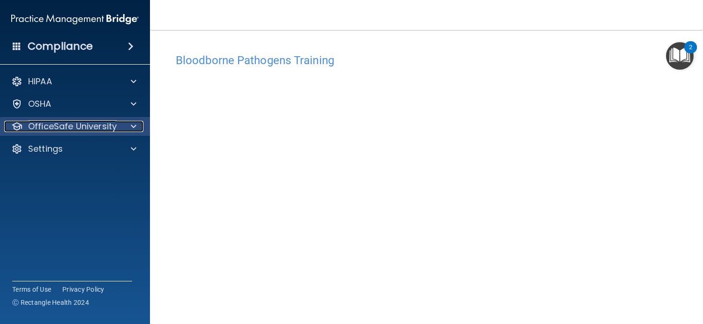
click at [135, 126] on span at bounding box center [134, 126] width 6 height 11
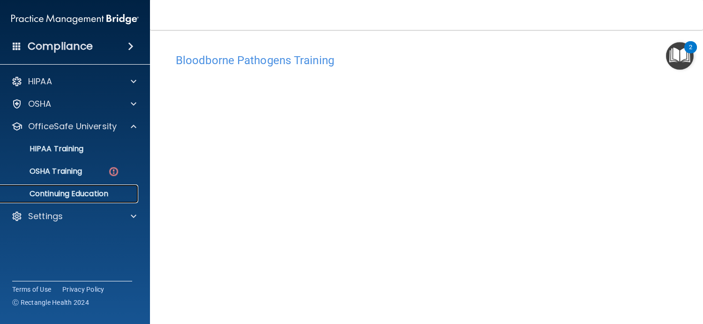
click at [102, 191] on p "Continuing Education" at bounding box center [70, 193] width 128 height 9
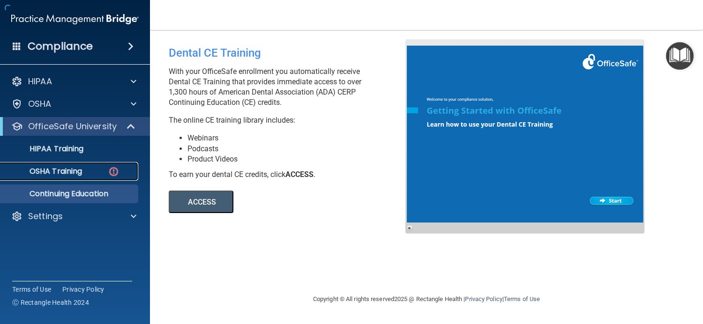
click at [91, 172] on div "OSHA Training" at bounding box center [70, 171] width 128 height 9
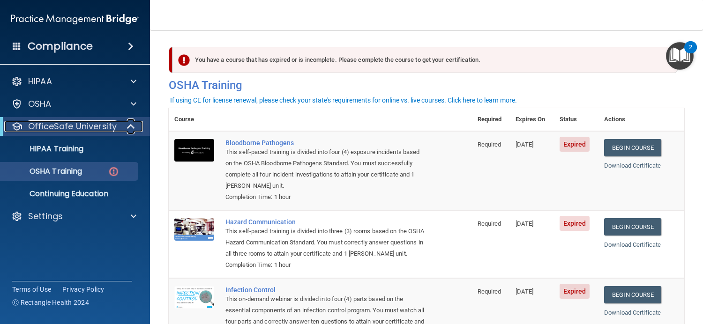
click at [77, 128] on p "OfficeSafe University" at bounding box center [72, 126] width 89 height 11
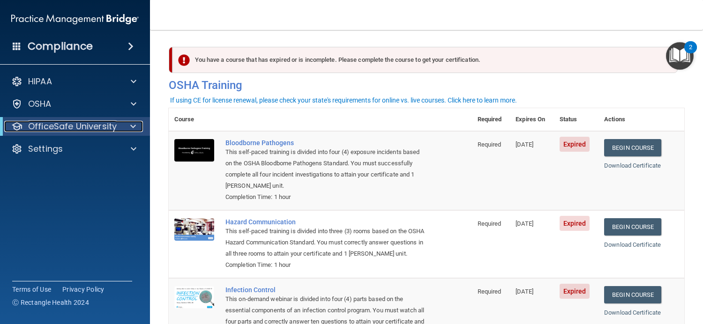
click at [77, 128] on p "OfficeSafe University" at bounding box center [72, 126] width 89 height 11
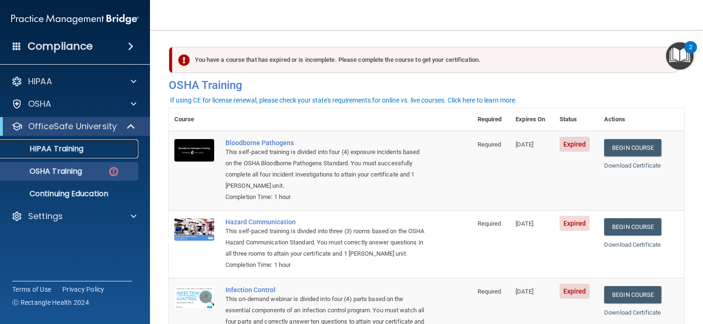
click at [74, 146] on p "HIPAA Training" at bounding box center [44, 148] width 77 height 9
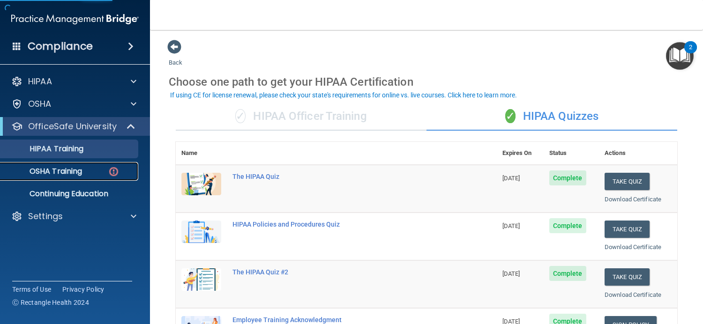
click at [59, 168] on p "OSHA Training" at bounding box center [44, 171] width 76 height 9
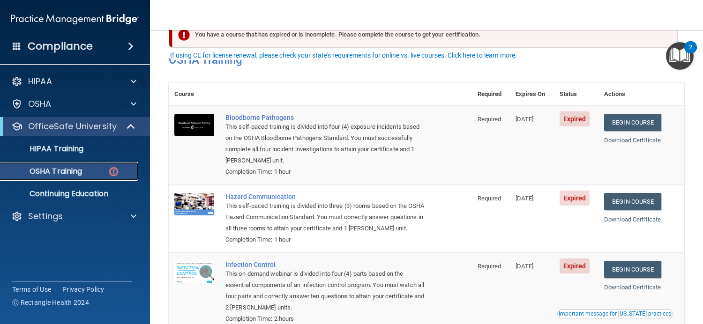
scroll to position [47, 0]
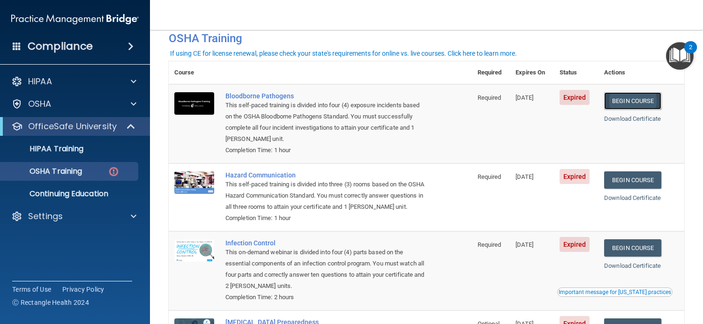
click at [634, 97] on link "Begin Course" at bounding box center [632, 100] width 57 height 17
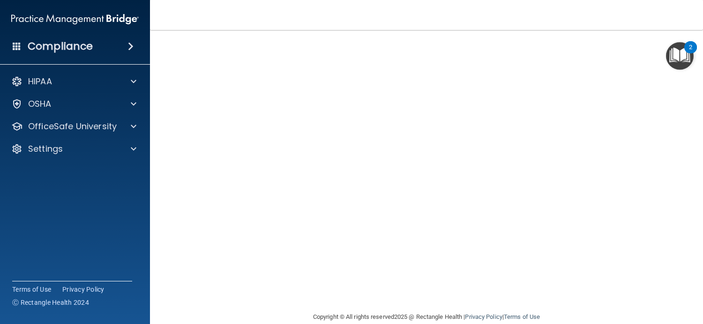
scroll to position [15, 0]
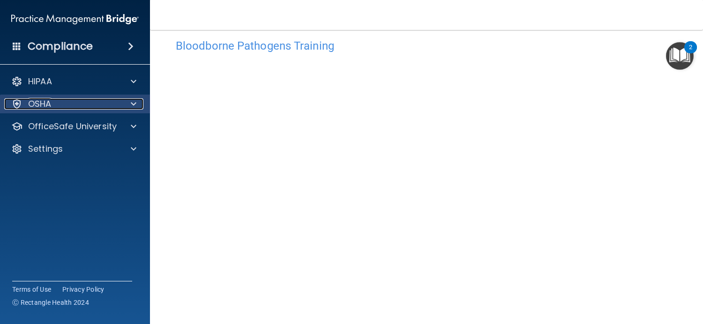
click at [118, 107] on div "OSHA" at bounding box center [62, 103] width 116 height 11
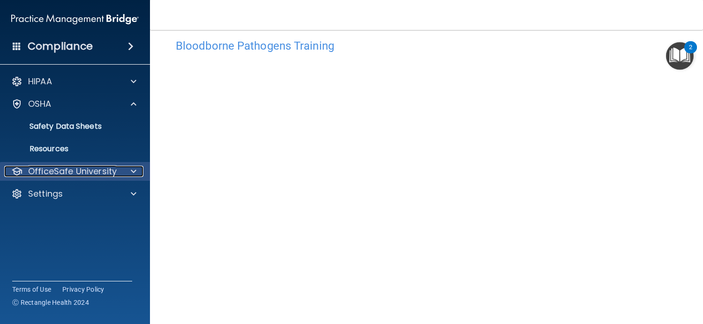
click at [105, 171] on p "OfficeSafe University" at bounding box center [72, 171] width 89 height 11
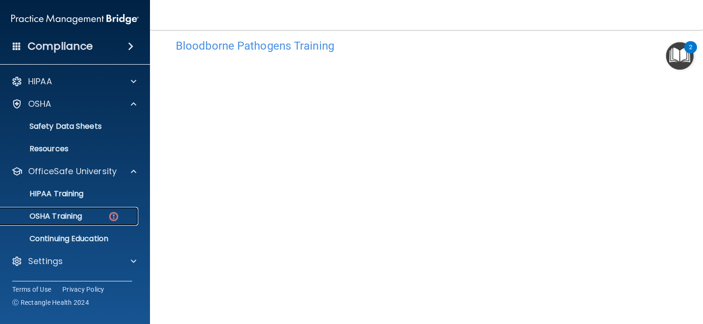
click at [90, 217] on div "OSHA Training" at bounding box center [70, 216] width 128 height 9
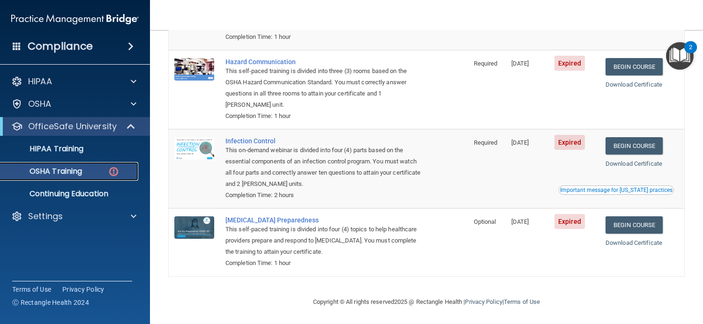
scroll to position [161, 0]
click at [643, 64] on link "Begin Course" at bounding box center [633, 66] width 57 height 17
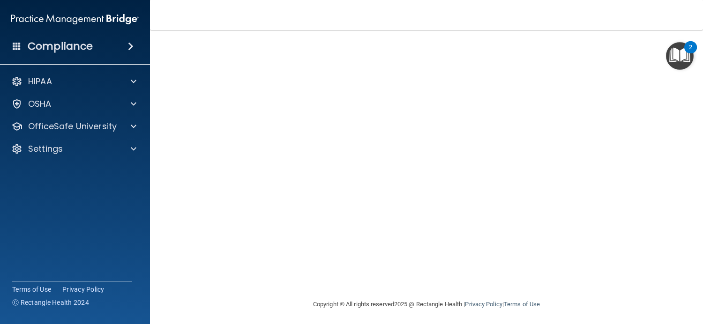
scroll to position [97, 0]
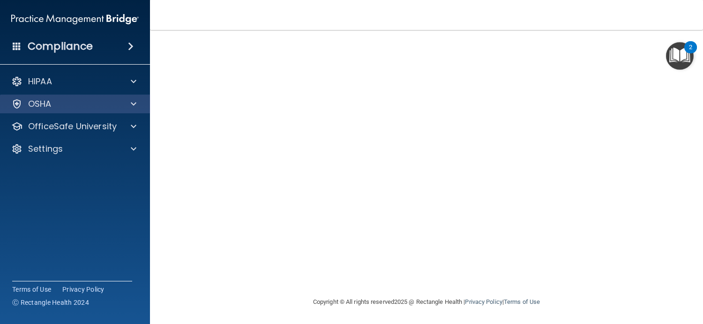
click at [144, 100] on div "OSHA" at bounding box center [75, 104] width 150 height 19
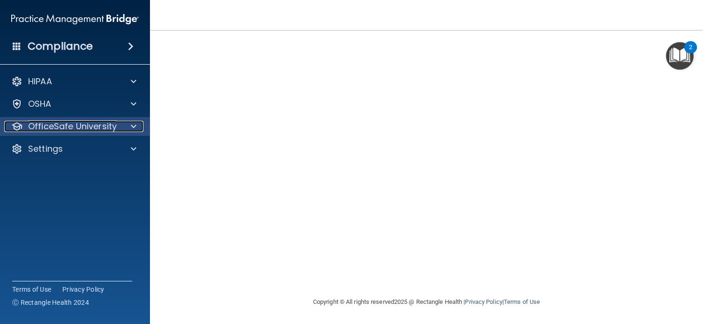
click at [130, 129] on div at bounding box center [131, 126] width 23 height 11
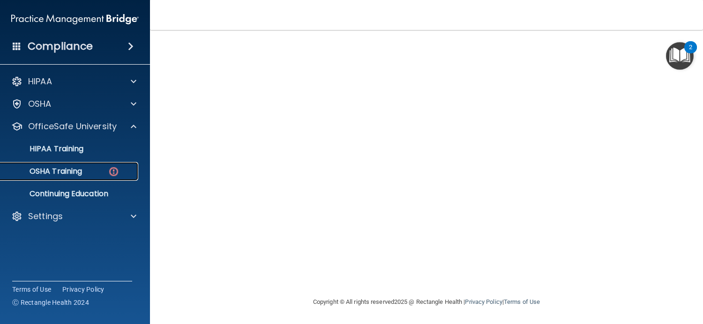
click at [73, 172] on p "OSHA Training" at bounding box center [44, 171] width 76 height 9
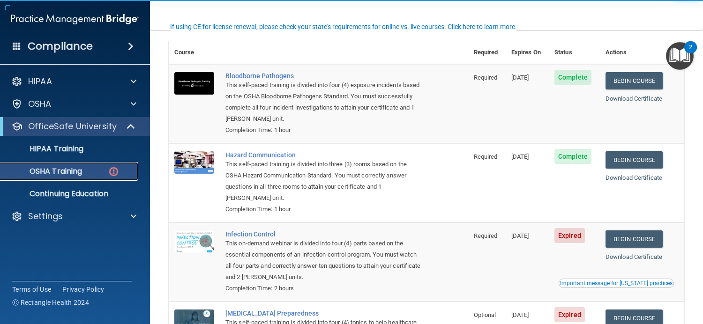
scroll to position [161, 0]
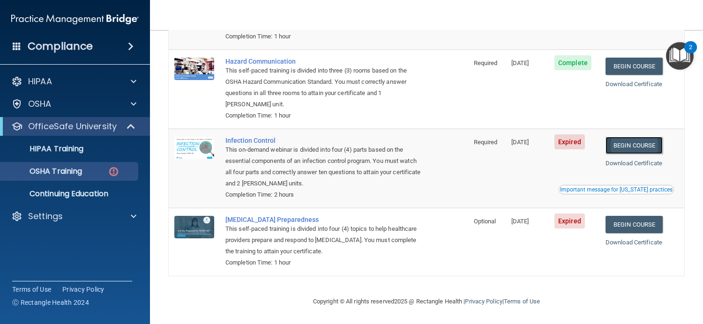
click at [627, 149] on link "Begin Course" at bounding box center [633, 145] width 57 height 17
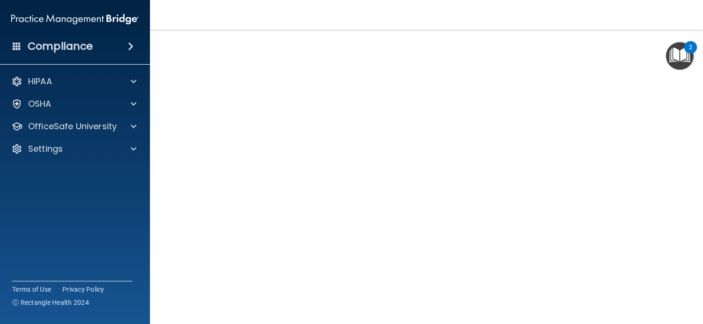
scroll to position [30, 0]
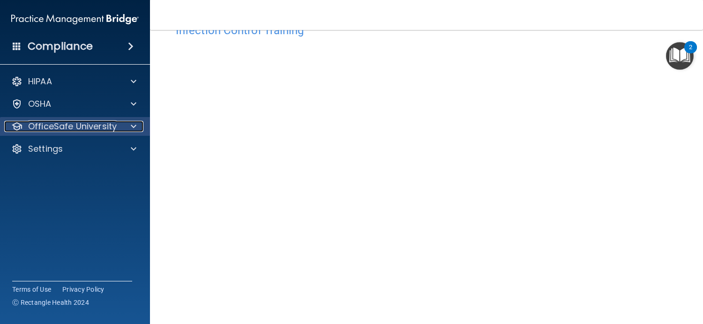
click at [131, 129] on span at bounding box center [134, 126] width 6 height 11
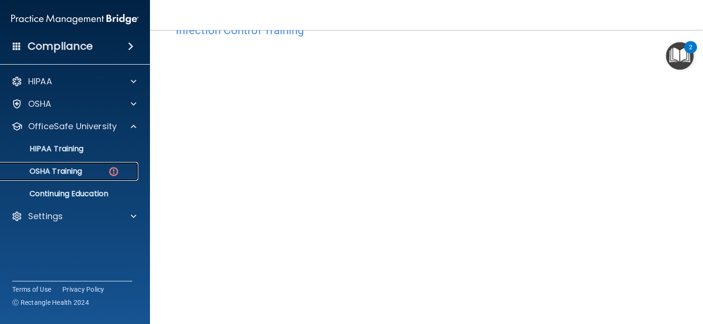
click at [102, 177] on link "OSHA Training" at bounding box center [65, 171] width 148 height 19
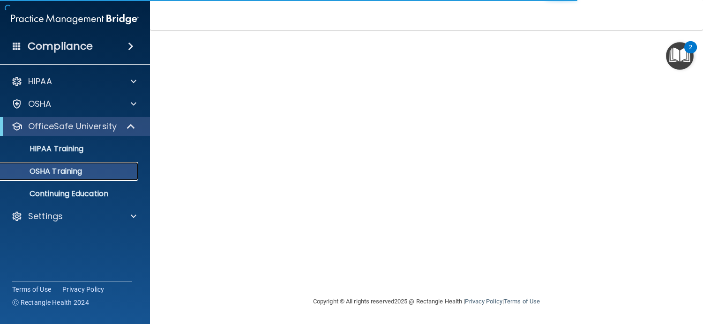
scroll to position [135, 0]
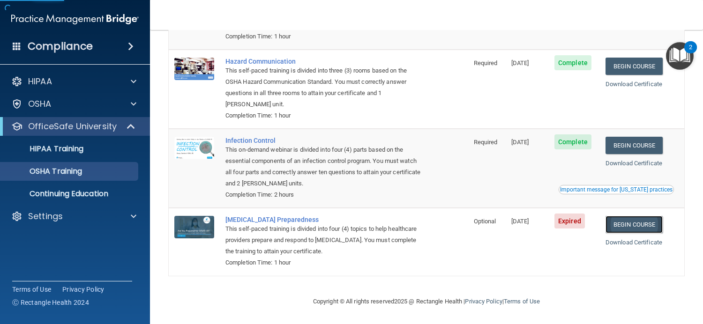
click at [629, 228] on link "Begin Course" at bounding box center [633, 224] width 57 height 17
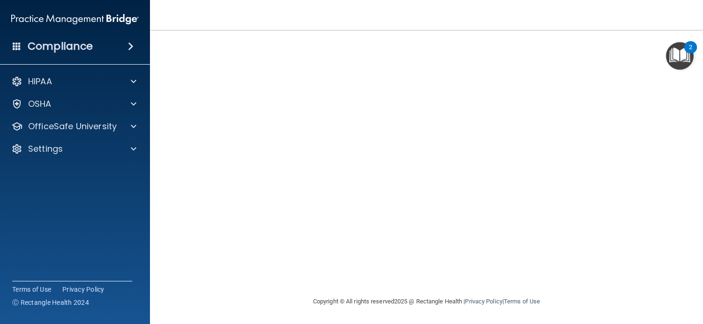
scroll to position [7, 0]
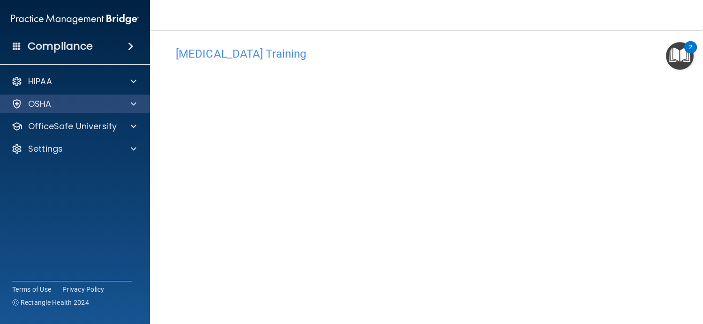
click at [140, 111] on div "OSHA" at bounding box center [75, 104] width 150 height 19
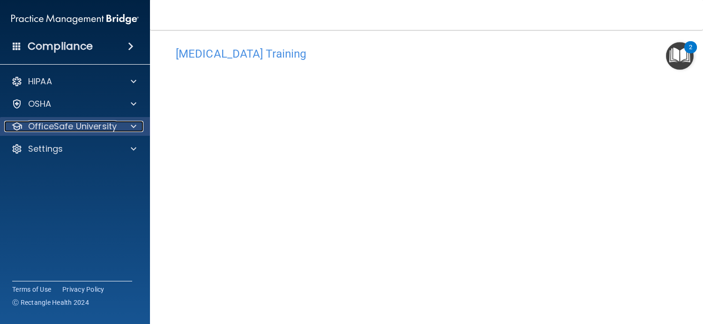
click at [137, 126] on div at bounding box center [131, 126] width 23 height 11
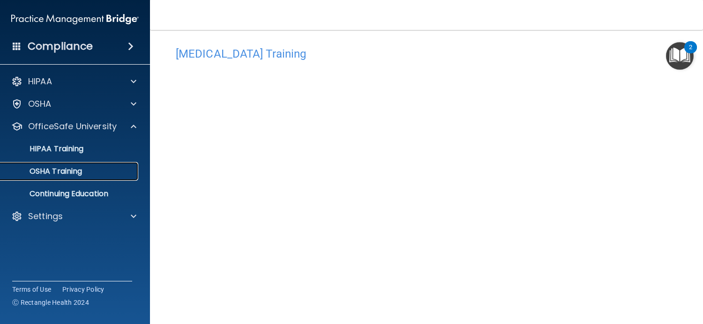
click at [82, 176] on p "OSHA Training" at bounding box center [44, 171] width 76 height 9
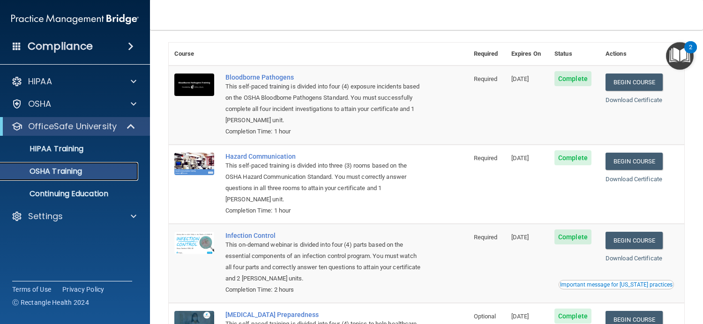
scroll to position [94, 0]
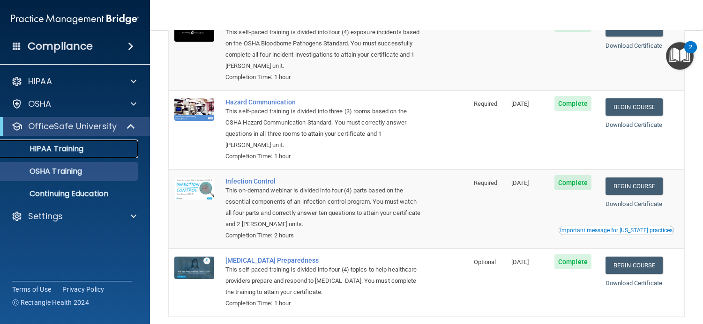
click at [108, 154] on link "HIPAA Training" at bounding box center [65, 149] width 148 height 19
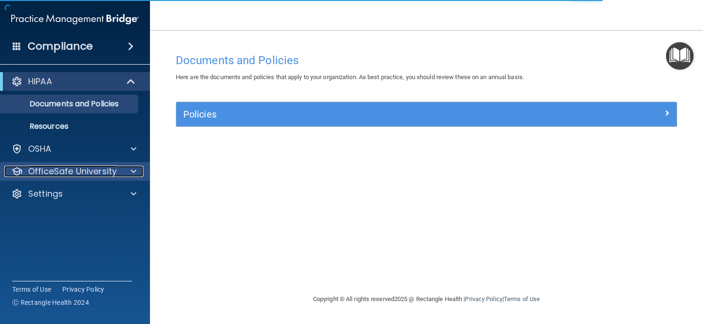
click at [132, 174] on span at bounding box center [134, 171] width 6 height 11
